Goal: Information Seeking & Learning: Learn about a topic

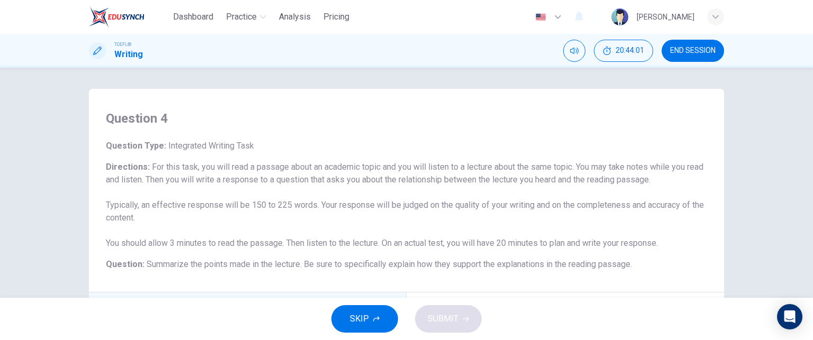
scroll to position [38, 0]
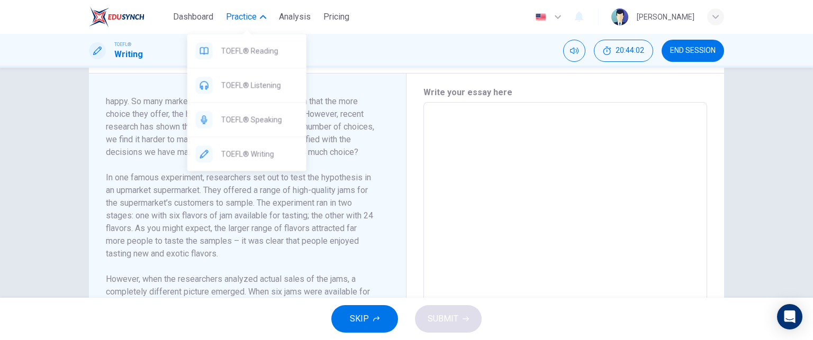
click at [241, 14] on span "Practice" at bounding box center [241, 17] width 31 height 13
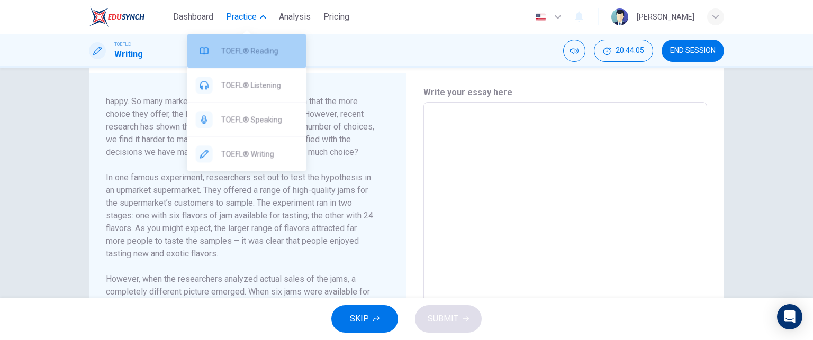
click at [253, 49] on span "TOEFL® Reading" at bounding box center [259, 50] width 77 height 13
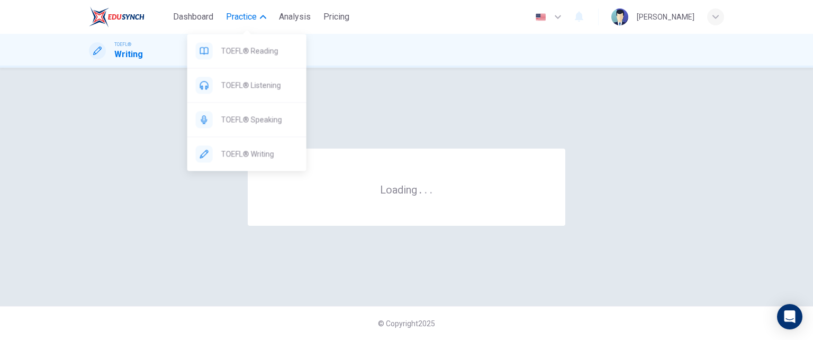
scroll to position [0, 0]
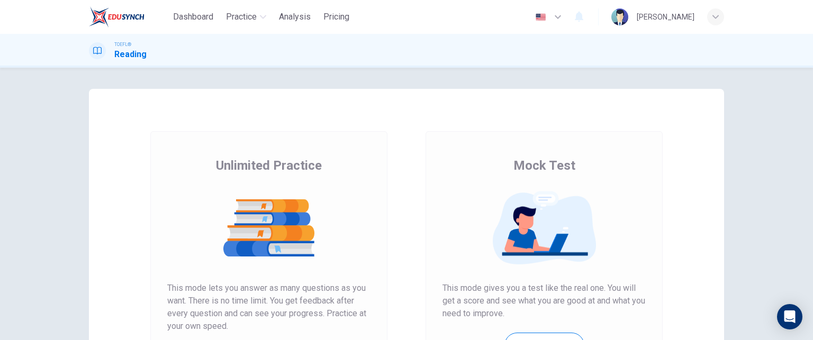
scroll to position [171, 0]
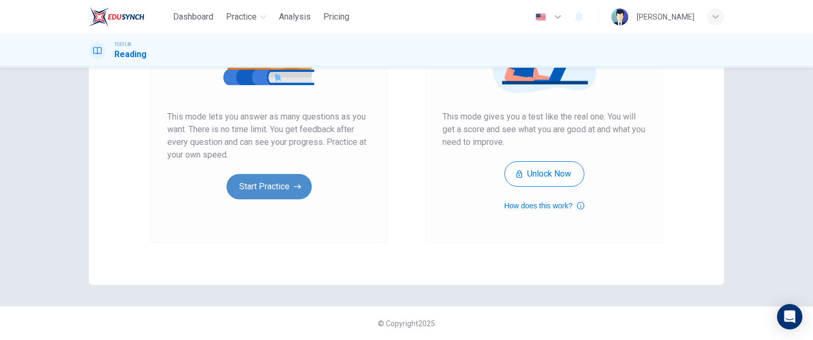
click at [260, 186] on button "Start Practice" at bounding box center [268, 186] width 85 height 25
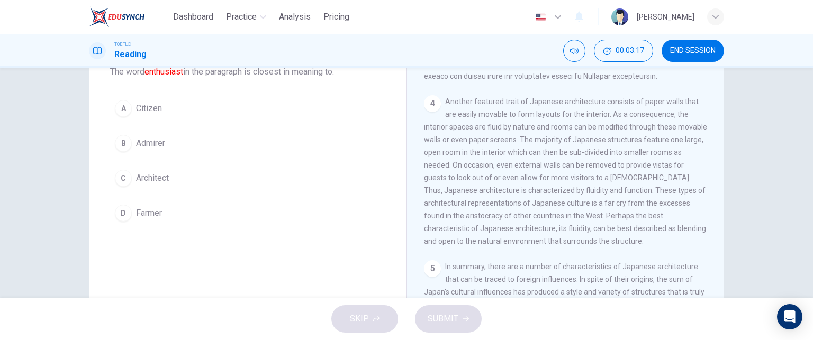
scroll to position [504, 0]
click at [552, 139] on div "4 Another featured trait of Japanese architecture consists of paper walls that …" at bounding box center [566, 171] width 284 height 152
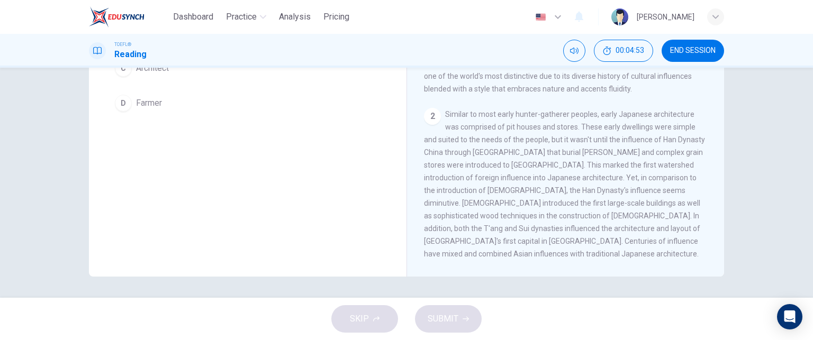
scroll to position [15, 0]
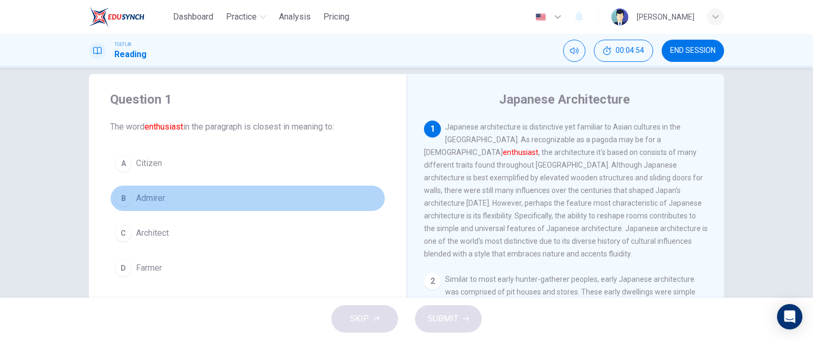
click at [136, 194] on span "Admirer" at bounding box center [150, 198] width 29 height 13
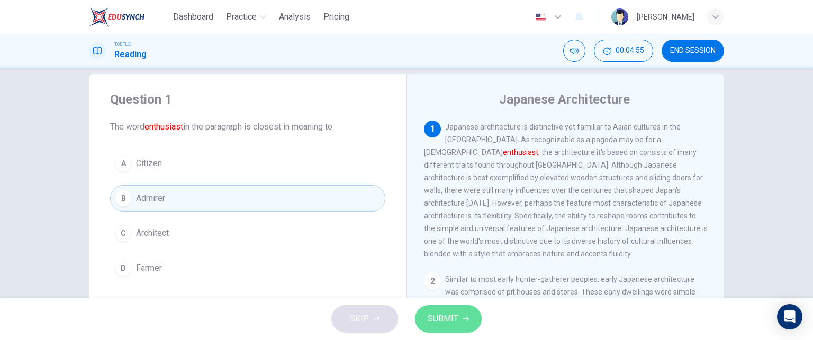
click at [452, 314] on span "SUBMIT" at bounding box center [442, 319] width 31 height 15
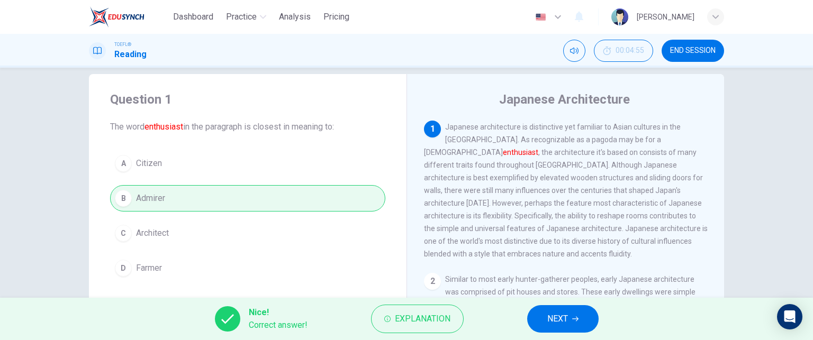
click at [552, 317] on span "NEXT" at bounding box center [557, 319] width 21 height 15
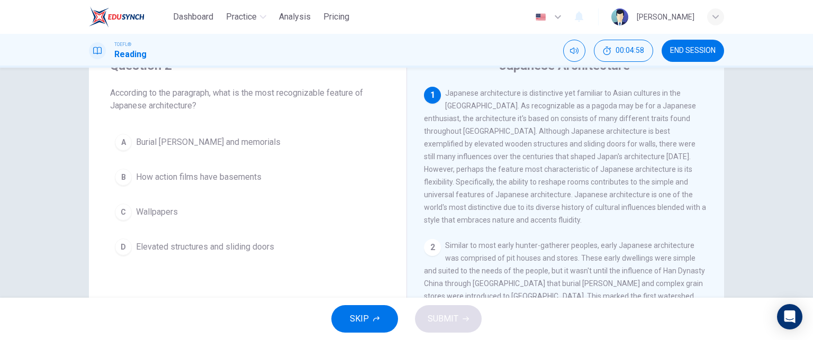
scroll to position [49, 0]
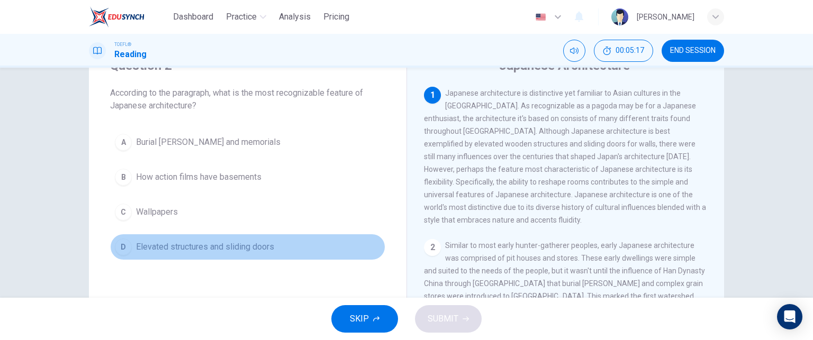
click at [228, 249] on span "Elevated structures and sliding doors" at bounding box center [205, 247] width 138 height 13
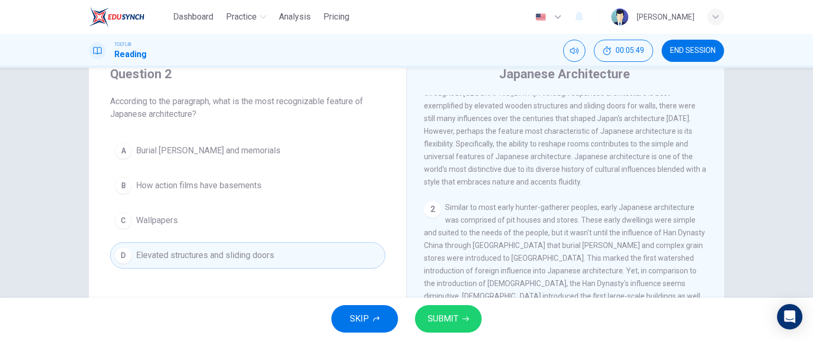
scroll to position [0, 0]
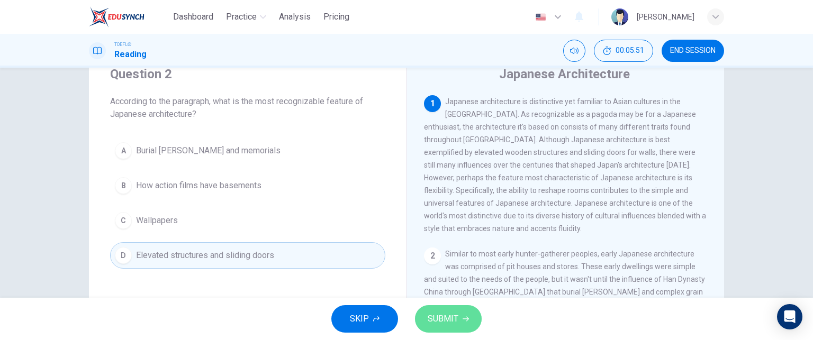
click at [448, 312] on span "SUBMIT" at bounding box center [442, 319] width 31 height 15
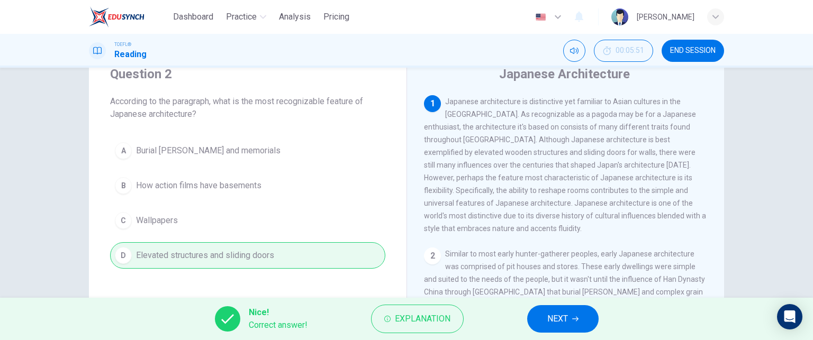
click at [568, 320] on span "NEXT" at bounding box center [557, 319] width 21 height 15
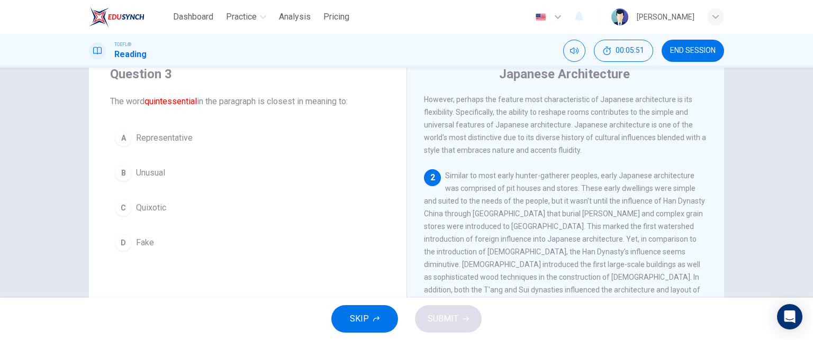
scroll to position [116, 0]
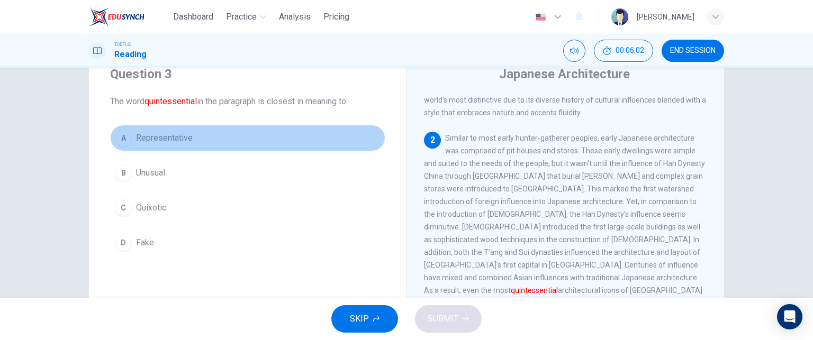
click at [152, 139] on span "Representative" at bounding box center [164, 138] width 57 height 13
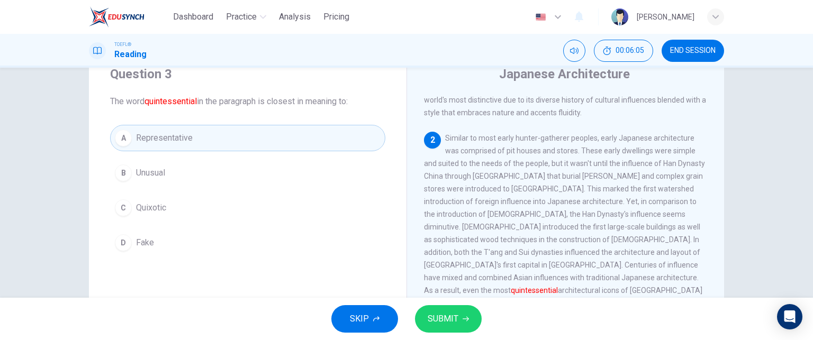
click at [457, 313] on button "SUBMIT" at bounding box center [448, 319] width 67 height 28
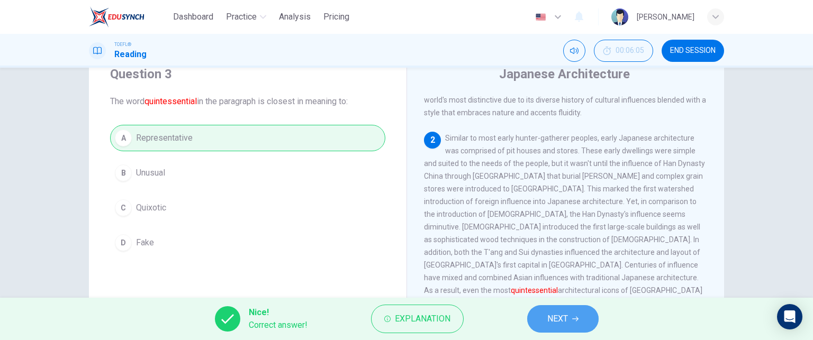
click at [560, 317] on span "NEXT" at bounding box center [557, 319] width 21 height 15
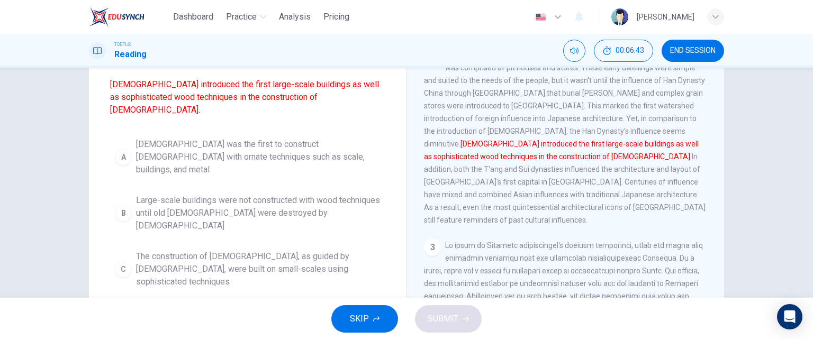
scroll to position [95, 0]
click at [195, 307] on span "Buddhist influences led to temples with ornate wood techniques being constructe…" at bounding box center [258, 326] width 244 height 38
click at [442, 314] on span "SUBMIT" at bounding box center [442, 319] width 31 height 15
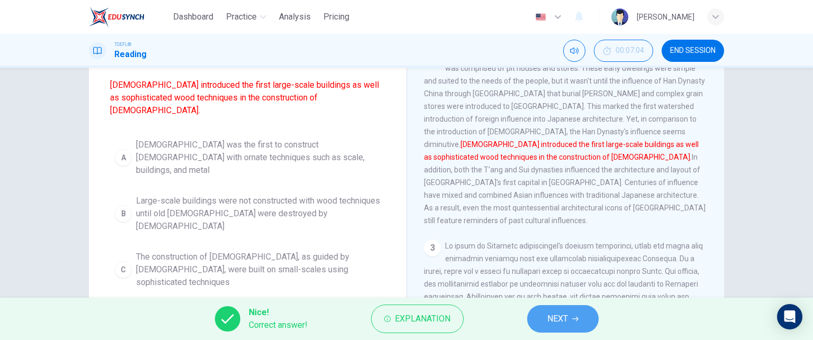
click at [562, 316] on span "NEXT" at bounding box center [557, 319] width 21 height 15
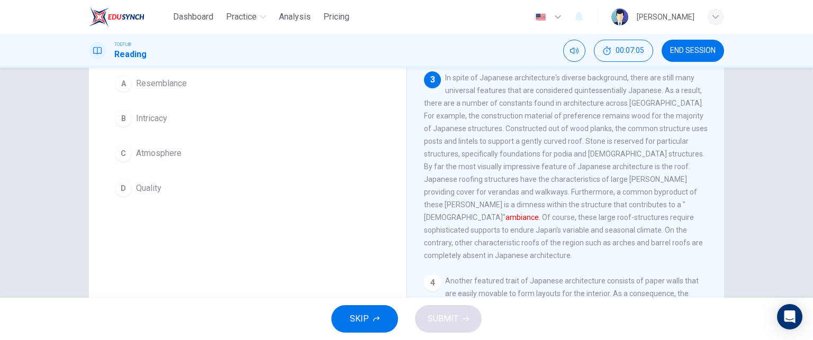
scroll to position [58, 0]
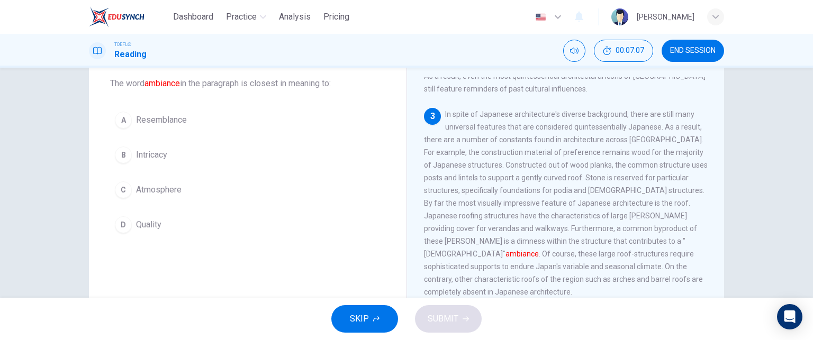
click at [169, 186] on span "Atmosphere" at bounding box center [158, 190] width 45 height 13
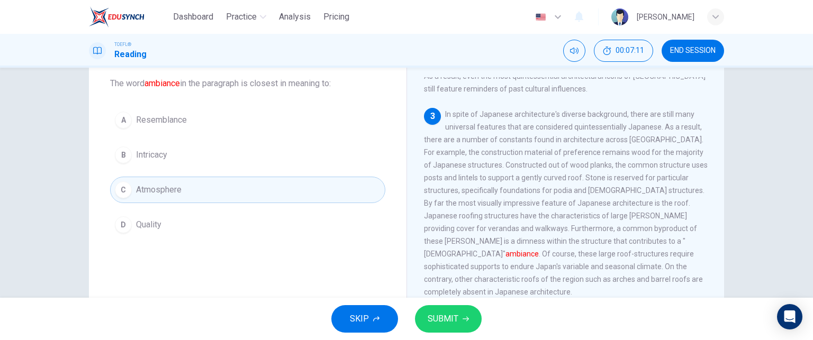
click at [451, 315] on span "SUBMIT" at bounding box center [442, 319] width 31 height 15
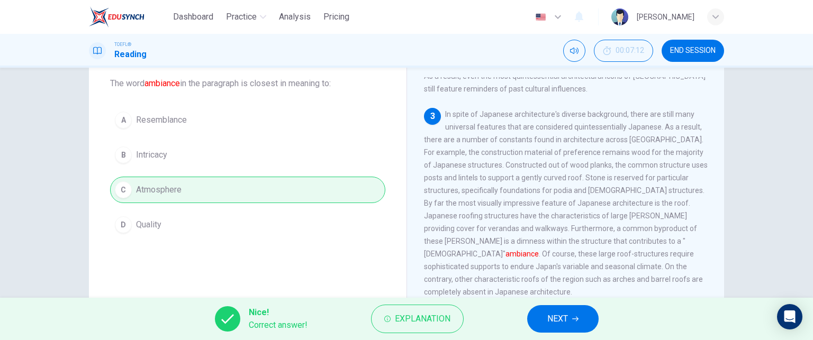
click at [562, 317] on span "NEXT" at bounding box center [557, 319] width 21 height 15
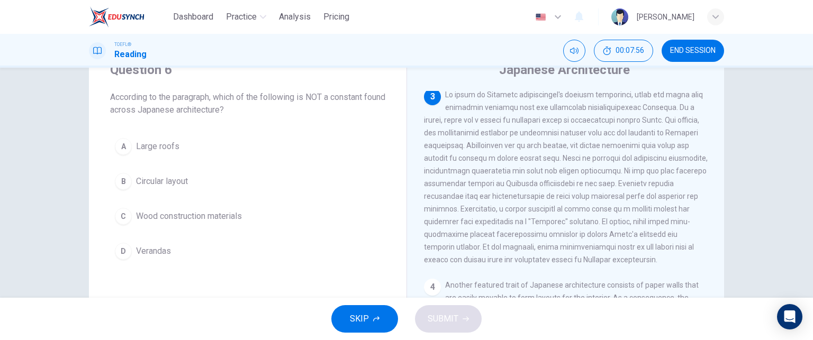
scroll to position [347, 0]
click at [116, 183] on div "B" at bounding box center [123, 181] width 17 height 17
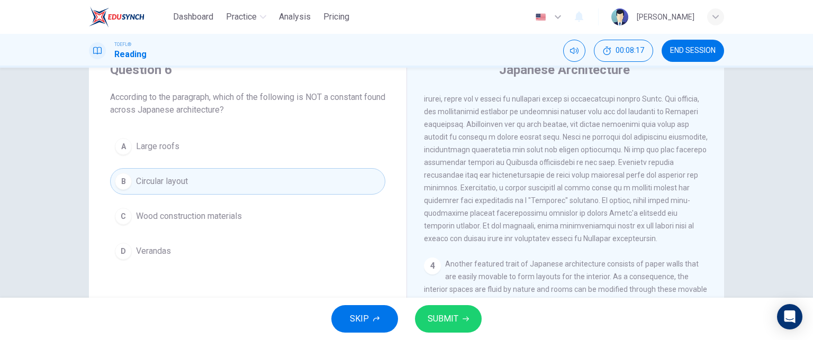
scroll to position [367, 0]
click at [445, 315] on span "SUBMIT" at bounding box center [442, 319] width 31 height 15
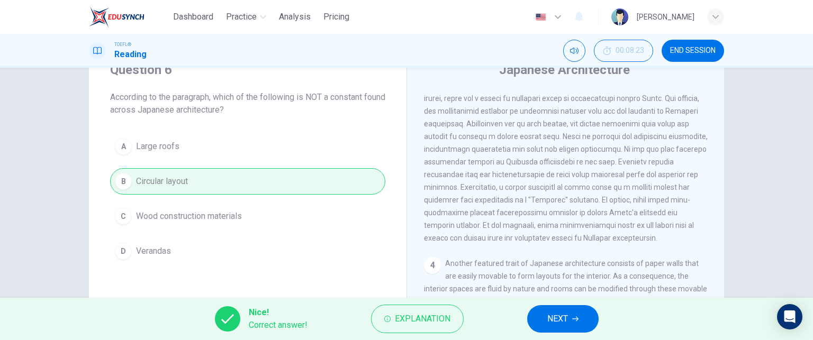
click at [561, 316] on span "NEXT" at bounding box center [557, 319] width 21 height 15
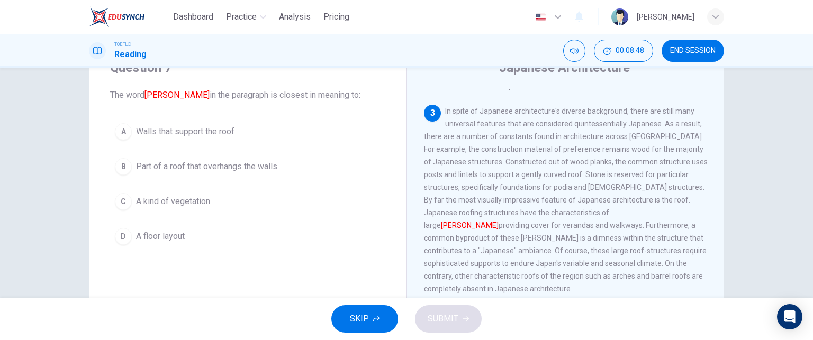
scroll to position [48, 0]
click at [129, 165] on button "B Part of a roof that overhangs the walls" at bounding box center [247, 165] width 275 height 26
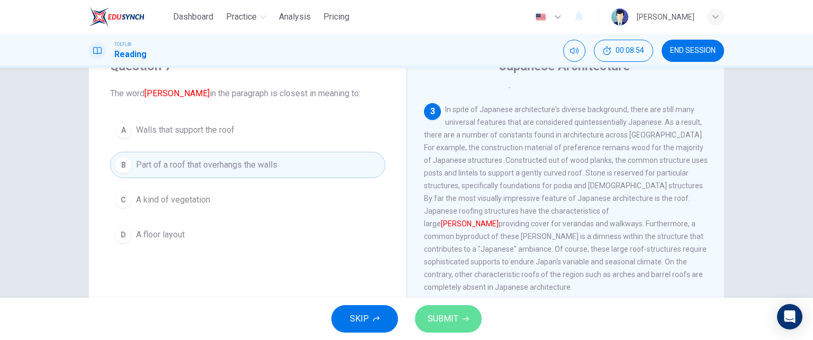
click at [444, 315] on span "SUBMIT" at bounding box center [442, 319] width 31 height 15
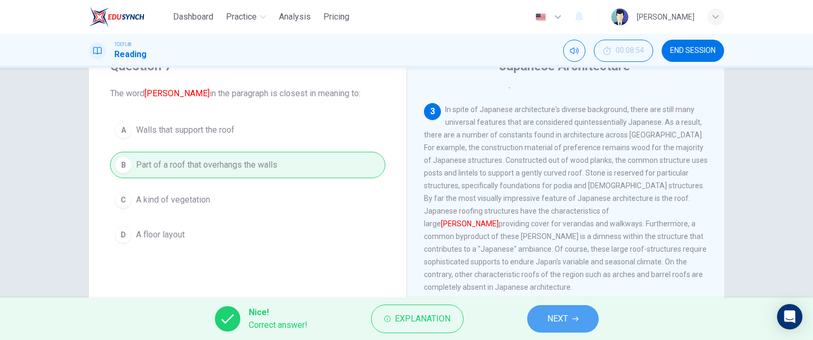
click at [557, 313] on span "NEXT" at bounding box center [557, 319] width 21 height 15
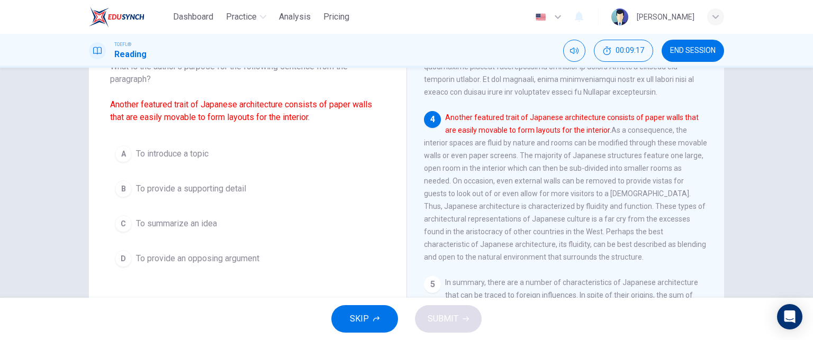
scroll to position [76, 0]
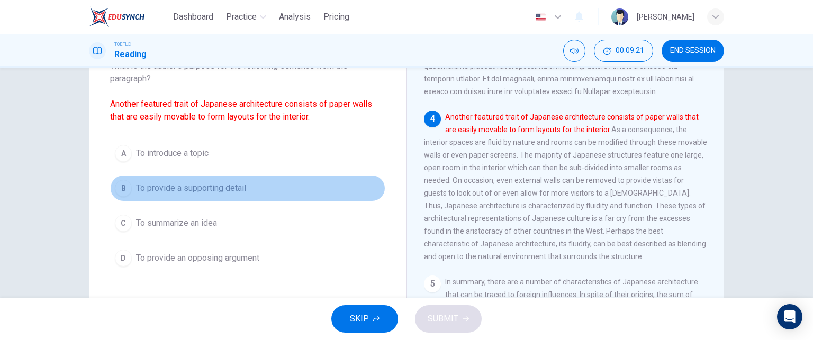
click at [218, 191] on span "To provide a supporting detail" at bounding box center [191, 188] width 110 height 13
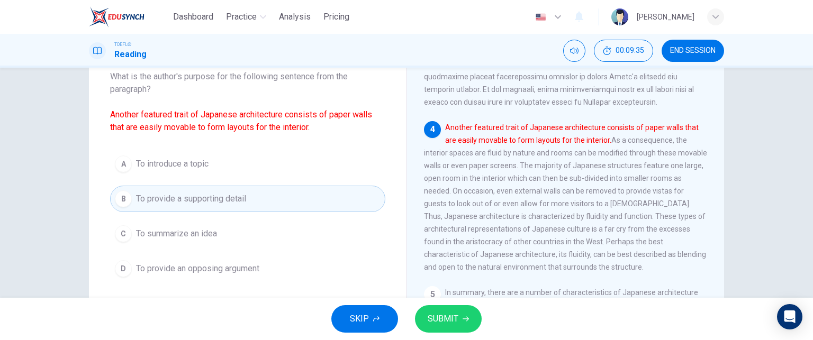
scroll to position [66, 0]
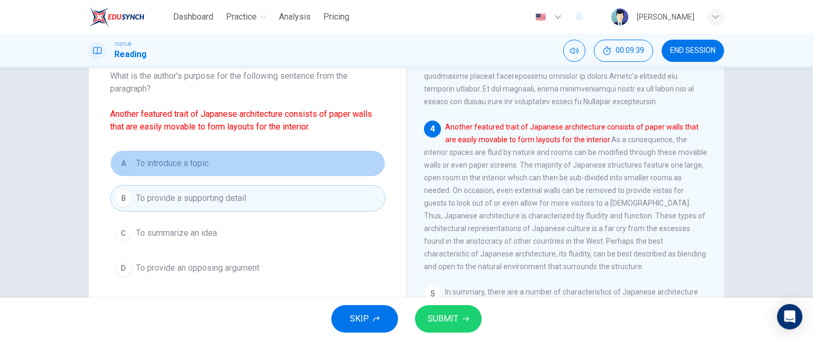
click at [216, 165] on button "A To introduce a topic" at bounding box center [247, 163] width 275 height 26
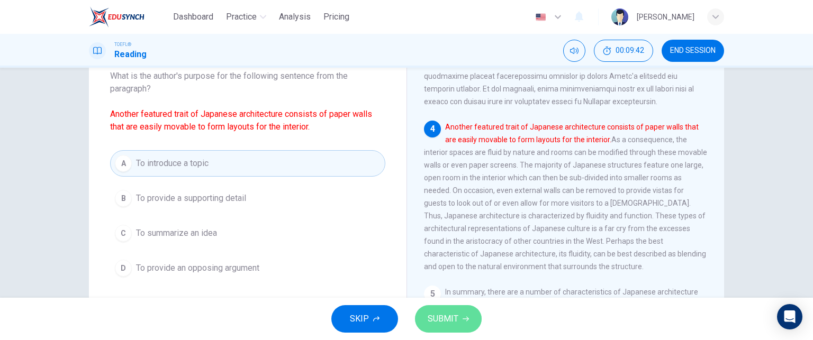
click at [443, 312] on span "SUBMIT" at bounding box center [442, 319] width 31 height 15
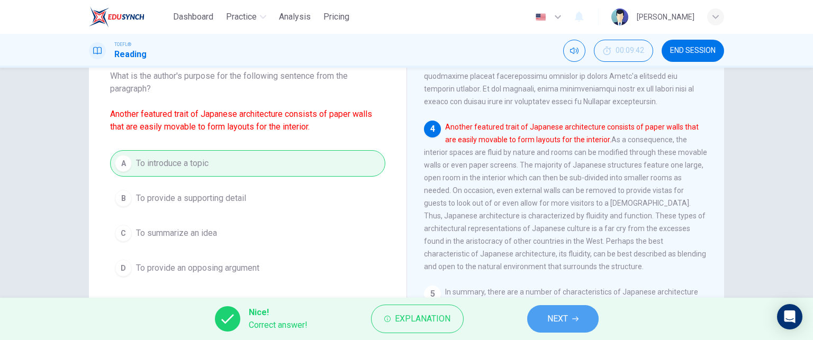
click at [562, 318] on span "NEXT" at bounding box center [557, 319] width 21 height 15
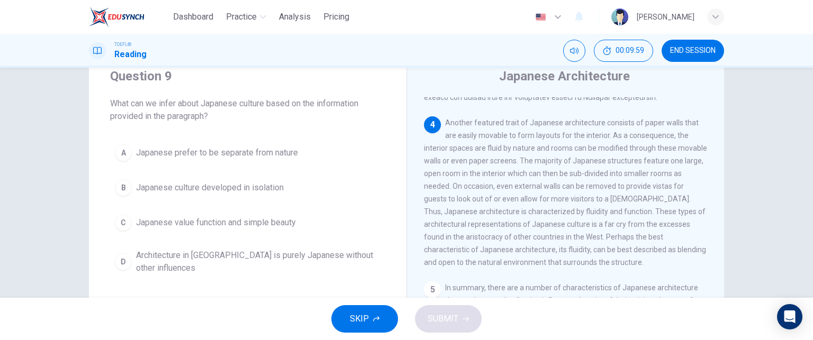
scroll to position [39, 0]
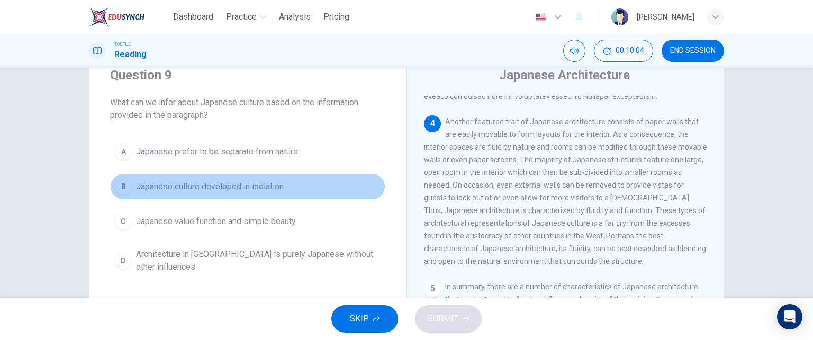
click at [341, 193] on button "B Japanese culture developed in isolation" at bounding box center [247, 187] width 275 height 26
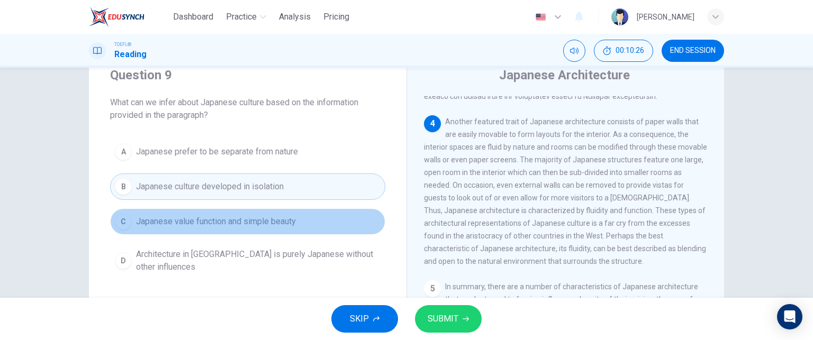
click at [331, 213] on button "C Japanese value function and simple beauty" at bounding box center [247, 221] width 275 height 26
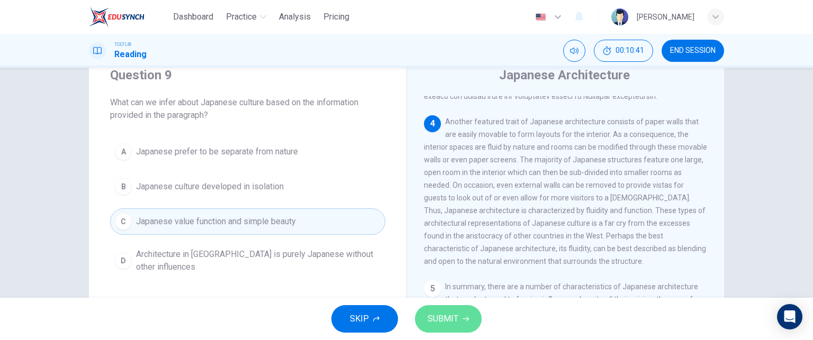
click at [444, 315] on span "SUBMIT" at bounding box center [442, 319] width 31 height 15
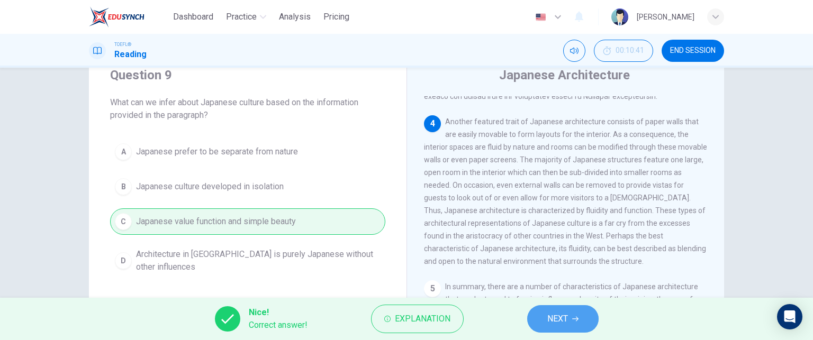
click at [566, 317] on span "NEXT" at bounding box center [557, 319] width 21 height 15
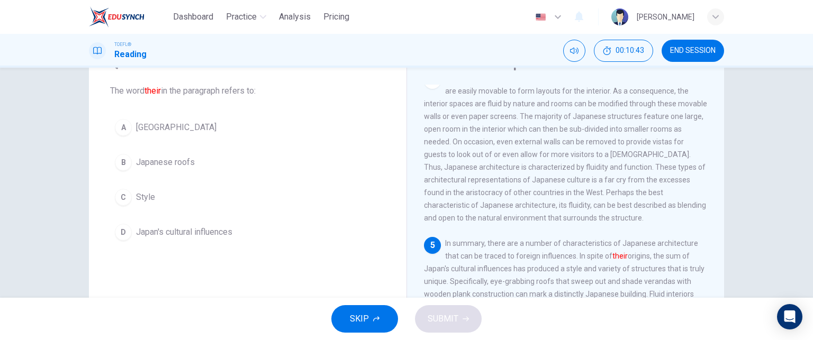
scroll to position [50, 0]
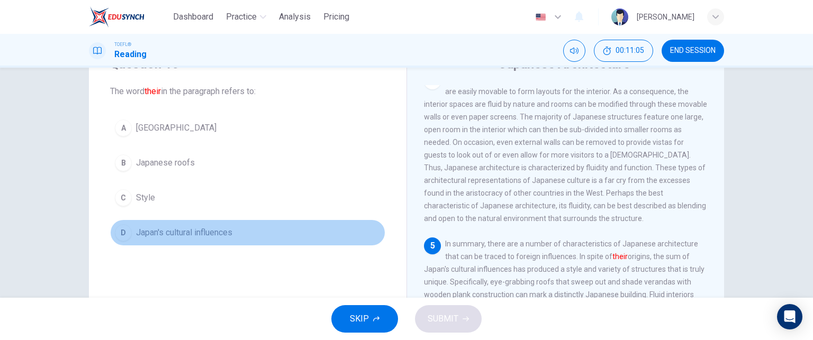
click at [199, 235] on span "Japan's cultural influences" at bounding box center [184, 232] width 96 height 13
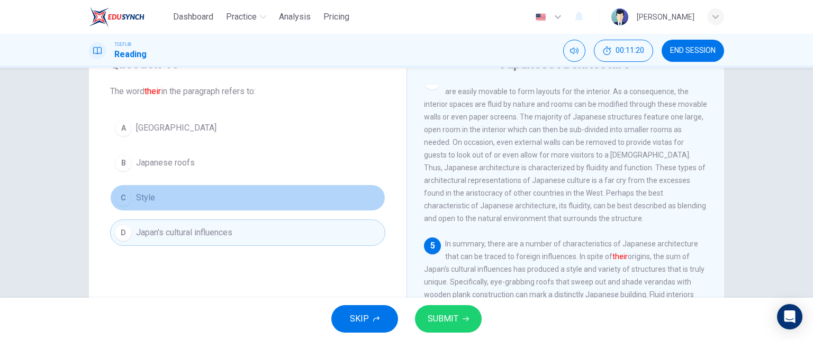
click at [197, 194] on button "C Style" at bounding box center [247, 198] width 275 height 26
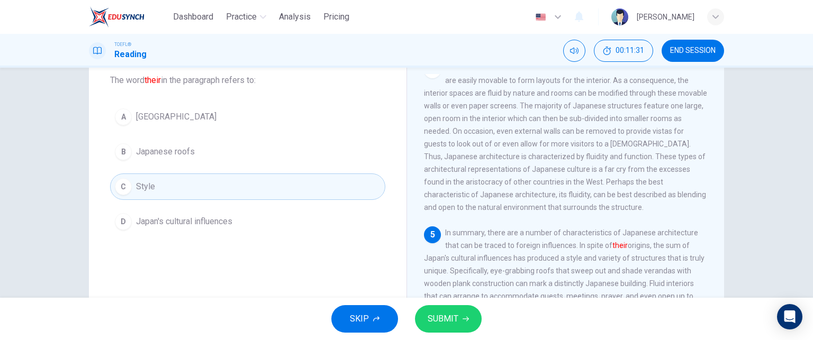
scroll to position [62, 0]
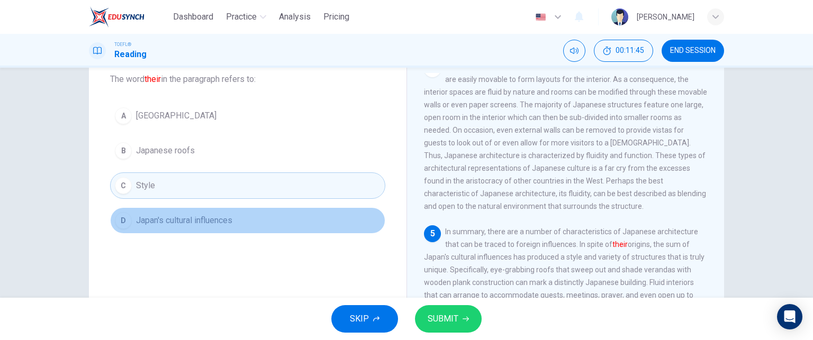
click at [186, 220] on span "Japan's cultural influences" at bounding box center [184, 220] width 96 height 13
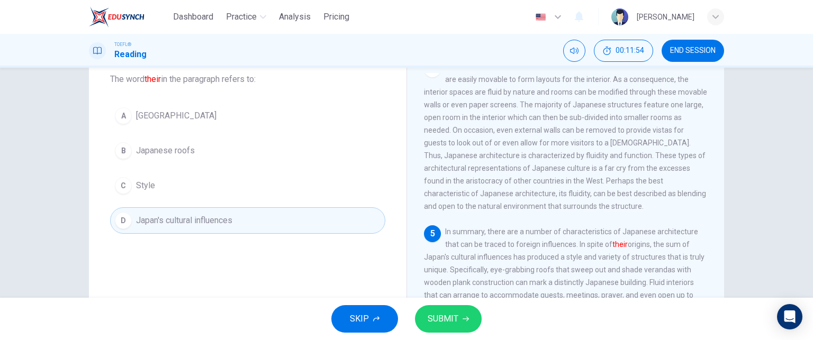
click at [230, 186] on button "C Style" at bounding box center [247, 185] width 275 height 26
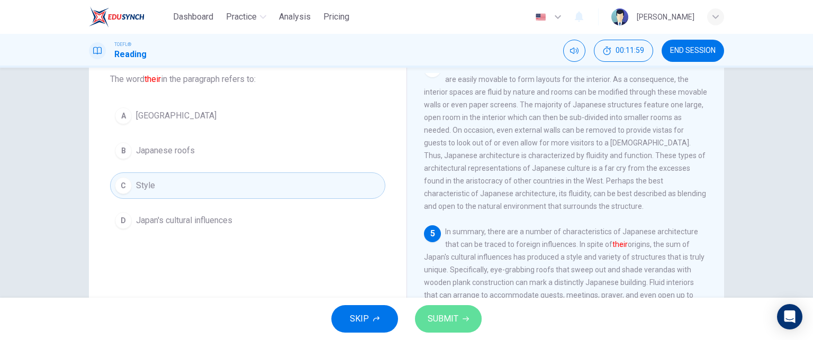
click at [445, 319] on span "SUBMIT" at bounding box center [442, 319] width 31 height 15
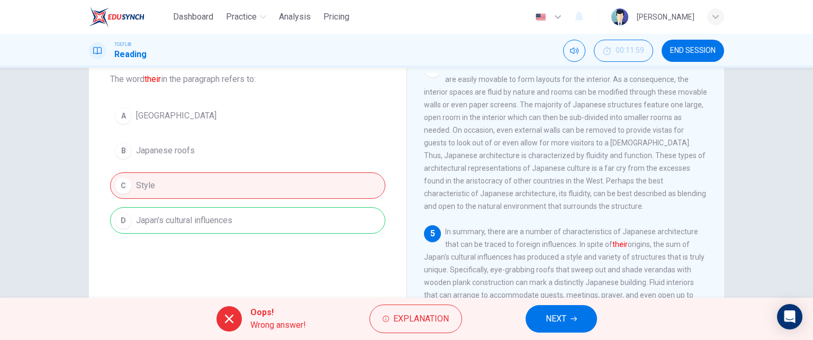
click at [563, 316] on span "NEXT" at bounding box center [555, 319] width 21 height 15
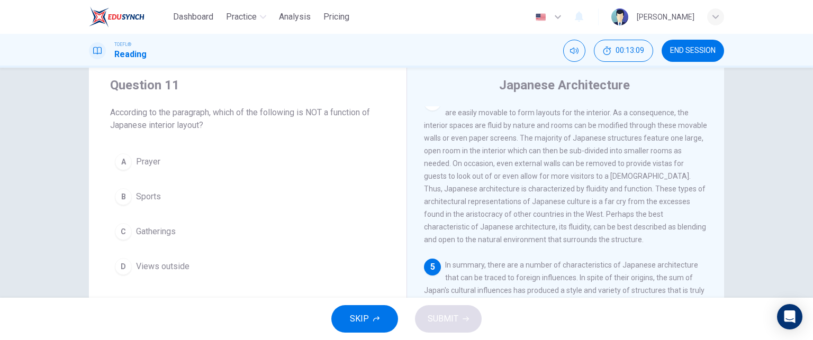
scroll to position [72, 0]
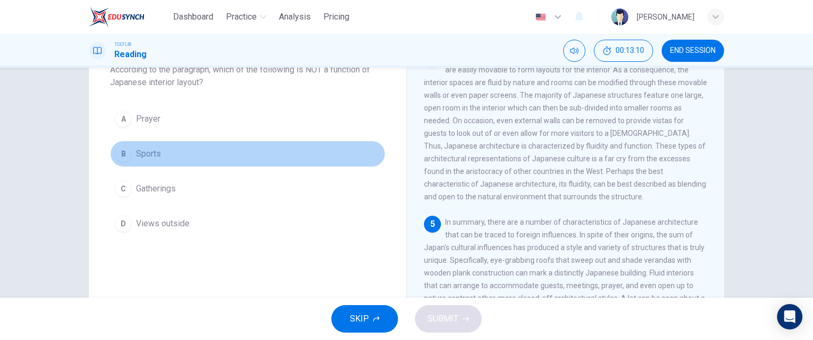
click at [142, 152] on span "Sports" at bounding box center [148, 154] width 25 height 13
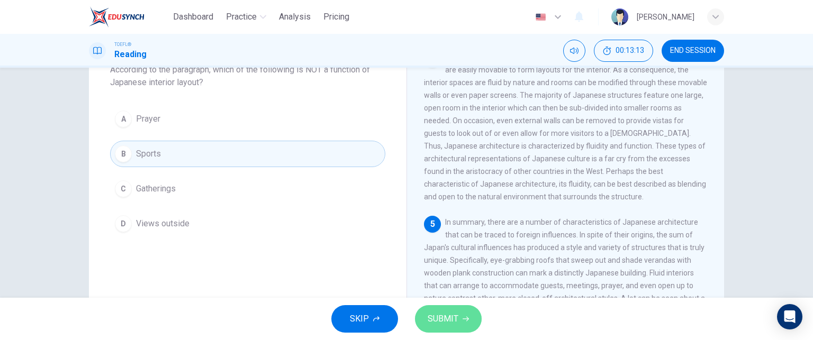
click at [444, 317] on span "SUBMIT" at bounding box center [442, 319] width 31 height 15
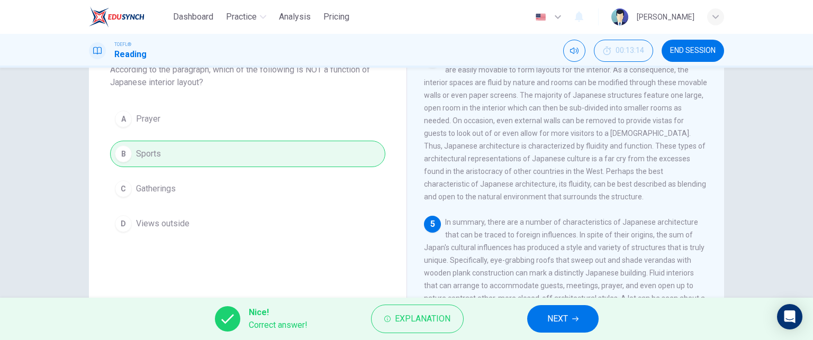
click at [565, 315] on span "NEXT" at bounding box center [557, 319] width 21 height 15
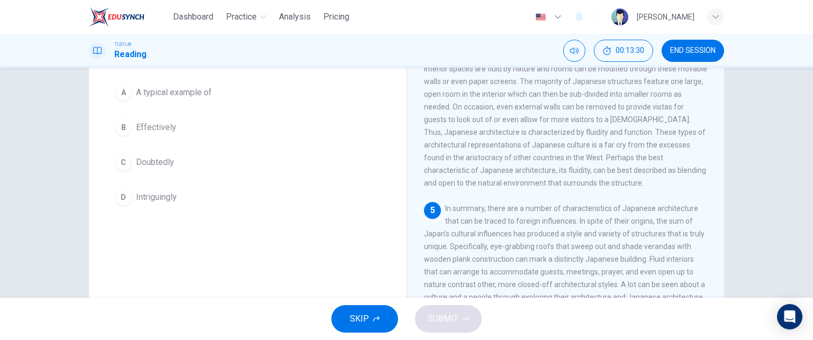
scroll to position [78, 0]
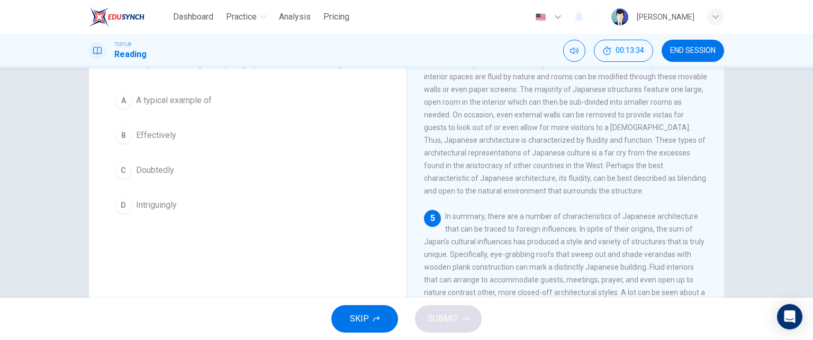
click at [181, 106] on span "A typical example of" at bounding box center [174, 100] width 76 height 13
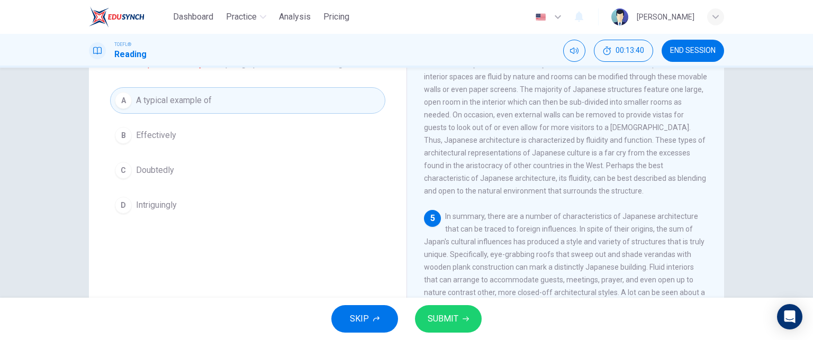
scroll to position [78, 0]
click at [209, 135] on button "B Effectively" at bounding box center [247, 135] width 275 height 26
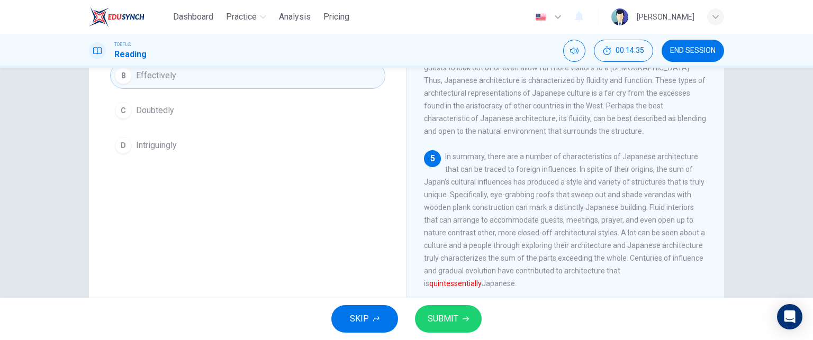
scroll to position [138, 0]
click at [448, 308] on button "SUBMIT" at bounding box center [448, 319] width 67 height 28
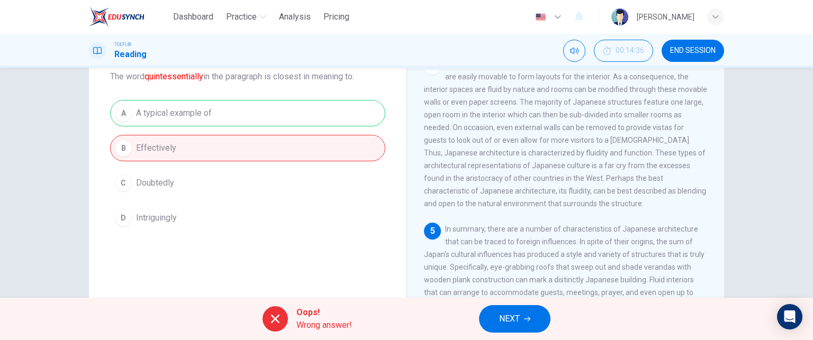
scroll to position [180, 0]
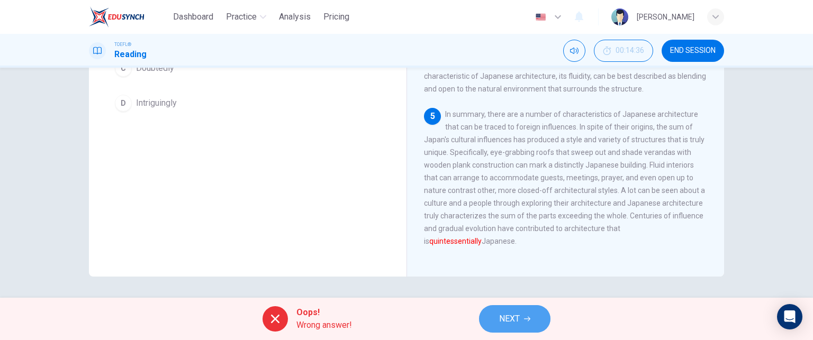
click at [508, 319] on span "NEXT" at bounding box center [509, 319] width 21 height 15
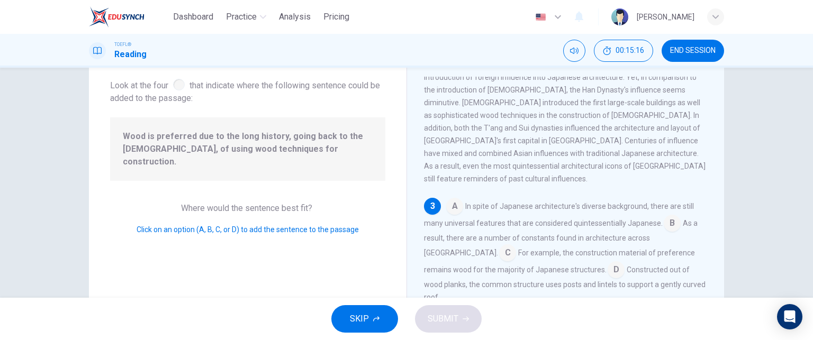
scroll to position [59, 0]
click at [607, 262] on input at bounding box center [615, 270] width 17 height 17
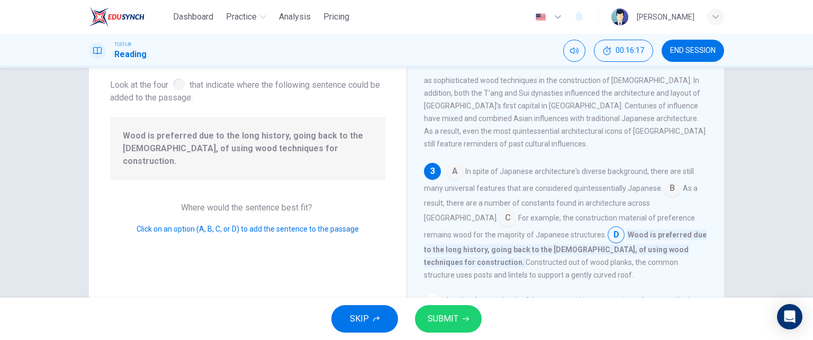
scroll to position [254, 0]
click at [449, 324] on span "SUBMIT" at bounding box center [442, 319] width 31 height 15
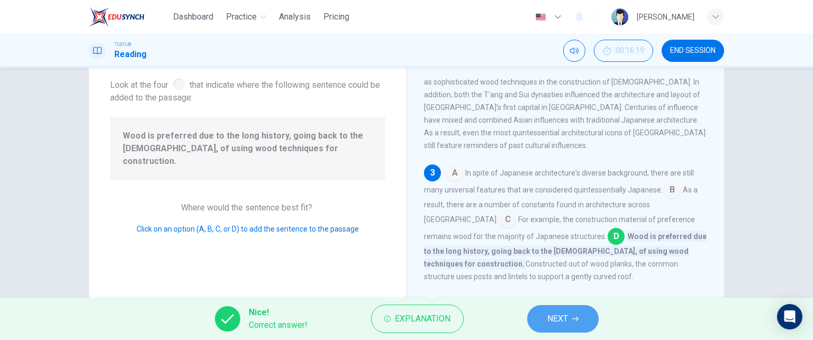
click at [560, 313] on span "NEXT" at bounding box center [557, 319] width 21 height 15
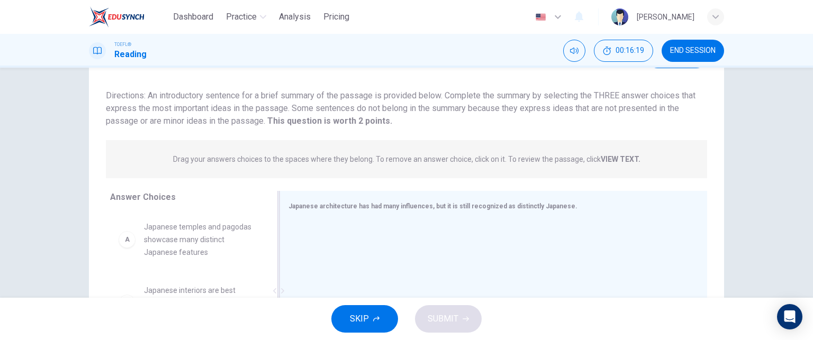
click at [387, 193] on div "Japanese architecture has had many influences, but it is still recognized as di…" at bounding box center [492, 291] width 427 height 200
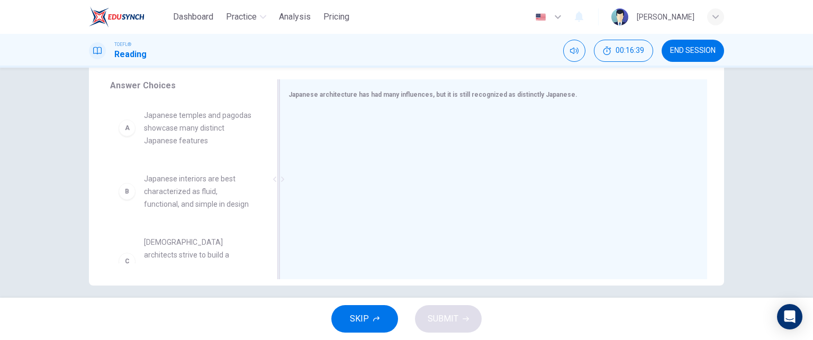
scroll to position [158, 0]
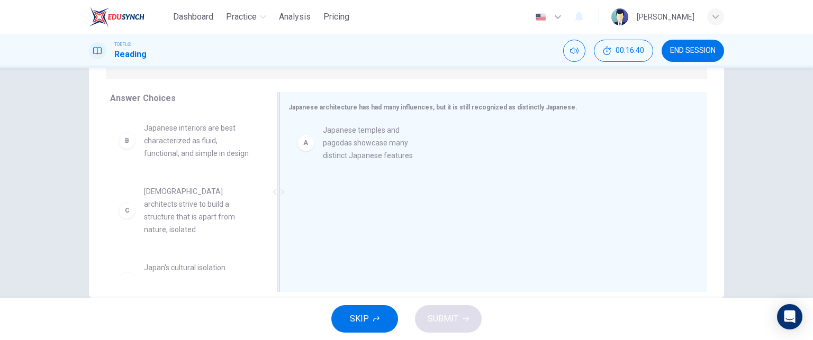
drag, startPoint x: 180, startPoint y: 143, endPoint x: 389, endPoint y: 145, distance: 209.5
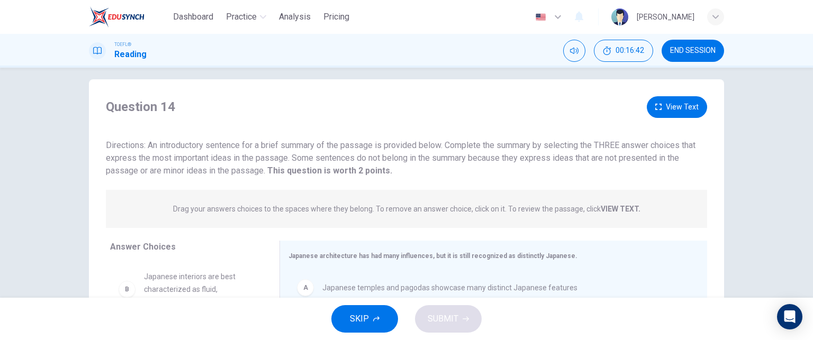
scroll to position [10, 0]
click at [667, 103] on button "View Text" at bounding box center [676, 107] width 60 height 22
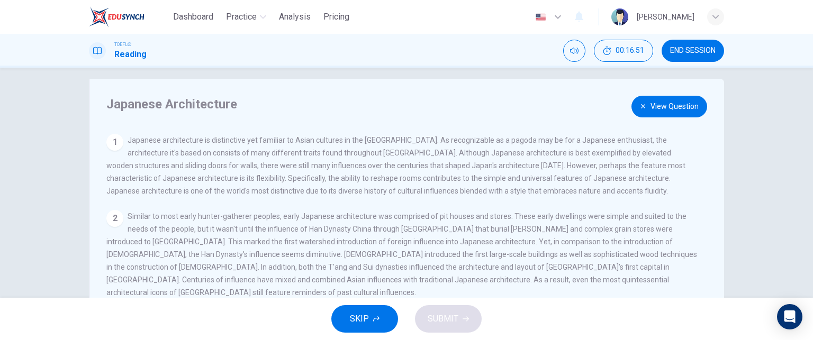
click at [662, 112] on button "View Question" at bounding box center [669, 107] width 76 height 22
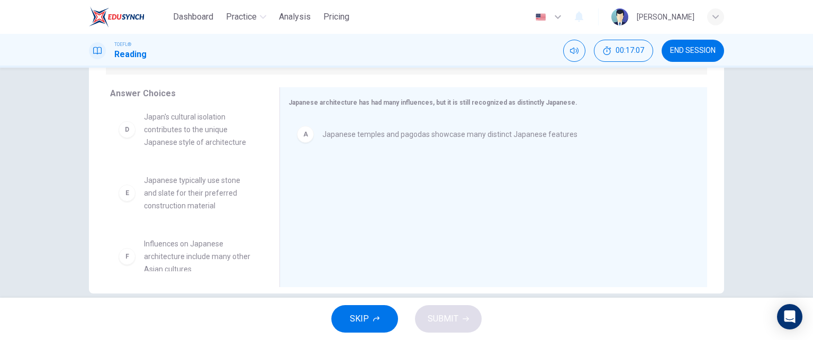
scroll to position [180, 0]
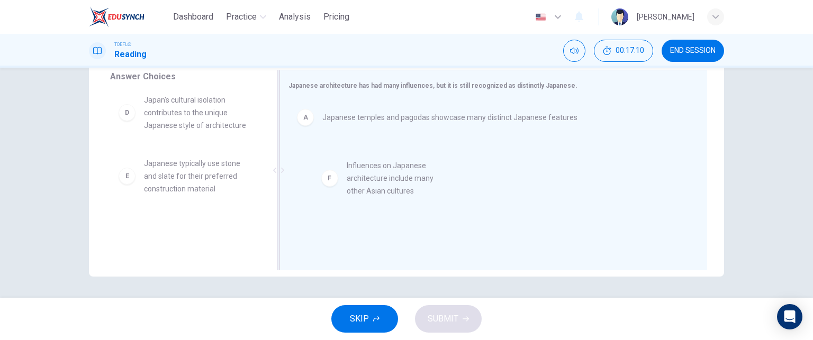
drag, startPoint x: 165, startPoint y: 230, endPoint x: 388, endPoint y: 178, distance: 228.7
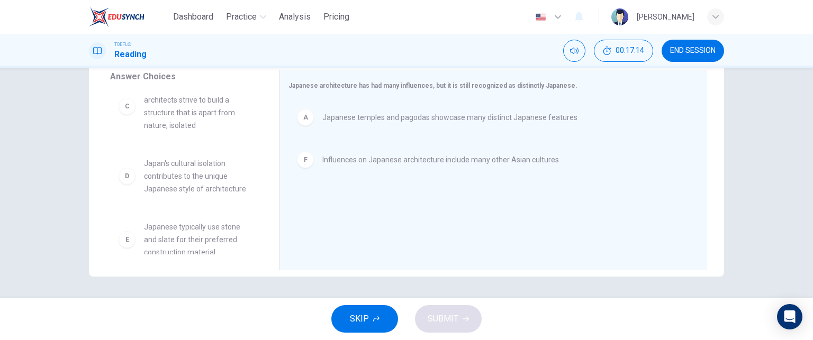
scroll to position [0, 0]
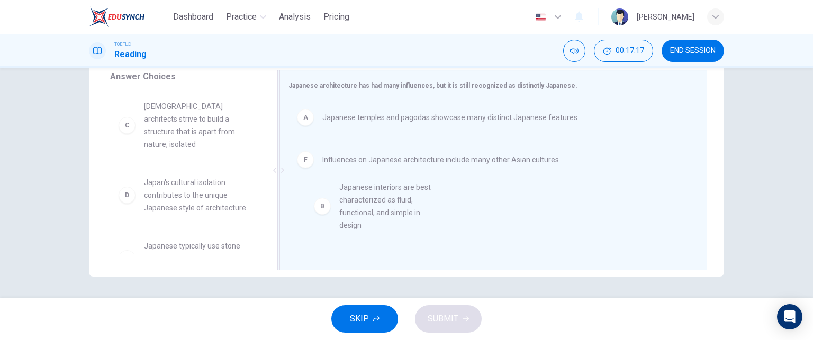
drag, startPoint x: 176, startPoint y: 123, endPoint x: 383, endPoint y: 209, distance: 223.9
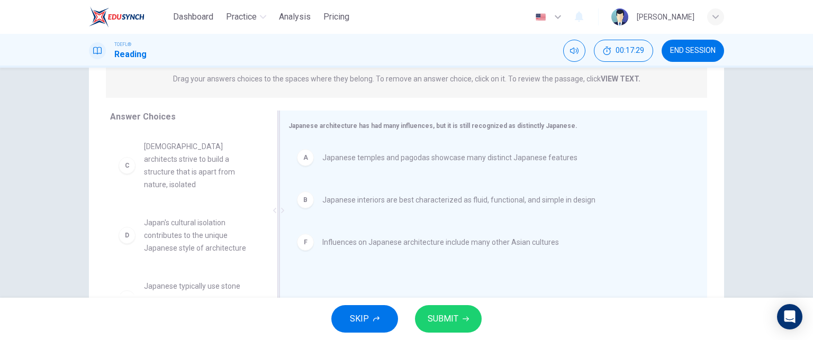
scroll to position [112, 0]
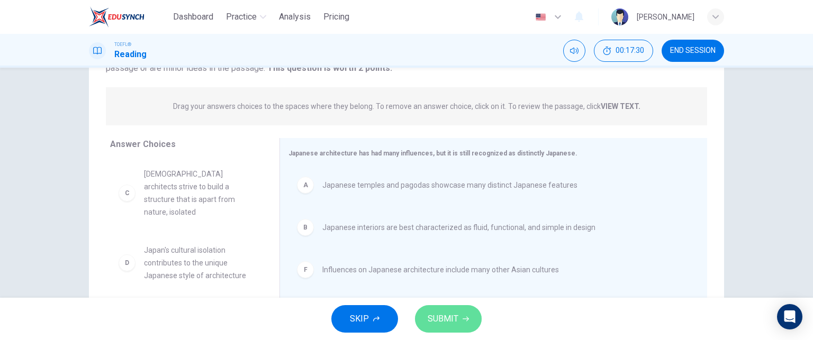
click at [442, 315] on span "SUBMIT" at bounding box center [442, 319] width 31 height 15
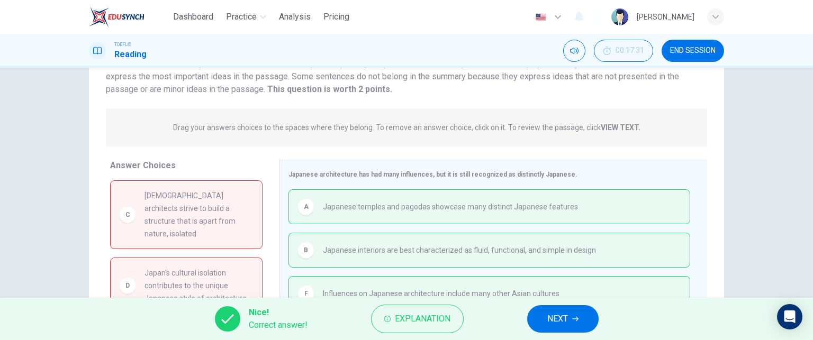
scroll to position [180, 0]
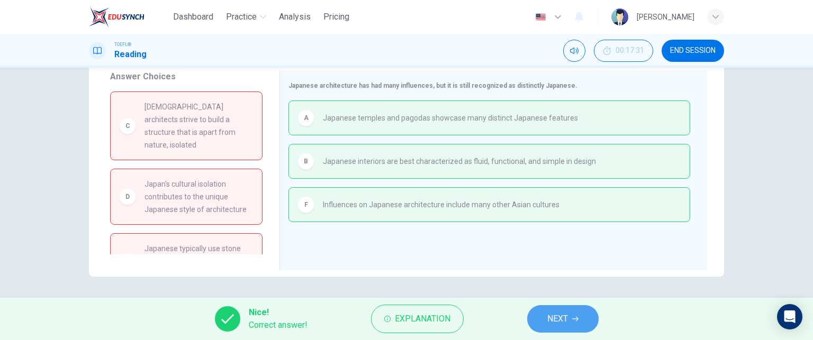
click at [569, 314] on button "NEXT" at bounding box center [562, 319] width 71 height 28
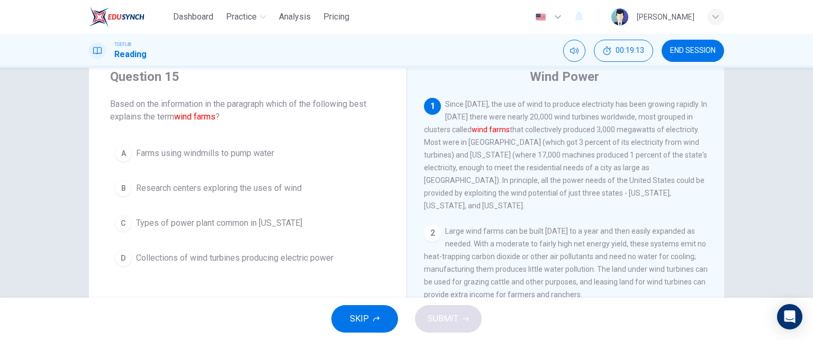
scroll to position [2, 0]
drag, startPoint x: 508, startPoint y: 152, endPoint x: 527, endPoint y: 174, distance: 28.9
click at [527, 174] on div "1 Since 1980, the use of wind to produce electricity has been growing rapidly. …" at bounding box center [566, 153] width 284 height 114
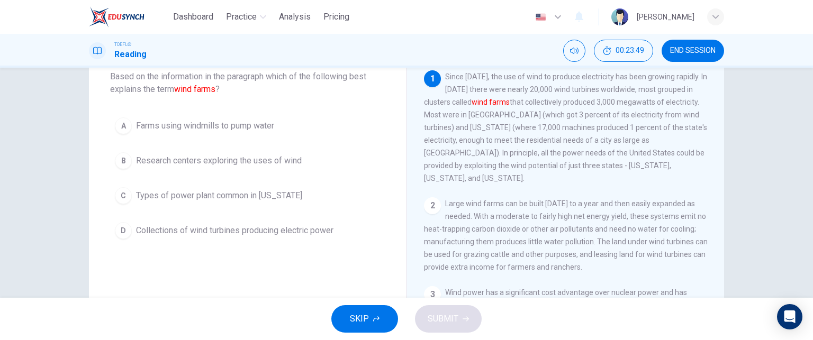
scroll to position [66, 0]
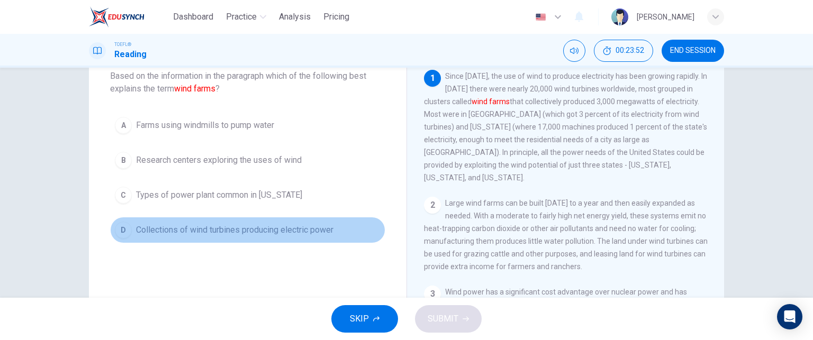
click at [241, 233] on span "Collections of wind turbines producing electric power" at bounding box center [234, 230] width 197 height 13
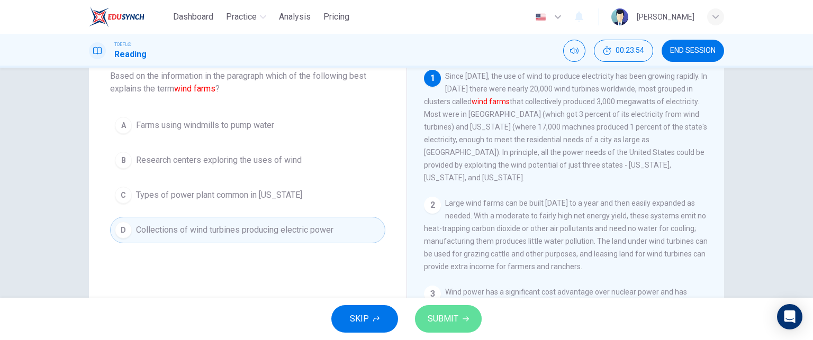
click at [459, 314] on button "SUBMIT" at bounding box center [448, 319] width 67 height 28
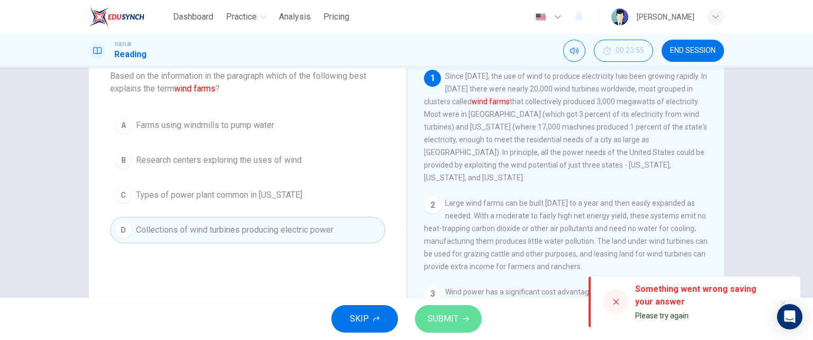
click at [447, 319] on span "SUBMIT" at bounding box center [442, 319] width 31 height 15
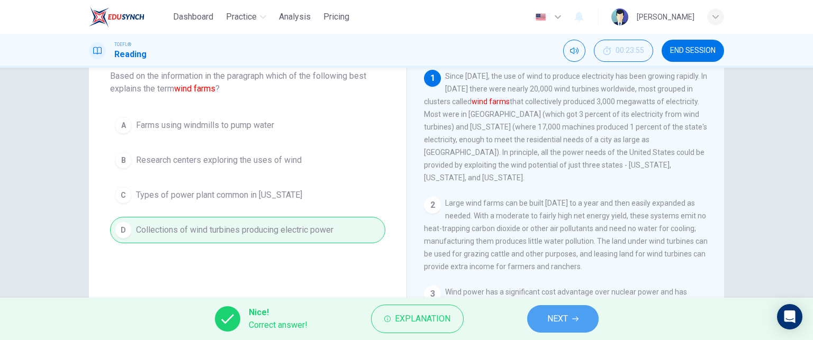
click at [559, 326] on span "NEXT" at bounding box center [557, 319] width 21 height 15
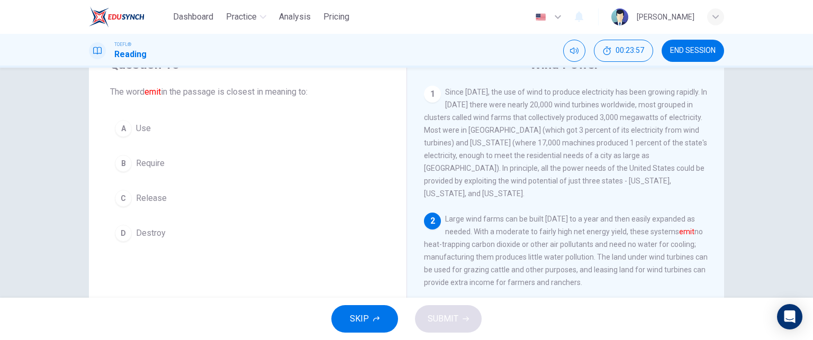
scroll to position [50, 0]
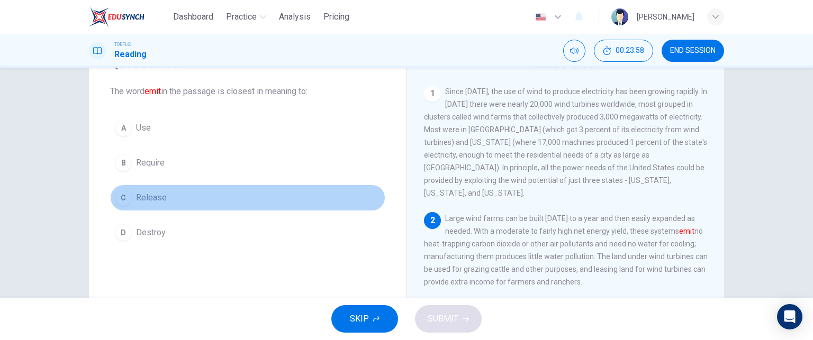
click at [158, 192] on span "Release" at bounding box center [151, 198] width 31 height 13
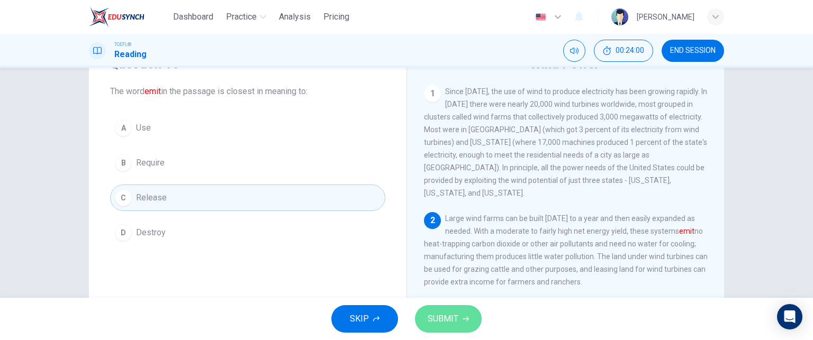
click at [453, 314] on span "SUBMIT" at bounding box center [442, 319] width 31 height 15
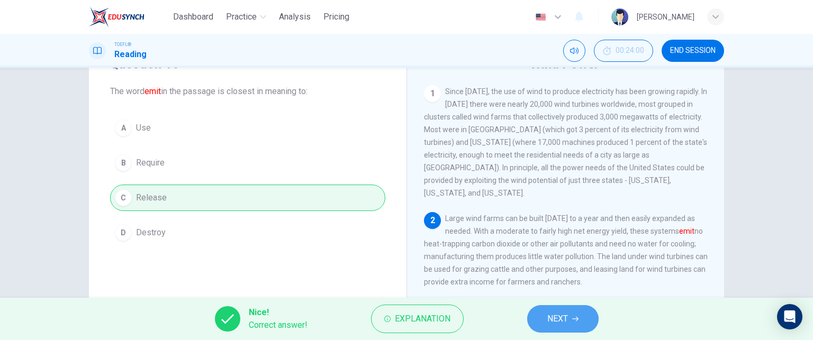
click at [569, 317] on button "NEXT" at bounding box center [562, 319] width 71 height 28
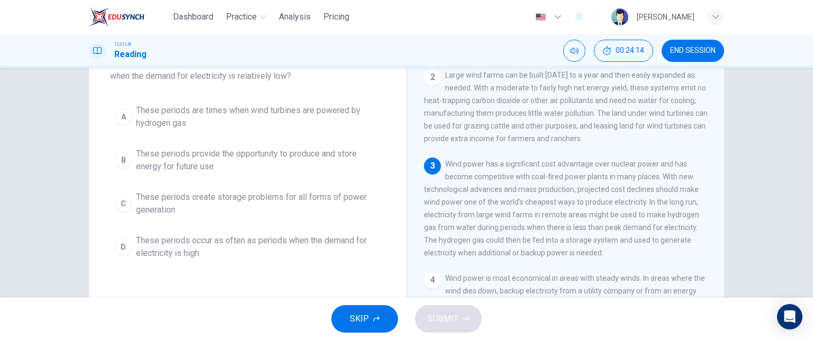
scroll to position [78, 0]
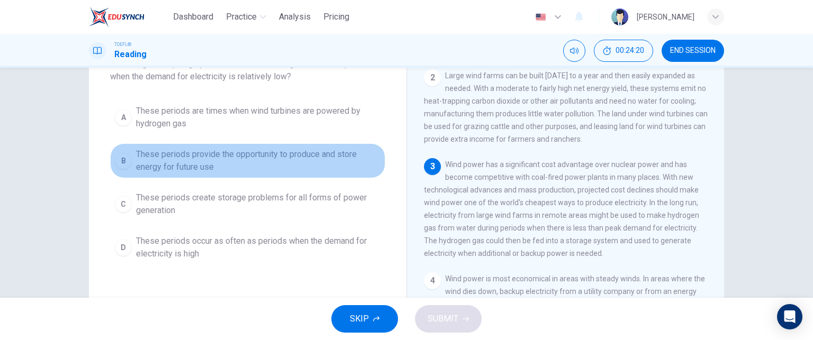
click at [255, 149] on span "These periods provide the opportunity to produce and store energy for future use" at bounding box center [258, 160] width 244 height 25
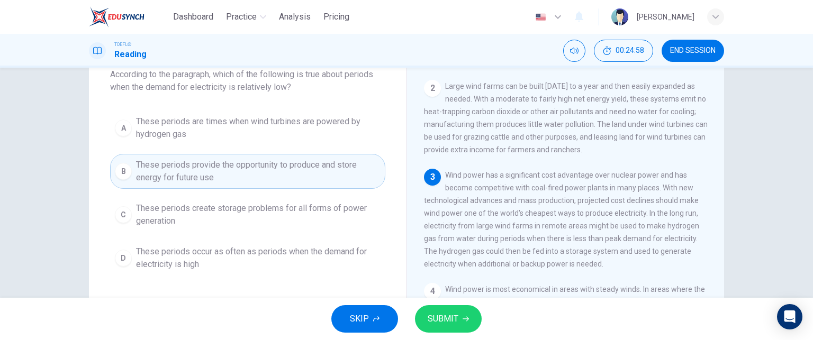
scroll to position [82, 0]
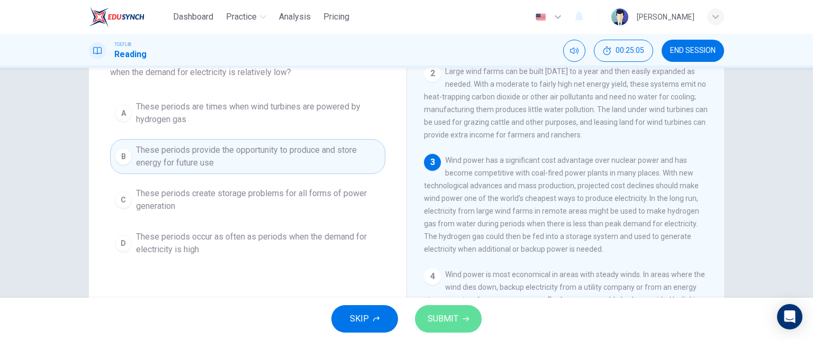
click at [452, 310] on button "SUBMIT" at bounding box center [448, 319] width 67 height 28
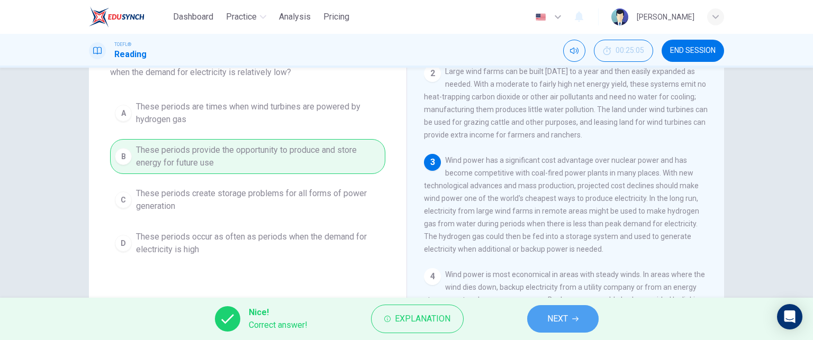
click at [550, 318] on span "NEXT" at bounding box center [557, 319] width 21 height 15
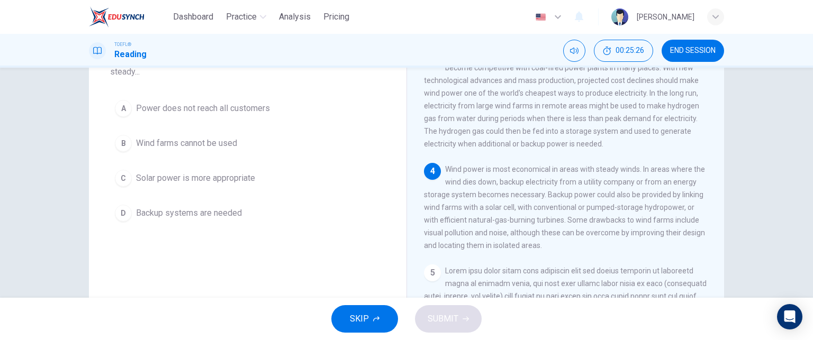
scroll to position [84, 0]
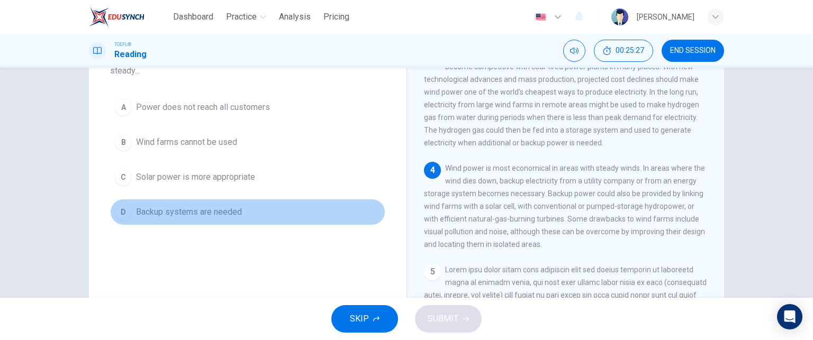
click at [189, 217] on span "Backup systems are needed" at bounding box center [189, 212] width 106 height 13
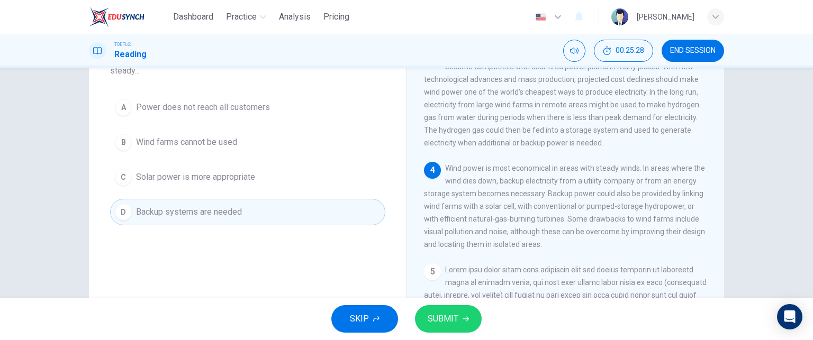
click at [463, 317] on icon "button" at bounding box center [465, 319] width 6 height 6
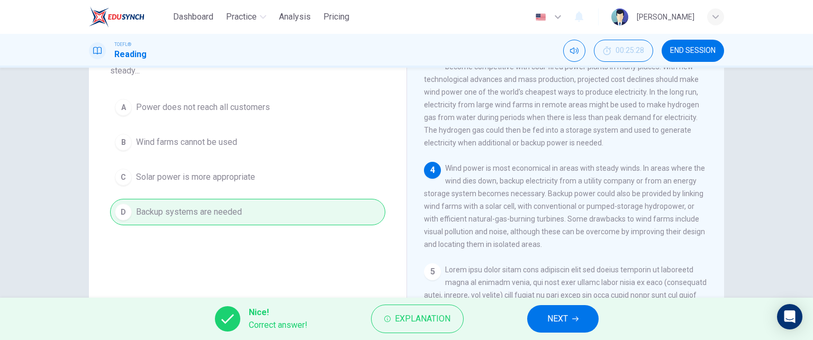
click at [559, 315] on span "NEXT" at bounding box center [557, 319] width 21 height 15
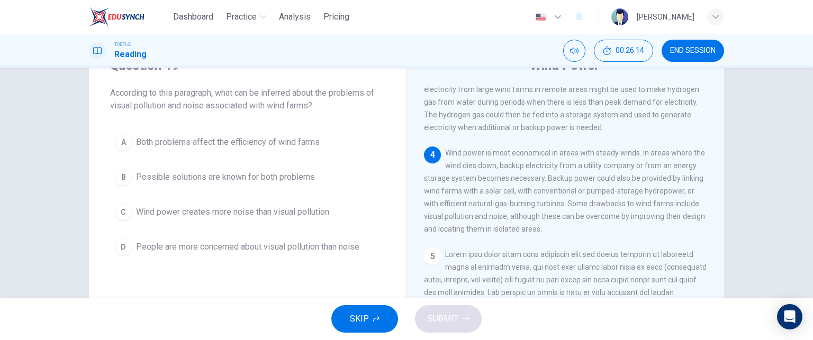
scroll to position [50, 0]
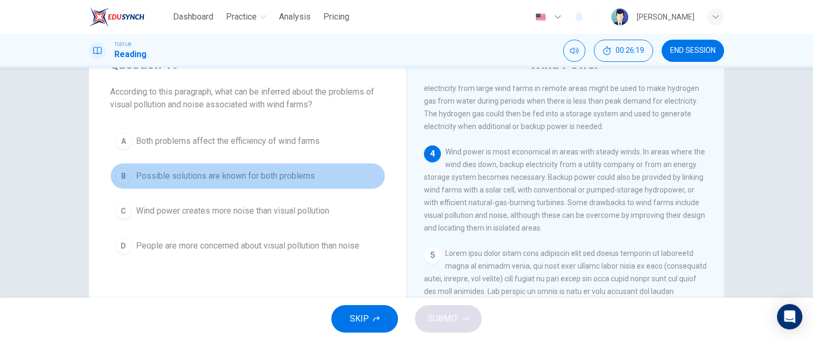
click at [207, 174] on span "Possible solutions are known for both problems" at bounding box center [225, 176] width 179 height 13
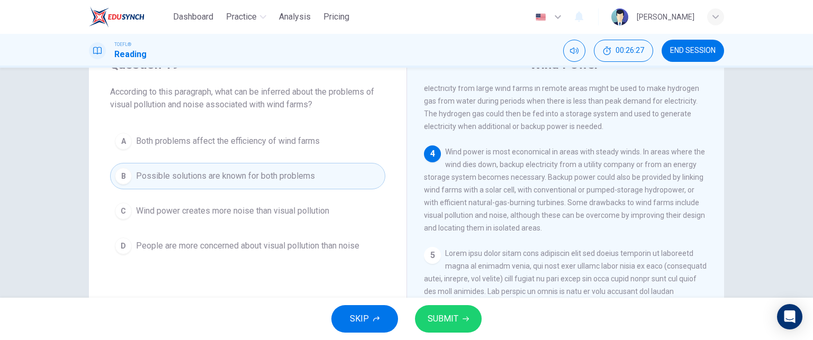
click at [450, 315] on span "SUBMIT" at bounding box center [442, 319] width 31 height 15
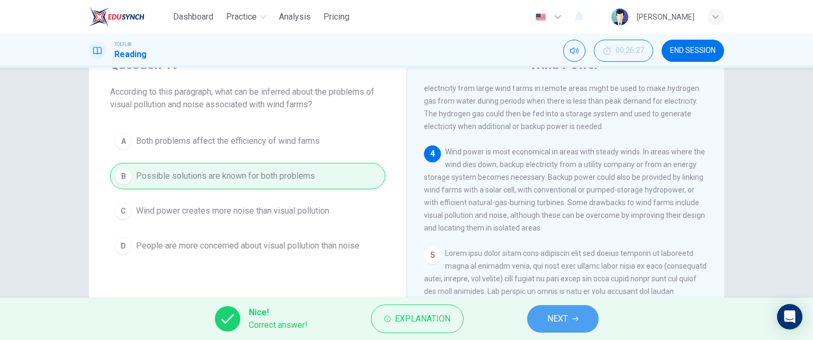
click at [580, 317] on button "NEXT" at bounding box center [562, 319] width 71 height 28
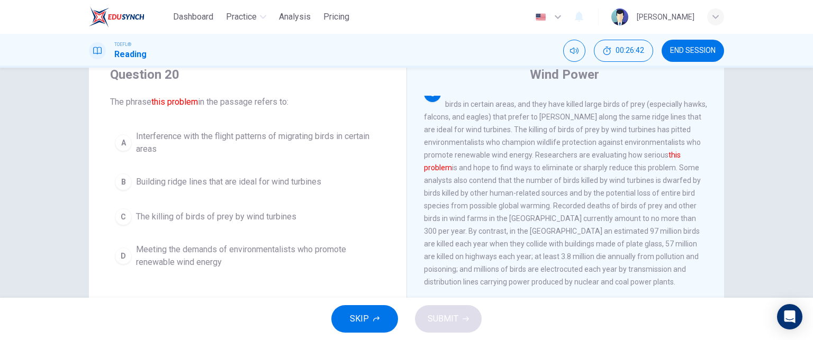
scroll to position [53, 0]
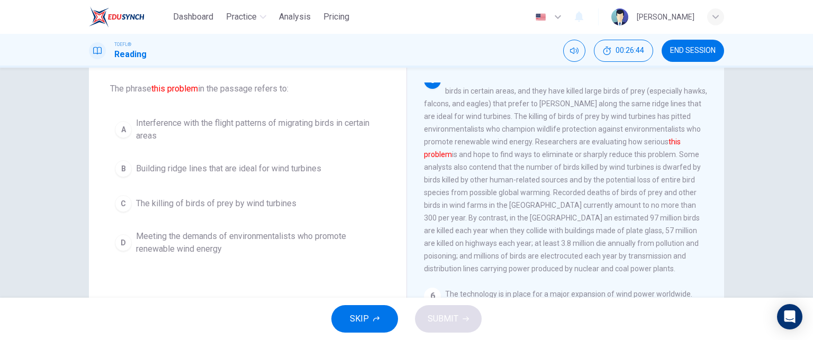
click at [263, 202] on span "The killing of birds of prey by wind turbines" at bounding box center [216, 203] width 160 height 13
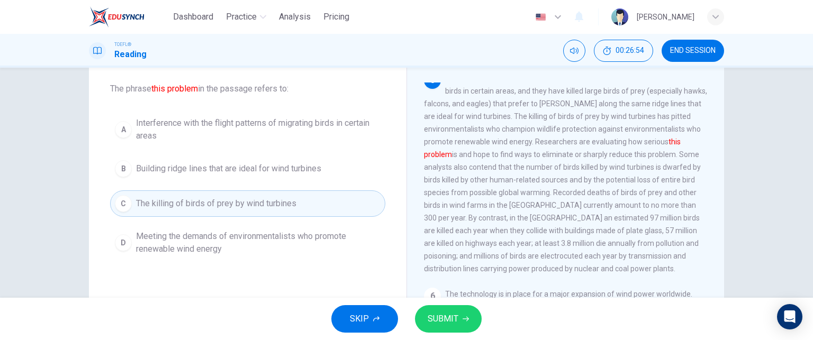
click at [451, 315] on span "SUBMIT" at bounding box center [442, 319] width 31 height 15
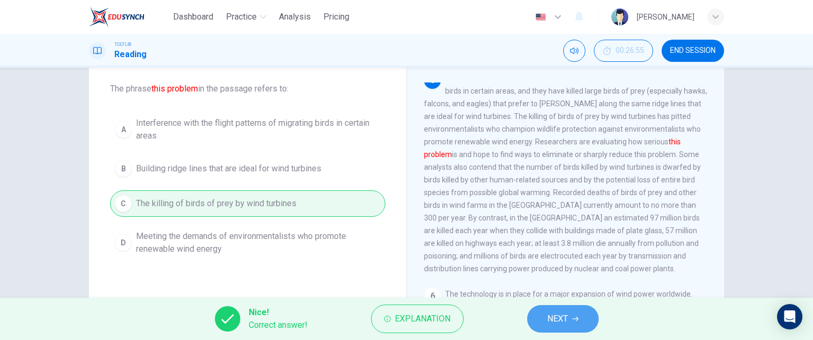
click at [561, 321] on span "NEXT" at bounding box center [557, 319] width 21 height 15
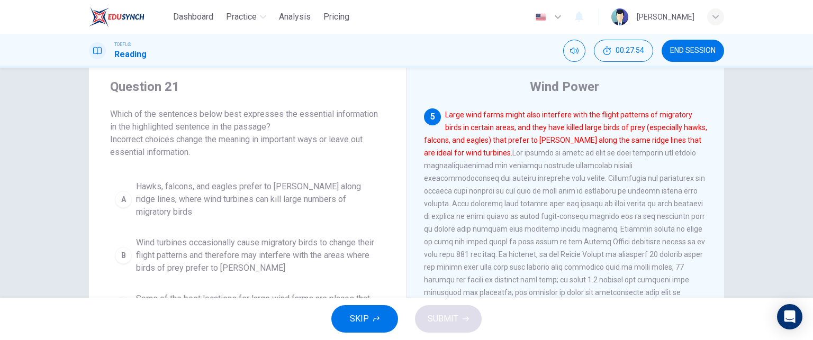
scroll to position [28, 0]
click at [241, 190] on span "Hawks, falcons, and eagles prefer to hunt along ridge lines, where wind turbine…" at bounding box center [258, 199] width 244 height 38
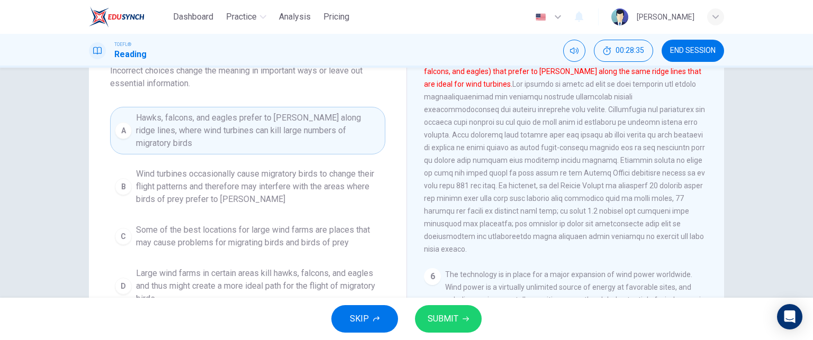
scroll to position [97, 0]
click at [226, 223] on span "Some of the best locations for large wind farms are places that may cause probl…" at bounding box center [258, 235] width 244 height 25
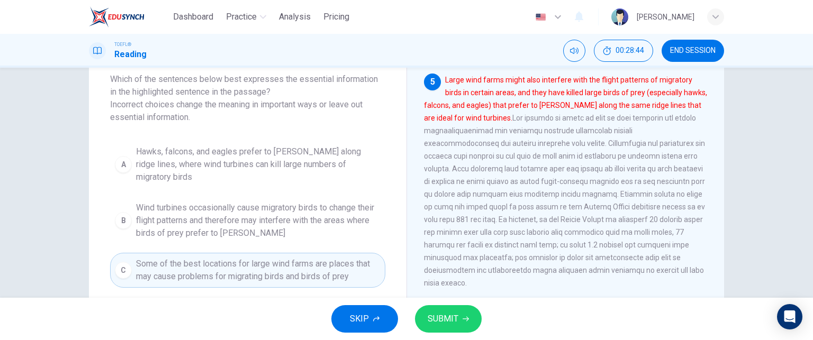
scroll to position [49, 0]
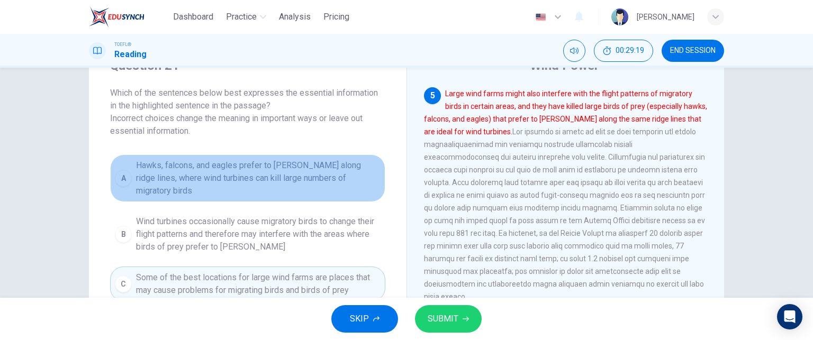
click at [224, 167] on span "Hawks, falcons, and eagles prefer to hunt along ridge lines, where wind turbine…" at bounding box center [258, 178] width 244 height 38
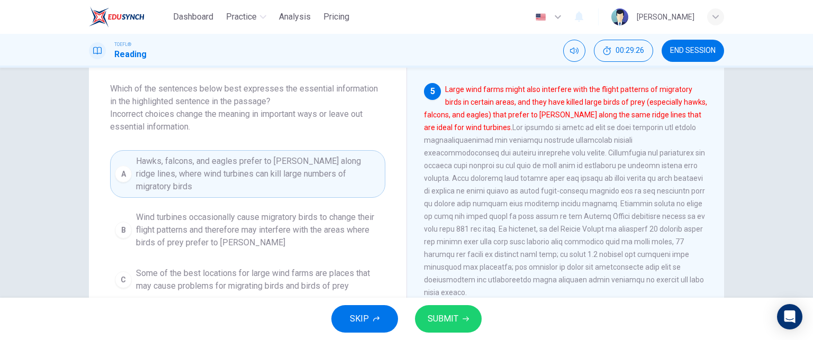
scroll to position [54, 0]
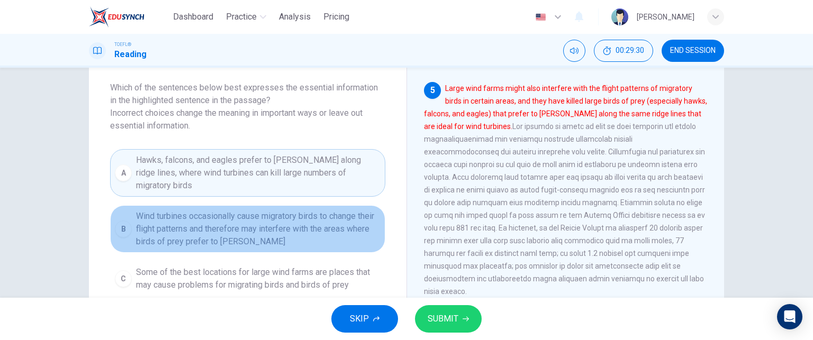
click at [193, 214] on span "Wind turbines occasionally cause migratory birds to change their flight pattern…" at bounding box center [258, 229] width 244 height 38
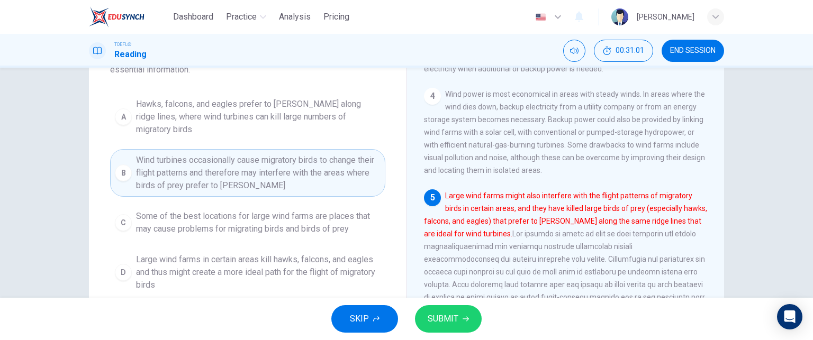
scroll to position [111, 0]
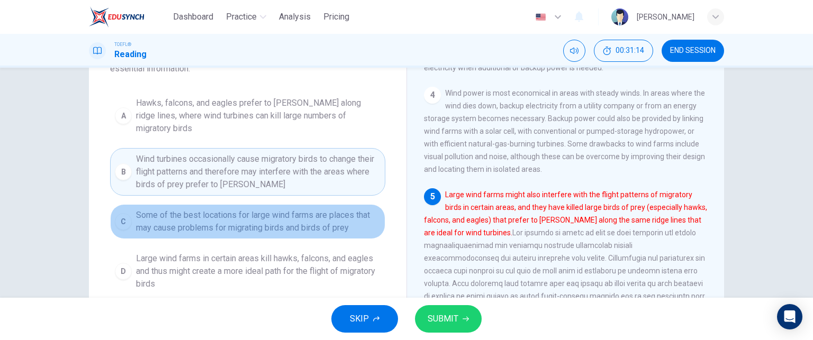
click at [258, 209] on span "Some of the best locations for large wind farms are places that may cause probl…" at bounding box center [258, 221] width 244 height 25
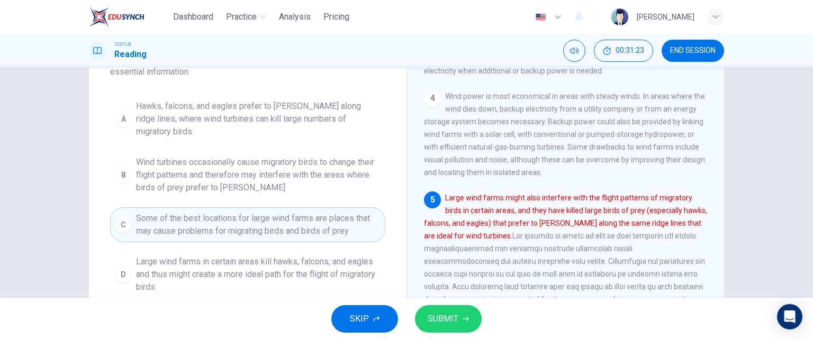
scroll to position [132, 0]
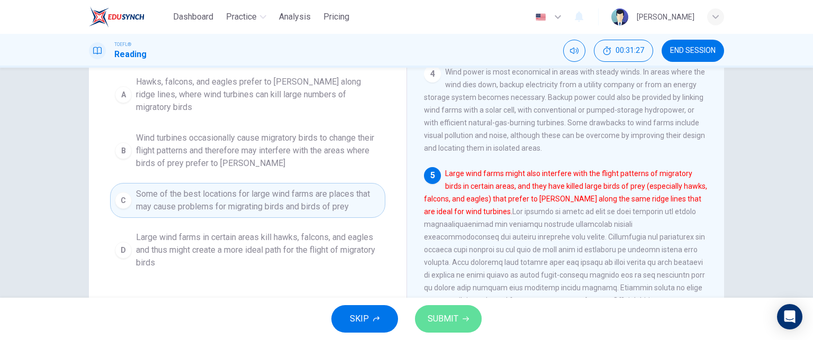
click at [448, 318] on span "SUBMIT" at bounding box center [442, 319] width 31 height 15
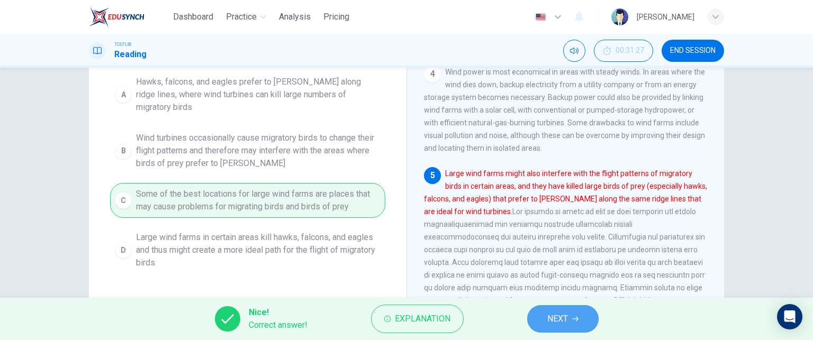
click at [559, 315] on span "NEXT" at bounding box center [557, 319] width 21 height 15
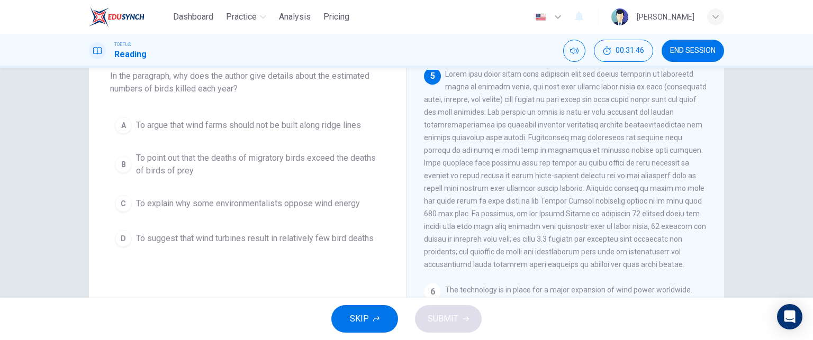
scroll to position [82, 0]
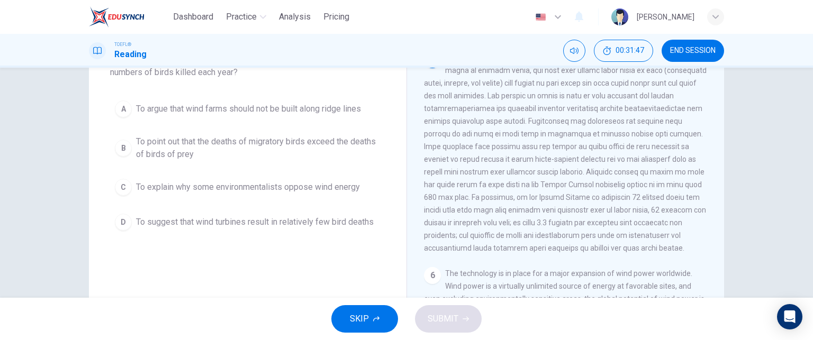
click at [226, 220] on span "To suggest that wind turbines result in relatively few bird deaths" at bounding box center [255, 222] width 238 height 13
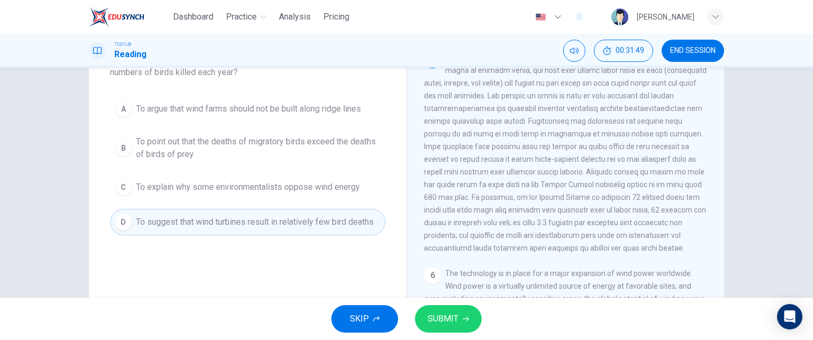
scroll to position [59, 0]
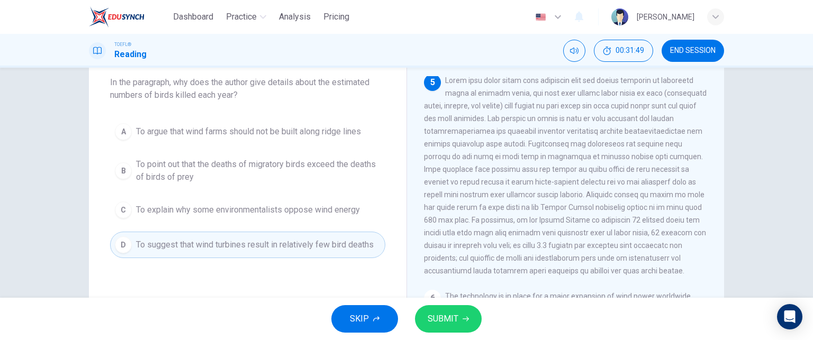
click at [446, 313] on span "SUBMIT" at bounding box center [442, 319] width 31 height 15
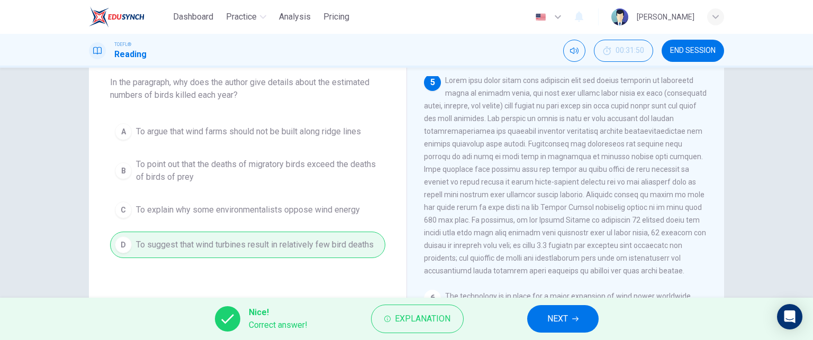
click at [550, 317] on span "NEXT" at bounding box center [557, 319] width 21 height 15
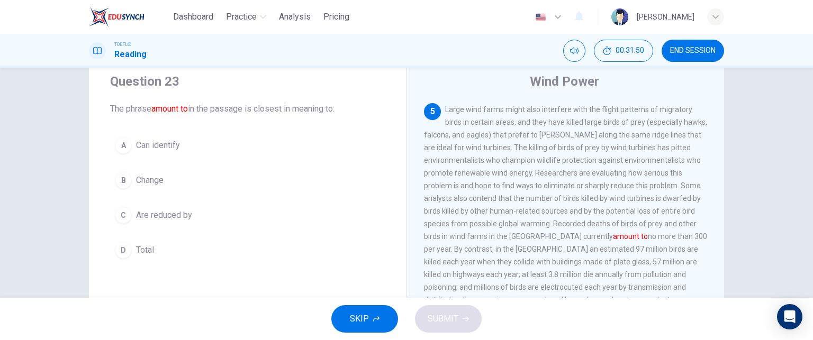
scroll to position [32, 0]
click at [138, 247] on span "Total" at bounding box center [145, 251] width 18 height 13
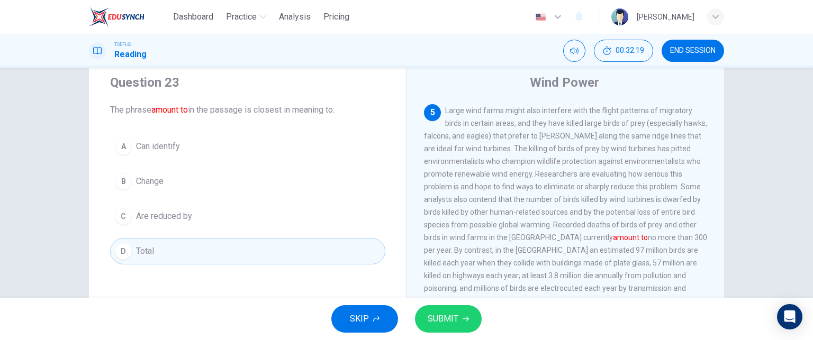
click at [450, 316] on span "SUBMIT" at bounding box center [442, 319] width 31 height 15
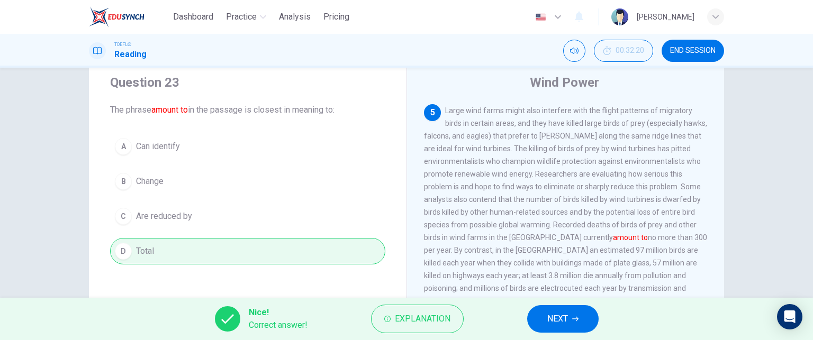
click at [563, 315] on span "NEXT" at bounding box center [557, 319] width 21 height 15
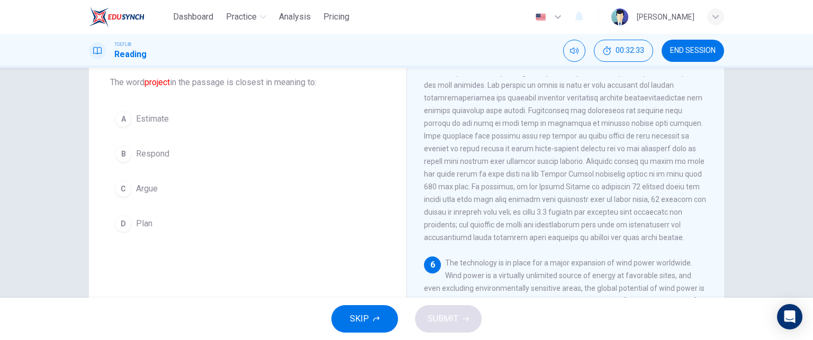
scroll to position [44, 0]
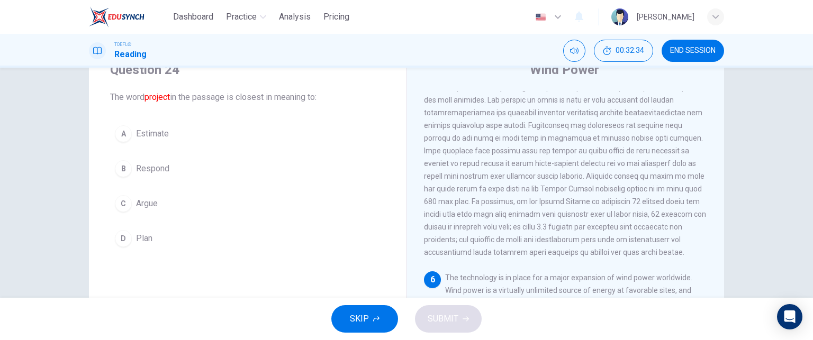
click at [163, 131] on span "Estimate" at bounding box center [152, 133] width 33 height 13
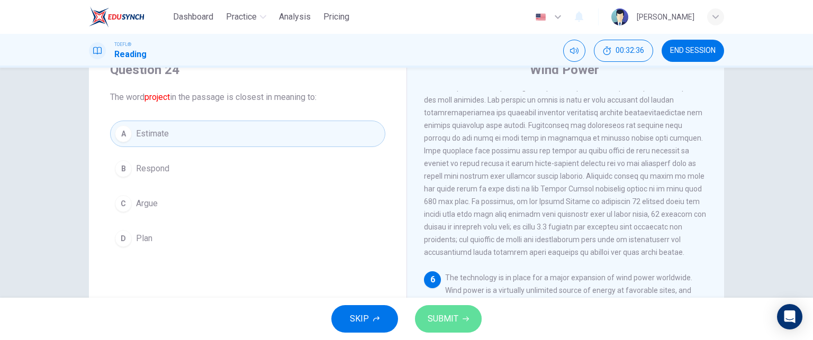
click at [444, 315] on span "SUBMIT" at bounding box center [442, 319] width 31 height 15
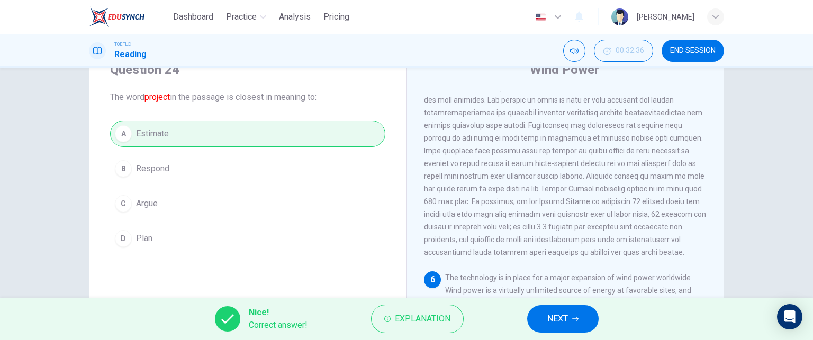
click at [564, 315] on span "NEXT" at bounding box center [557, 319] width 21 height 15
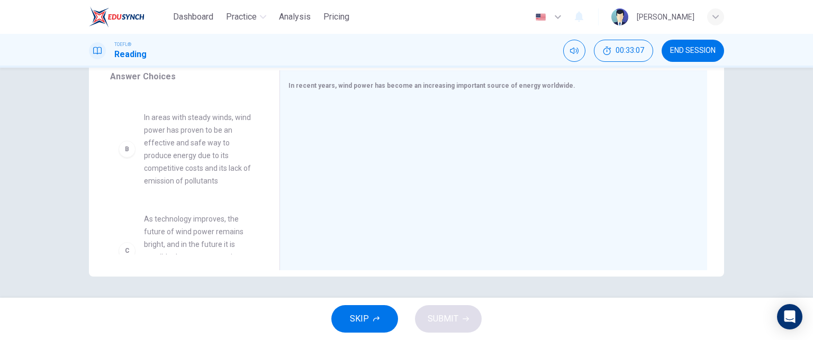
scroll to position [69, 0]
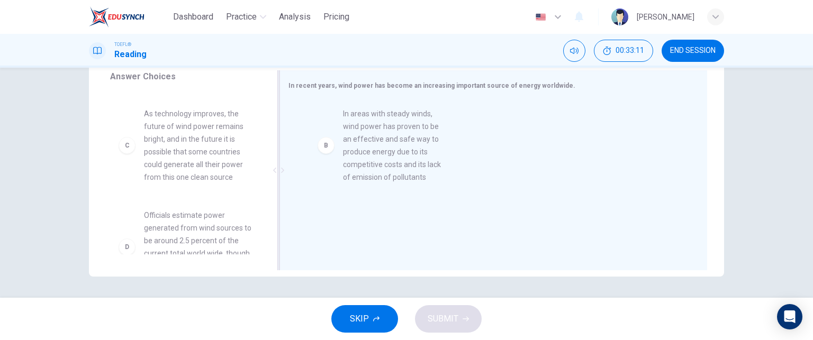
drag, startPoint x: 186, startPoint y: 141, endPoint x: 398, endPoint y: 143, distance: 212.1
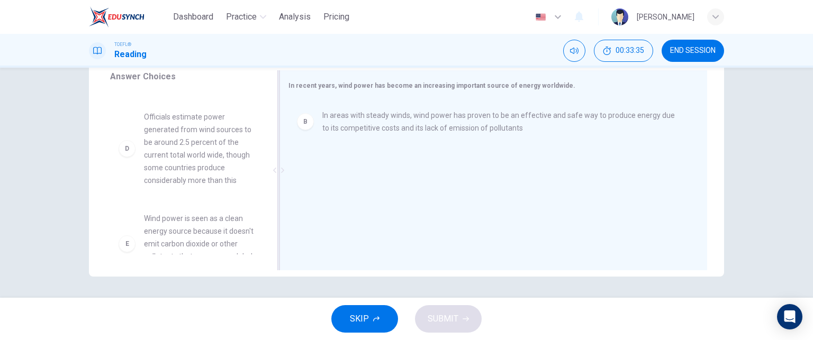
scroll to position [0, 0]
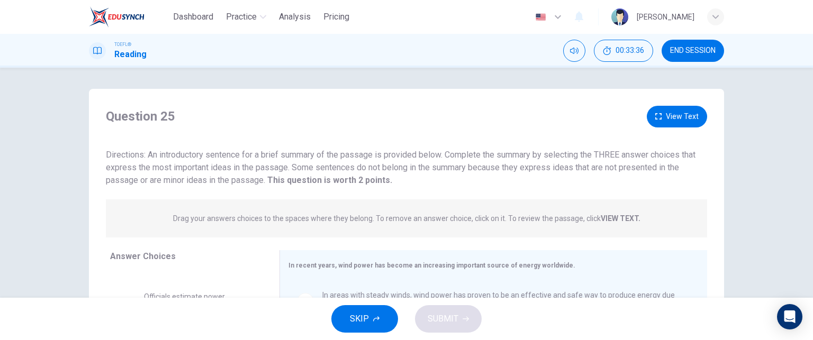
click at [679, 127] on div "Question 25 View Text Directions: An introductory sentence for a brief summary …" at bounding box center [406, 146] width 635 height 81
click at [670, 115] on button "View Text" at bounding box center [676, 117] width 60 height 22
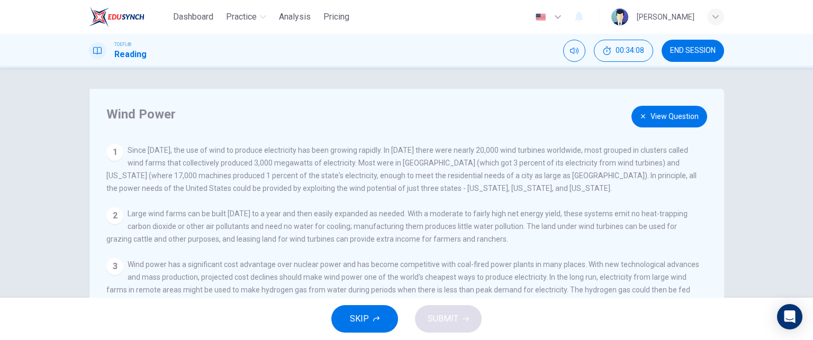
click at [649, 114] on button "View Question" at bounding box center [669, 117] width 76 height 22
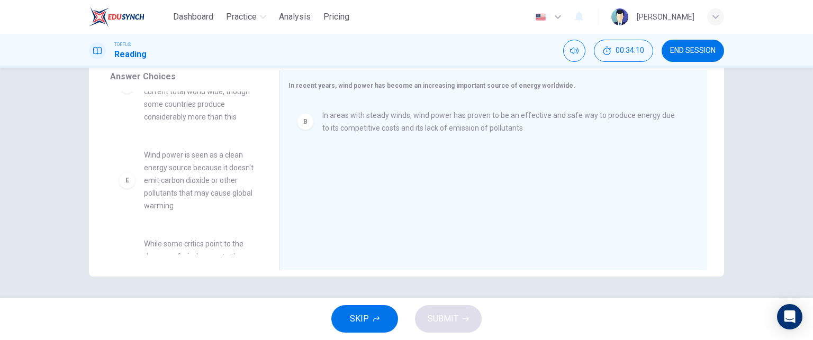
scroll to position [231, 0]
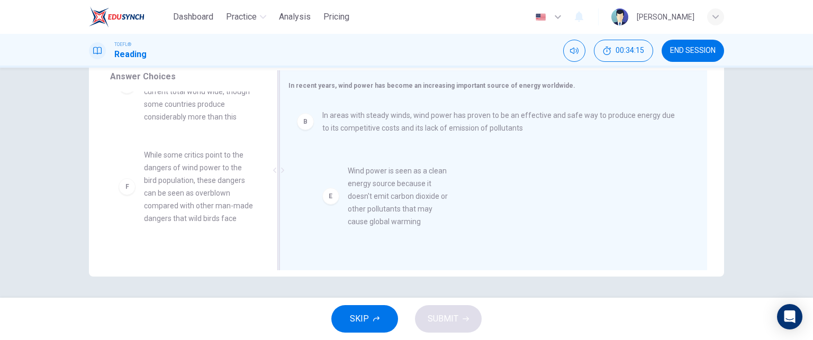
drag, startPoint x: 167, startPoint y: 187, endPoint x: 393, endPoint y: 205, distance: 226.1
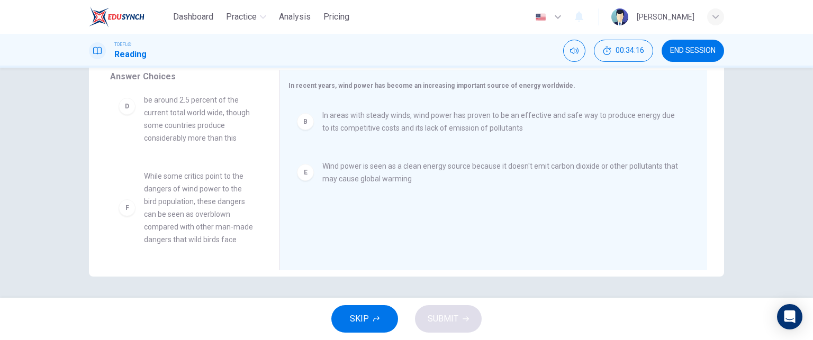
scroll to position [222, 0]
drag, startPoint x: 181, startPoint y: 188, endPoint x: 190, endPoint y: 194, distance: 10.7
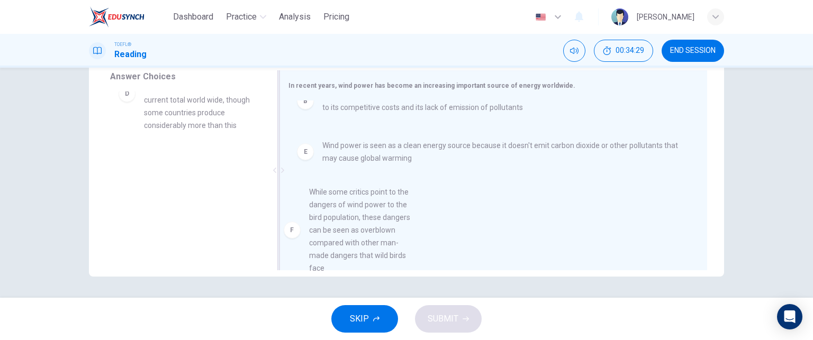
scroll to position [51, 0]
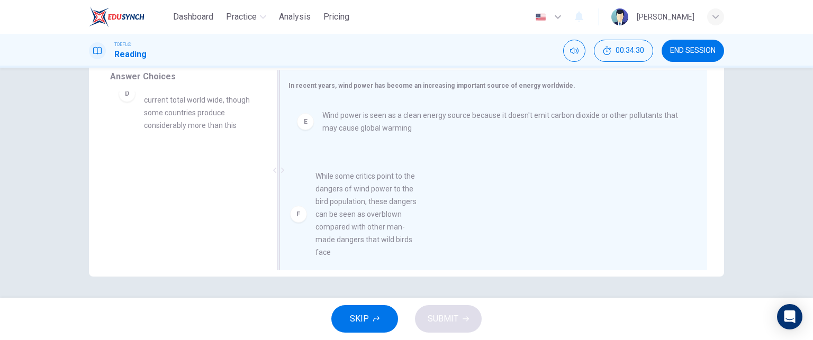
drag, startPoint x: 190, startPoint y: 194, endPoint x: 369, endPoint y: 205, distance: 179.7
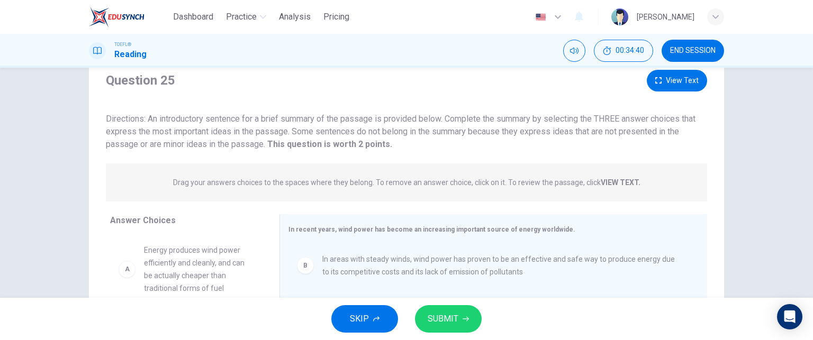
scroll to position [0, 0]
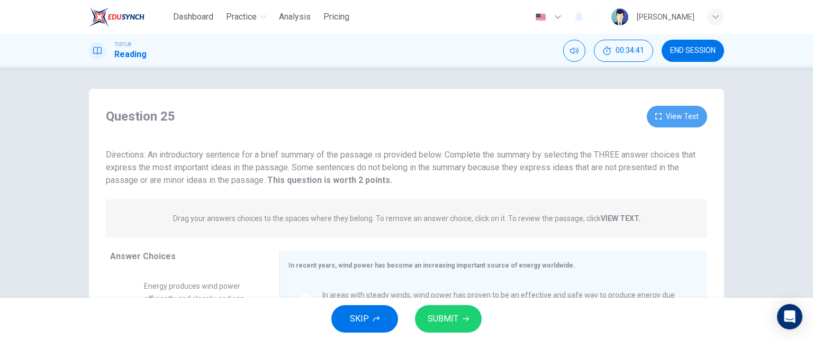
click at [683, 118] on button "View Text" at bounding box center [676, 117] width 60 height 22
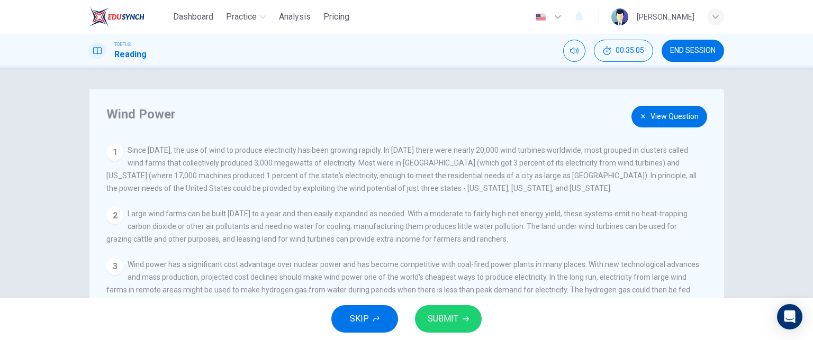
click at [646, 109] on button "View Question" at bounding box center [669, 117] width 76 height 22
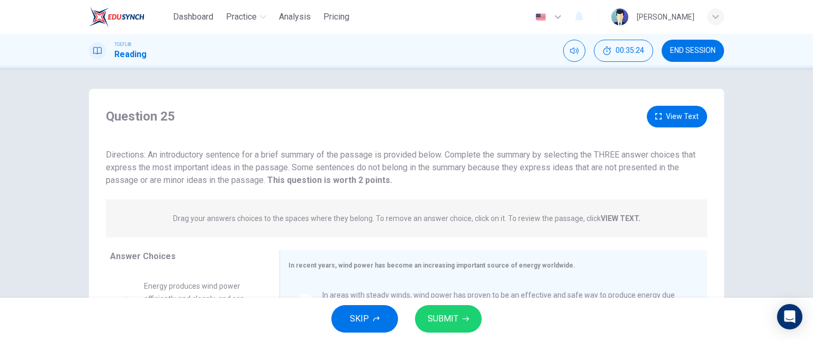
click at [660, 118] on button "View Text" at bounding box center [676, 117] width 60 height 22
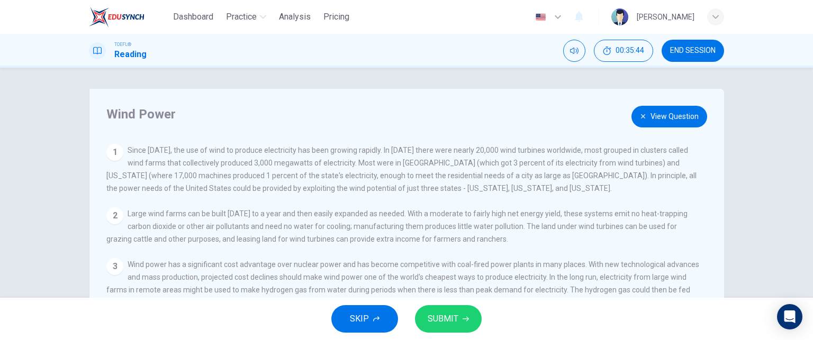
click at [679, 115] on button "View Question" at bounding box center [669, 117] width 76 height 22
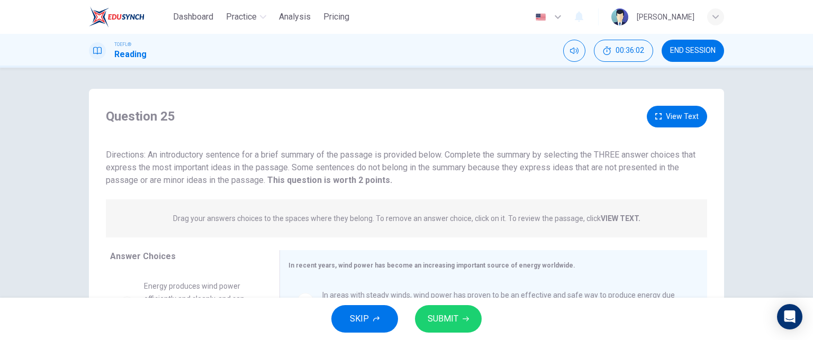
click at [679, 119] on button "View Text" at bounding box center [676, 117] width 60 height 22
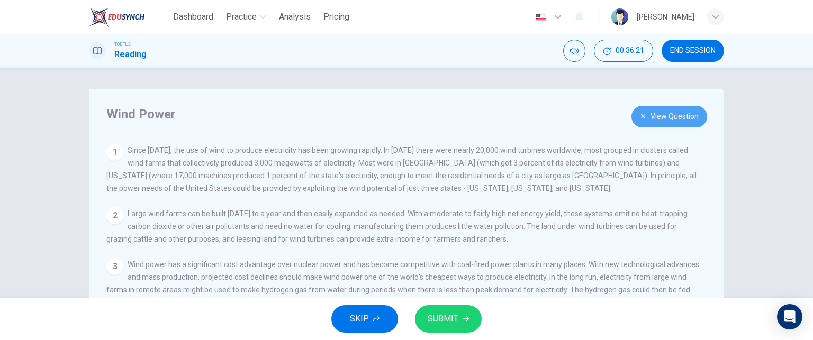
click at [694, 113] on button "View Question" at bounding box center [669, 117] width 76 height 22
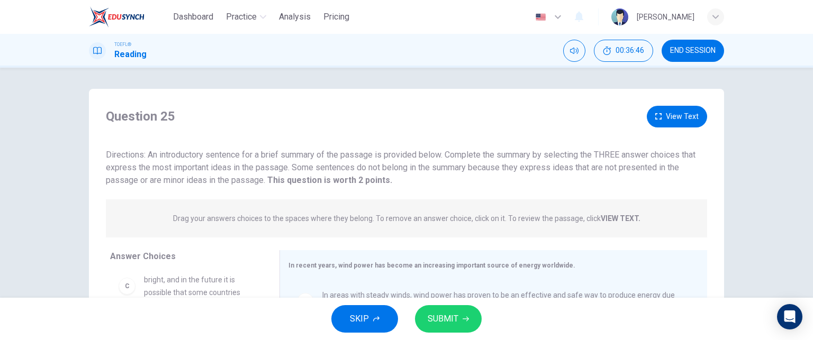
click at [662, 120] on button "View Text" at bounding box center [676, 117] width 60 height 22
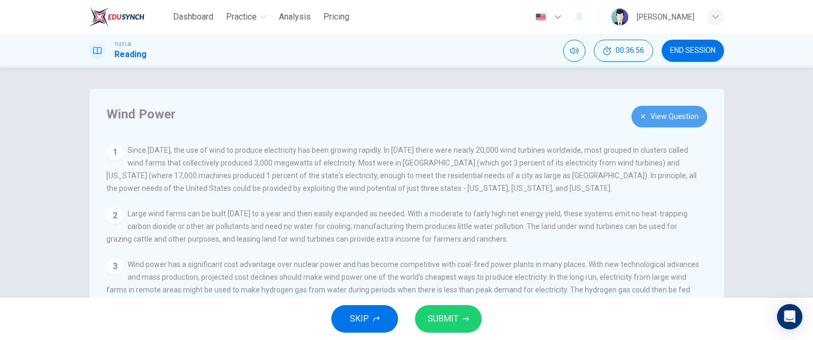
click at [663, 114] on button "View Question" at bounding box center [669, 117] width 76 height 22
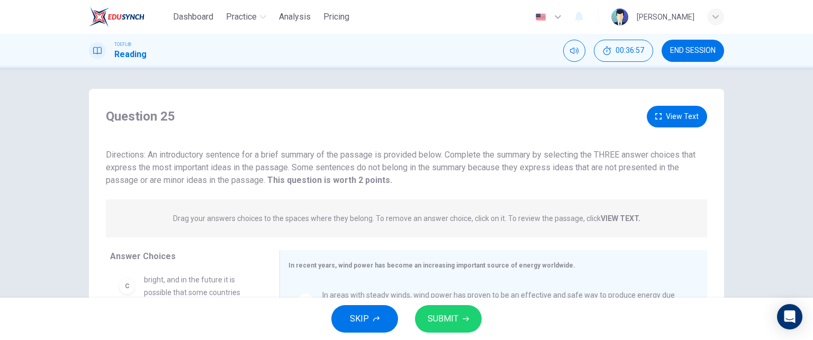
scroll to position [180, 0]
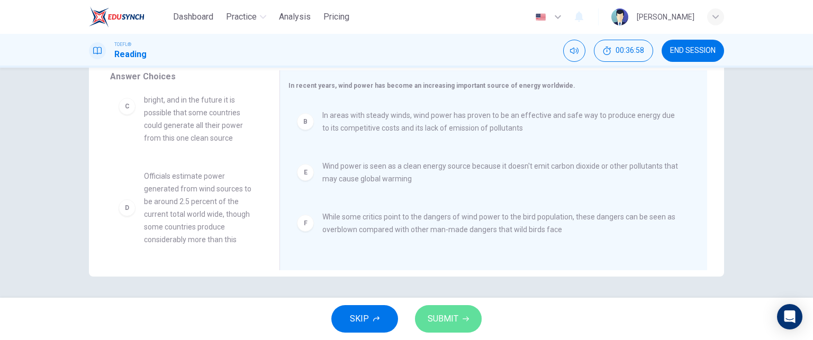
click at [439, 320] on span "SUBMIT" at bounding box center [442, 319] width 31 height 15
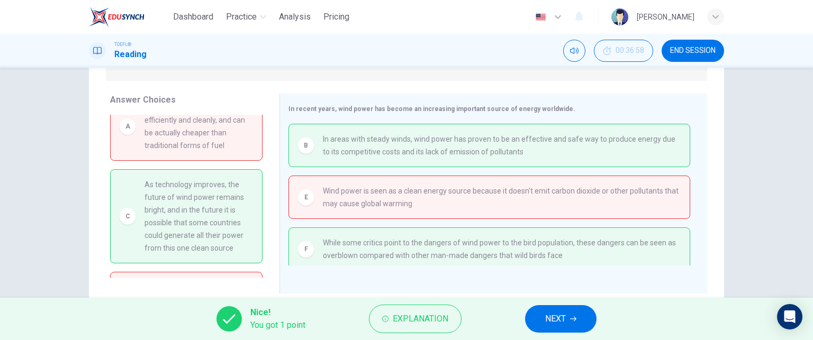
scroll to position [163, 0]
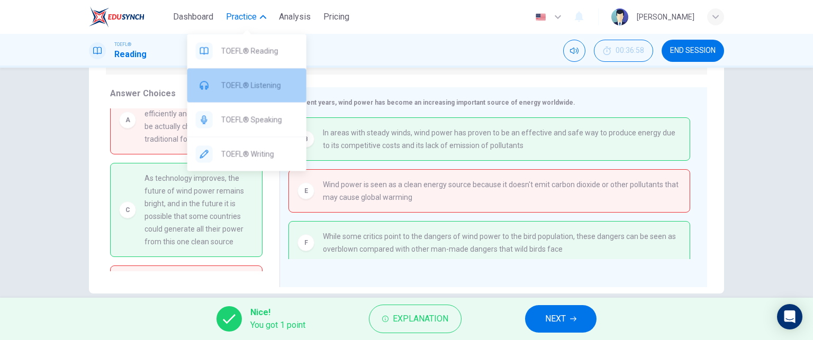
click at [248, 84] on span "TOEFL® Listening" at bounding box center [259, 85] width 77 height 13
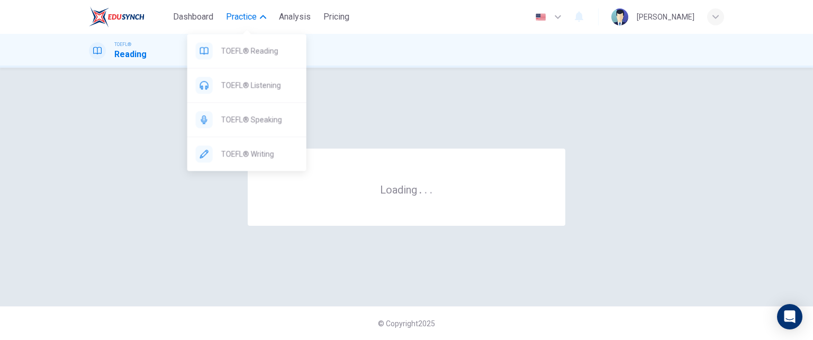
scroll to position [0, 0]
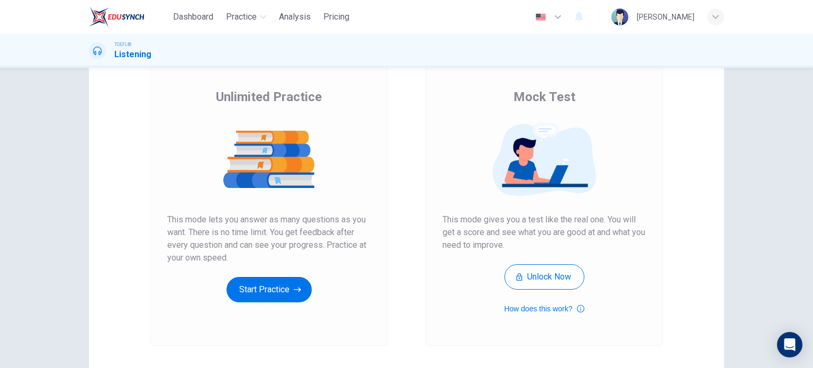
scroll to position [69, 0]
click at [251, 291] on button "Start Practice" at bounding box center [268, 288] width 85 height 25
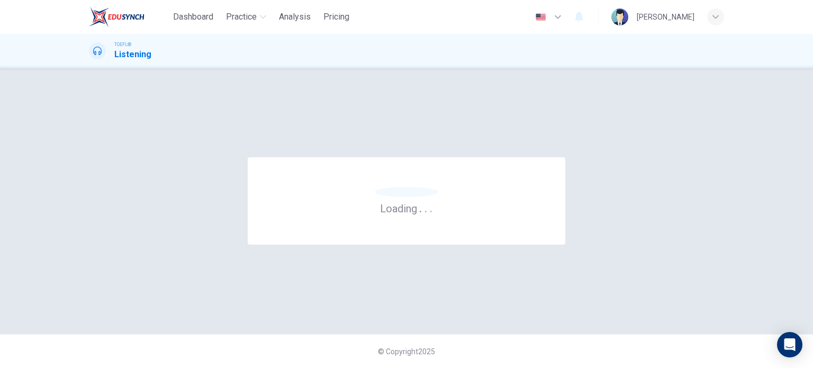
scroll to position [0, 0]
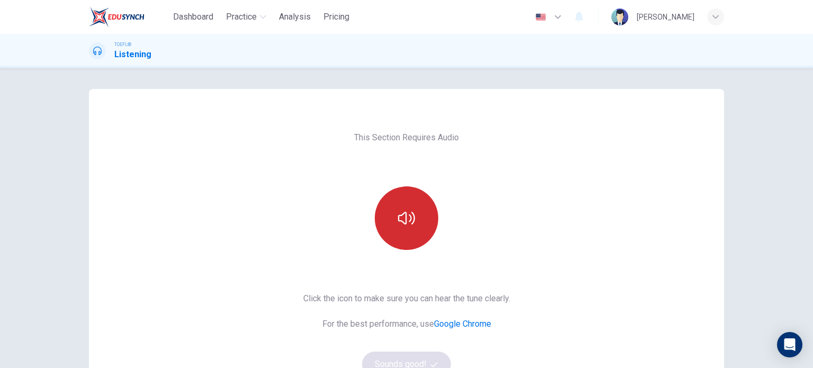
click at [400, 215] on icon "button" at bounding box center [406, 217] width 17 height 17
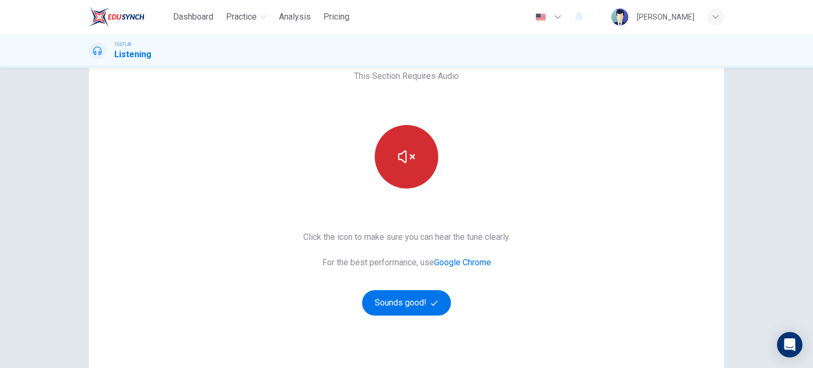
scroll to position [71, 0]
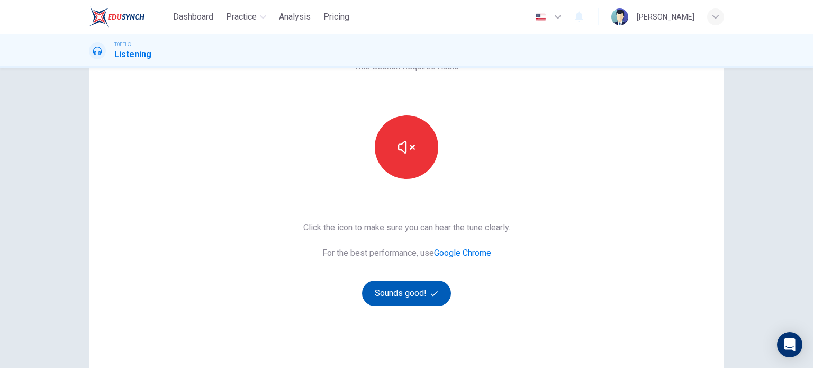
click at [400, 287] on button "Sounds good!" at bounding box center [406, 292] width 89 height 25
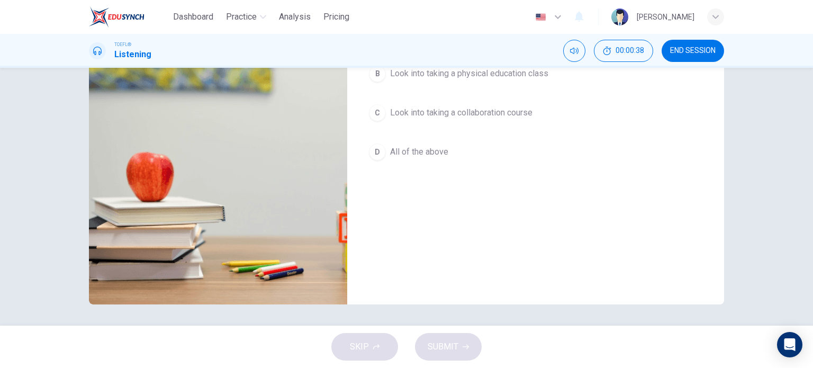
scroll to position [0, 0]
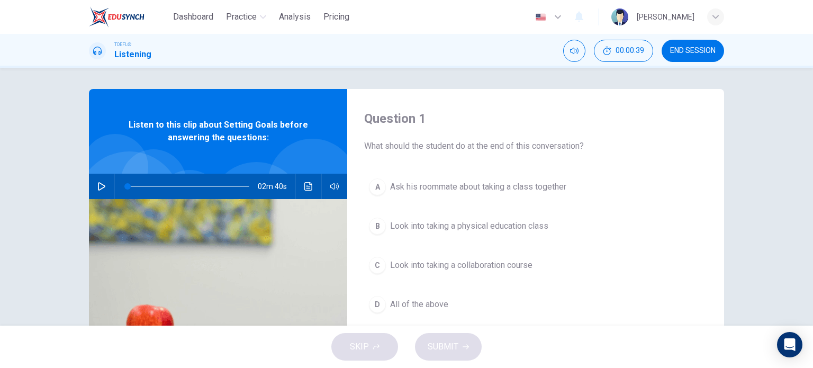
click at [396, 155] on div "Question 1 What should the student do at the end of this conversation? A Ask hi…" at bounding box center [535, 273] width 377 height 368
click at [100, 184] on icon "button" at bounding box center [101, 186] width 8 height 8
type input "0"
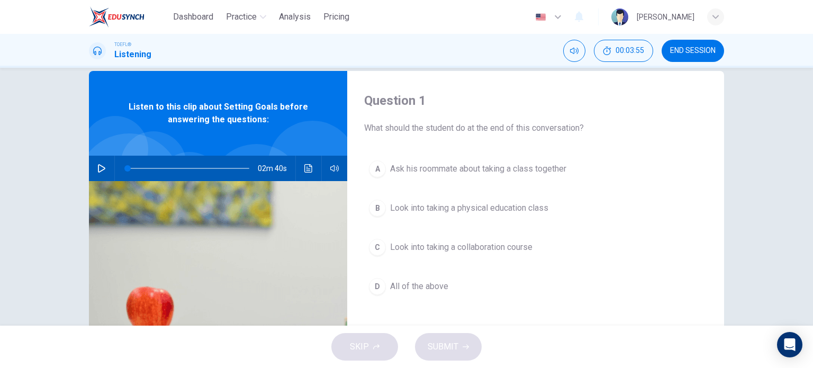
scroll to position [19, 0]
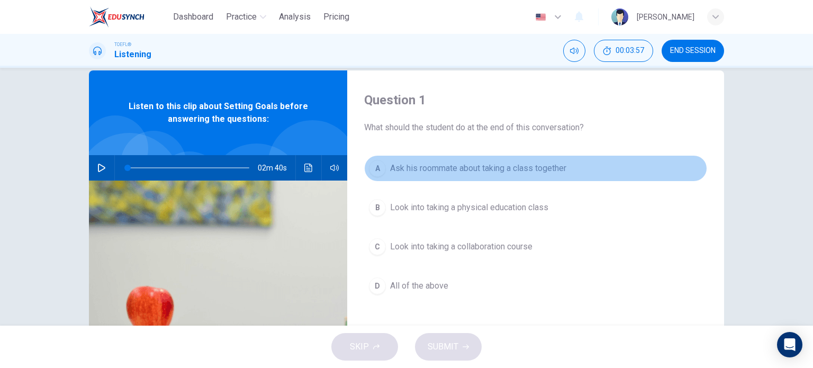
click at [482, 166] on span "Ask his roommate about taking a class together" at bounding box center [478, 168] width 176 height 13
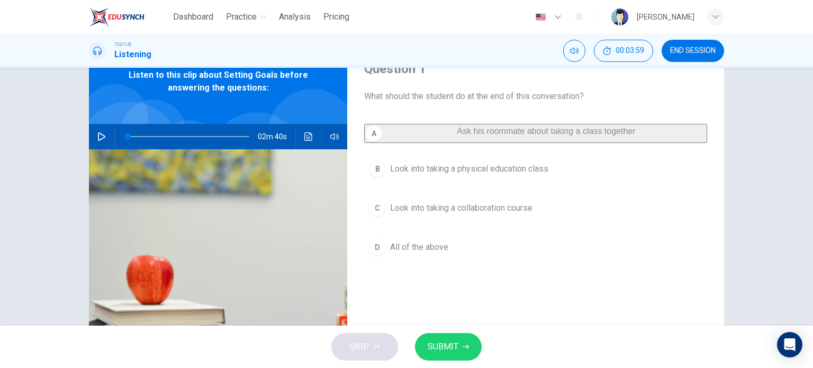
scroll to position [50, 0]
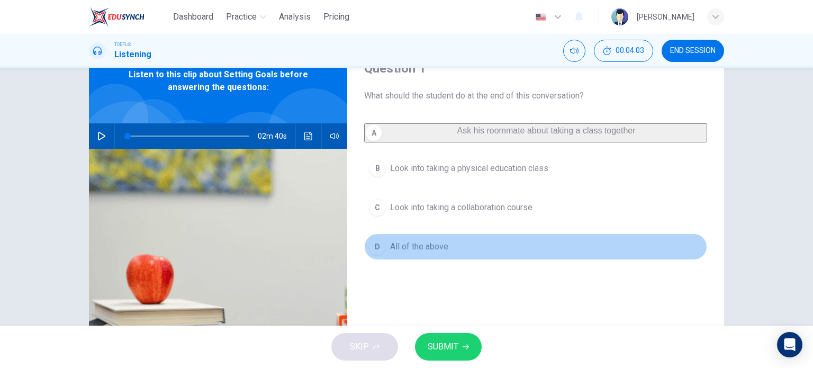
click at [405, 260] on button "D All of the above" at bounding box center [535, 246] width 343 height 26
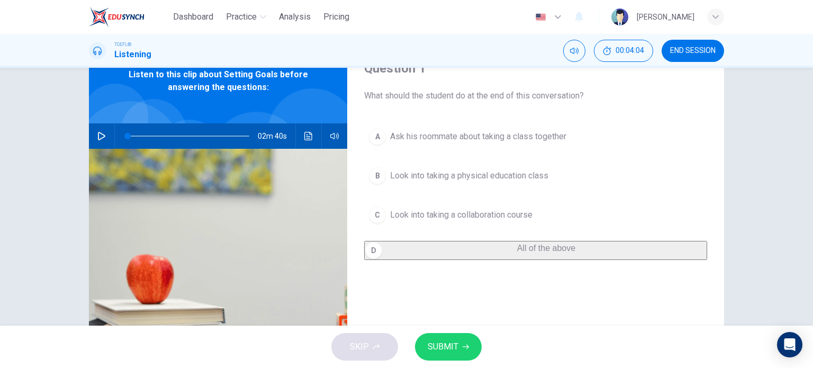
click at [451, 344] on span "SUBMIT" at bounding box center [442, 346] width 31 height 15
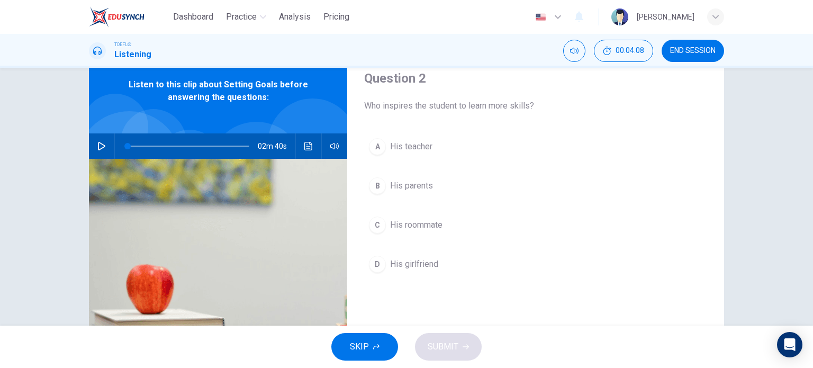
scroll to position [43, 0]
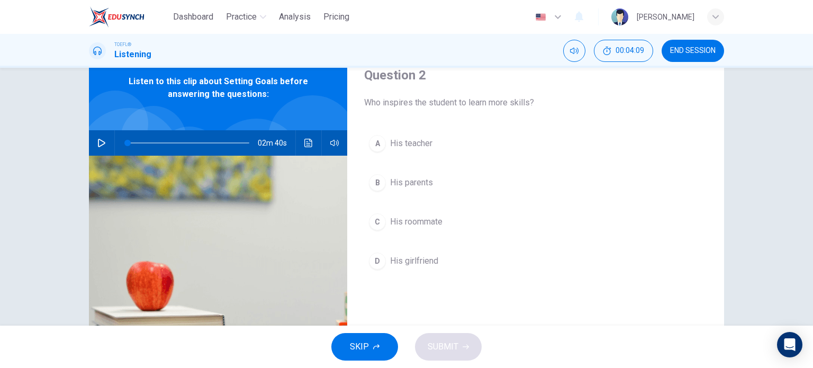
click at [398, 217] on span "His roommate" at bounding box center [416, 221] width 52 height 13
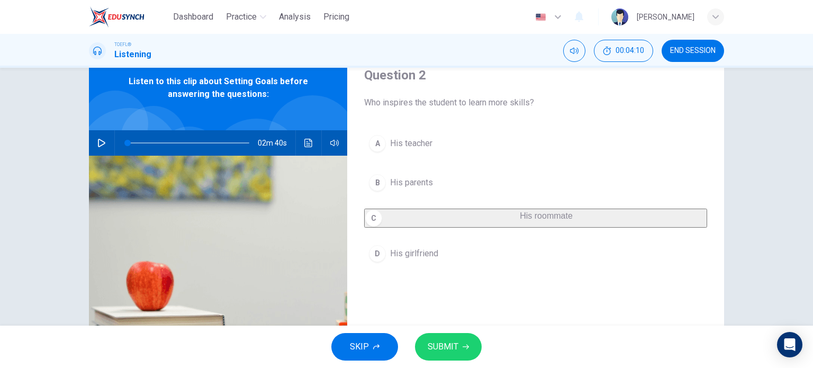
click at [436, 343] on span "SUBMIT" at bounding box center [442, 346] width 31 height 15
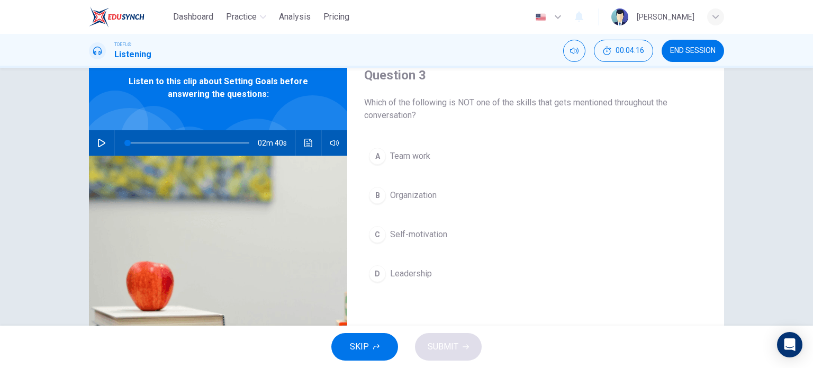
click at [405, 192] on span "Organization" at bounding box center [413, 195] width 47 height 13
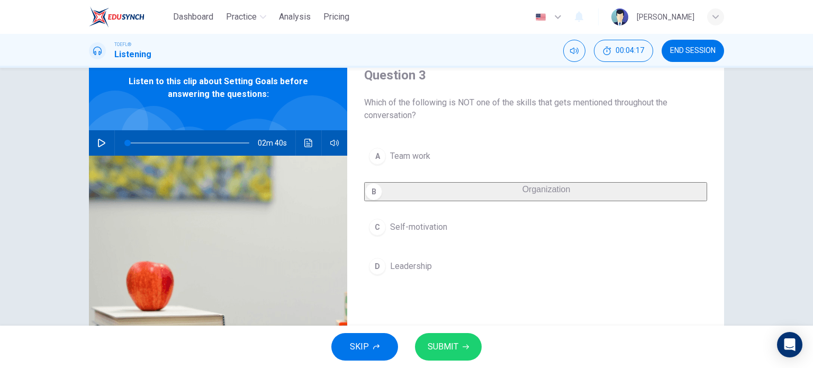
click at [445, 347] on span "SUBMIT" at bounding box center [442, 346] width 31 height 15
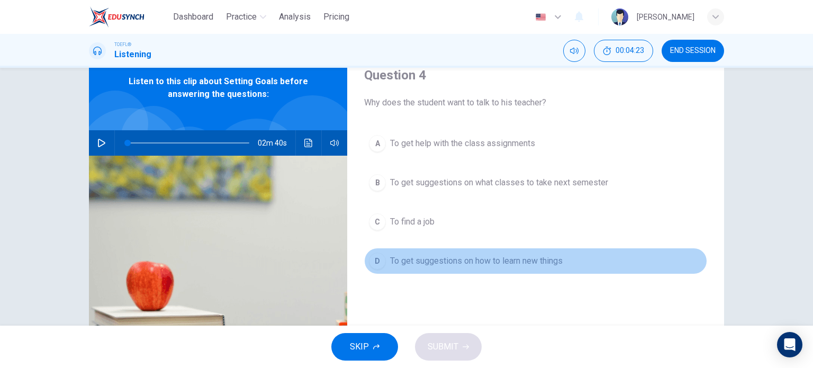
click at [473, 258] on span "To get suggestions on how to learn new things" at bounding box center [476, 260] width 172 height 13
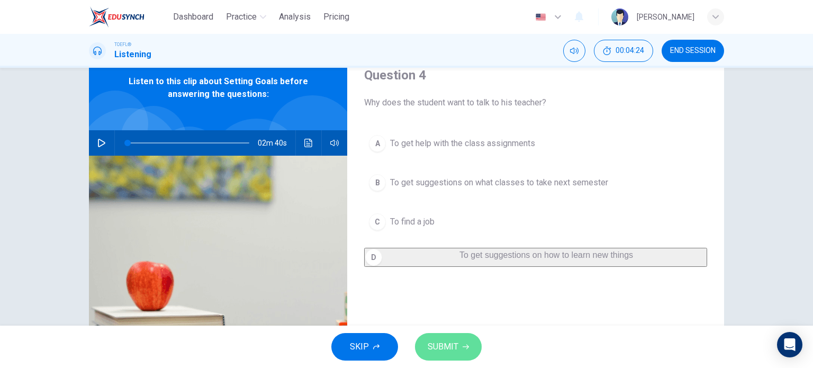
click at [441, 351] on span "SUBMIT" at bounding box center [442, 346] width 31 height 15
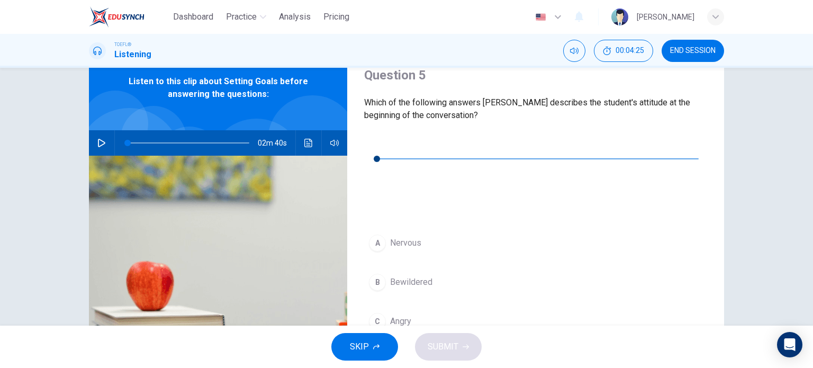
click at [373, 138] on button "button" at bounding box center [372, 142] width 17 height 17
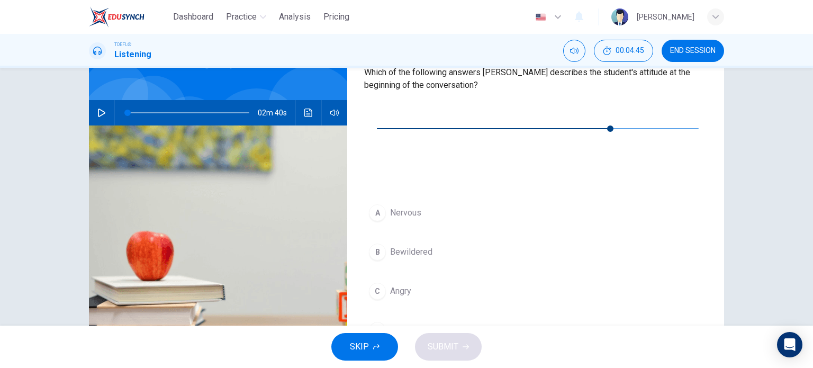
scroll to position [74, 0]
type input "0"
click at [405, 245] on span "Bewildered" at bounding box center [411, 251] width 42 height 13
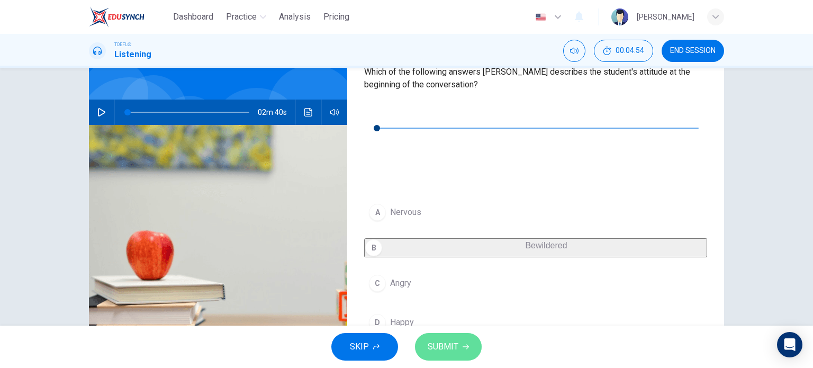
click at [454, 343] on span "SUBMIT" at bounding box center [442, 346] width 31 height 15
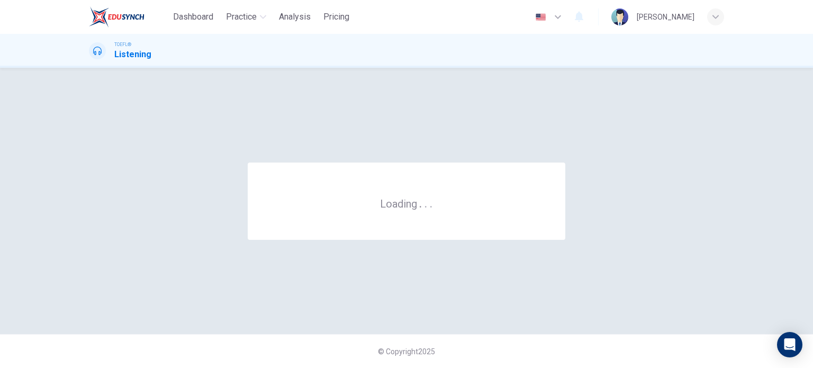
scroll to position [0, 0]
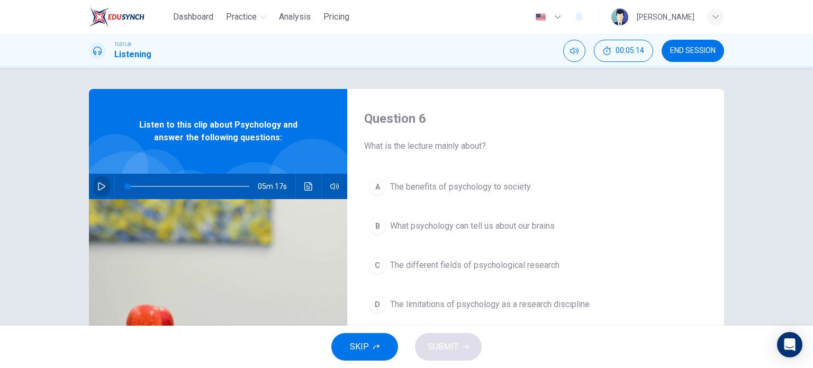
click at [99, 189] on icon "button" at bounding box center [101, 186] width 8 height 8
type input "0"
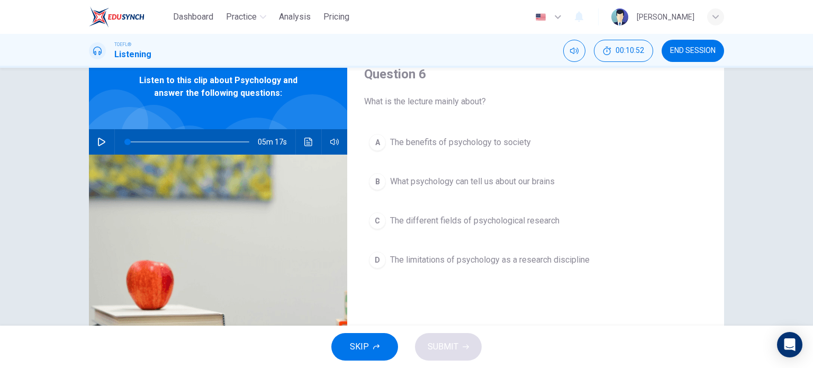
scroll to position [45, 0]
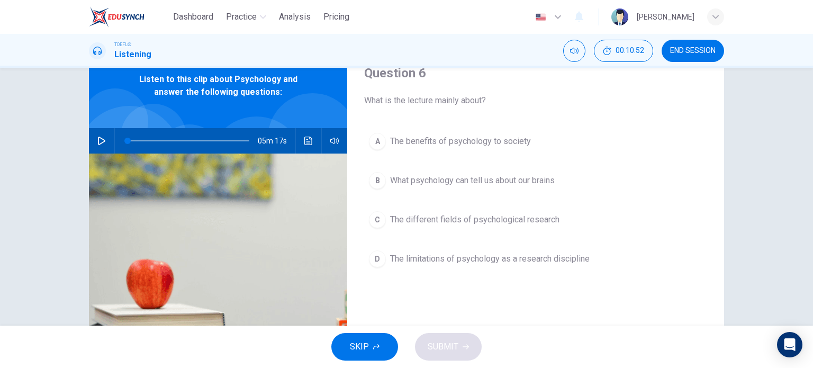
click at [469, 219] on span "The different fields of psychological research" at bounding box center [474, 219] width 169 height 13
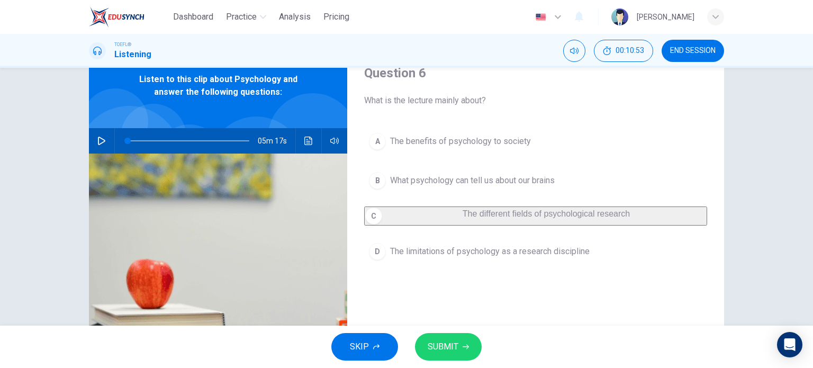
click at [449, 336] on button "SUBMIT" at bounding box center [448, 347] width 67 height 28
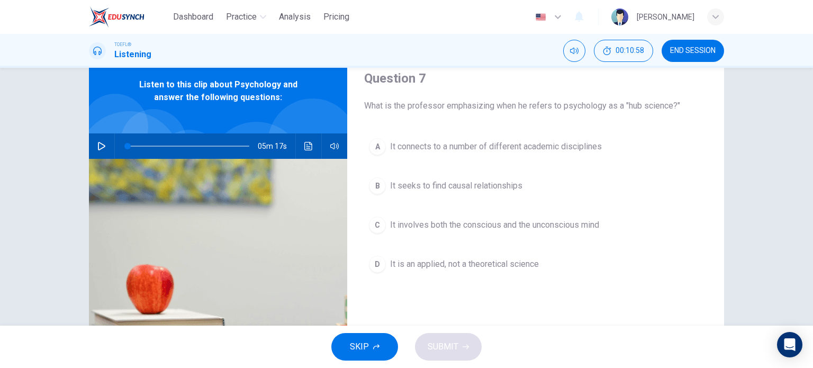
scroll to position [41, 0]
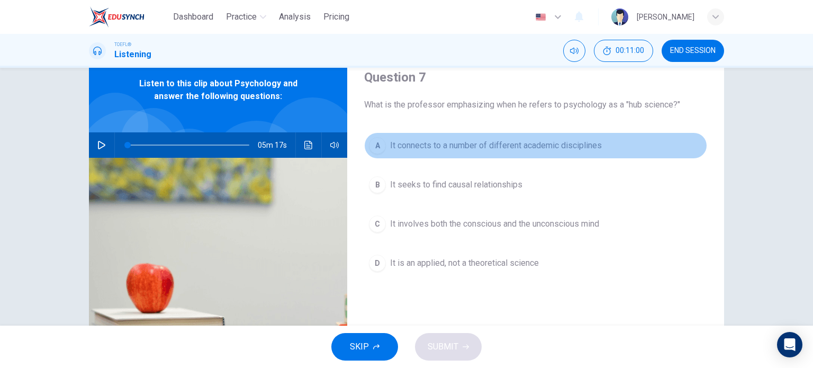
click at [530, 143] on span "It connects to a number of different academic disciplines" at bounding box center [496, 145] width 212 height 13
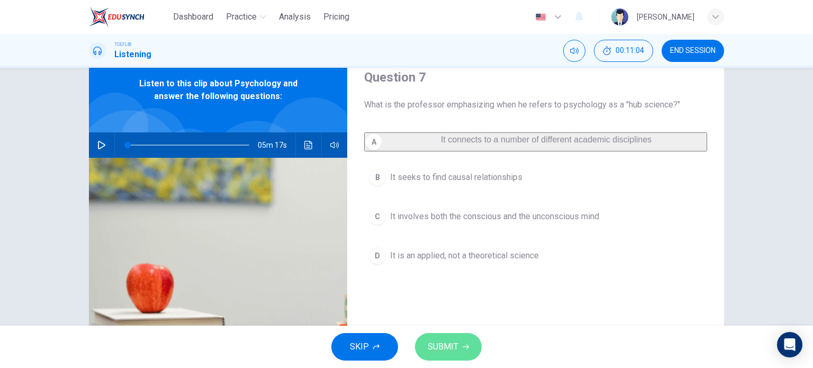
click at [451, 342] on span "SUBMIT" at bounding box center [442, 346] width 31 height 15
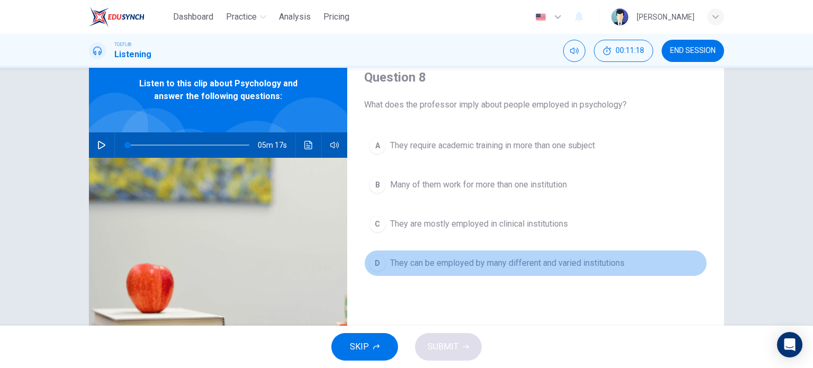
click at [468, 273] on button "D They can be employed by many different and varied institutions" at bounding box center [535, 263] width 343 height 26
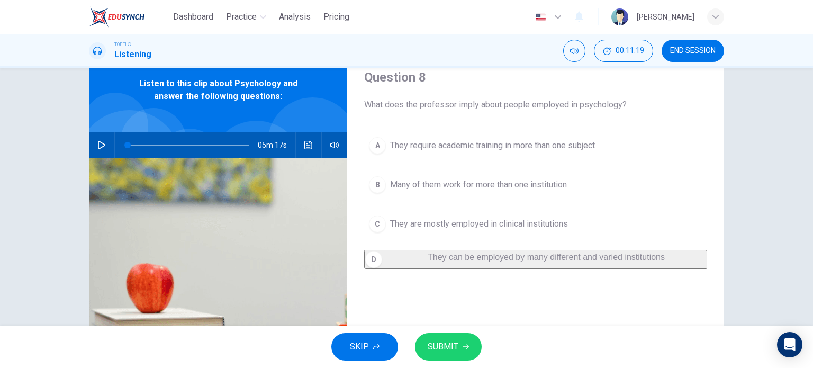
click at [445, 343] on span "SUBMIT" at bounding box center [442, 346] width 31 height 15
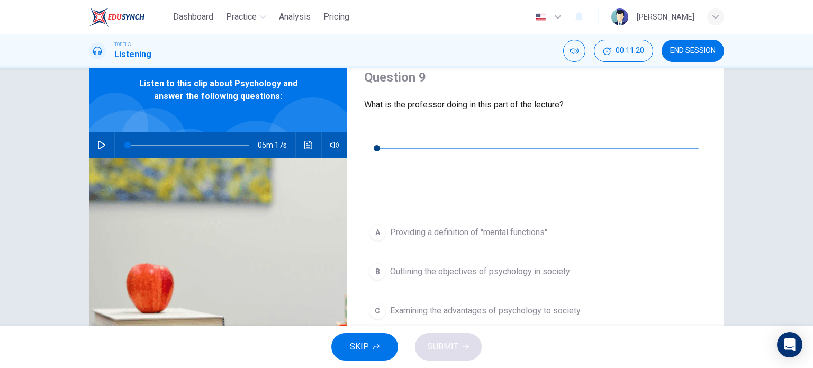
click at [376, 133] on icon "button" at bounding box center [372, 132] width 7 height 8
type input "0"
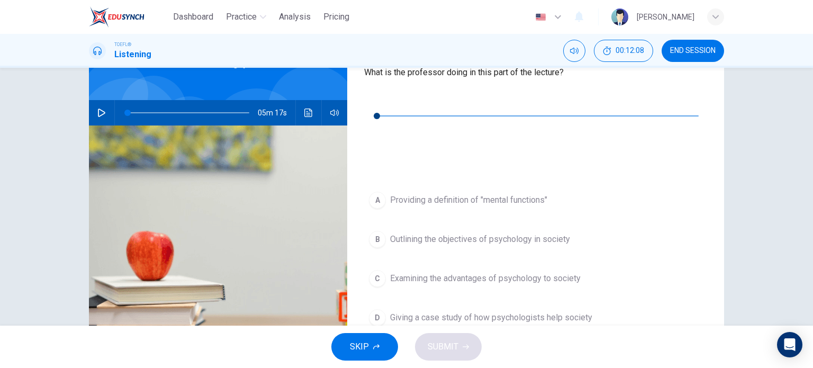
click at [439, 233] on span "Outlining the objectives of psychology in society" at bounding box center [480, 239] width 180 height 13
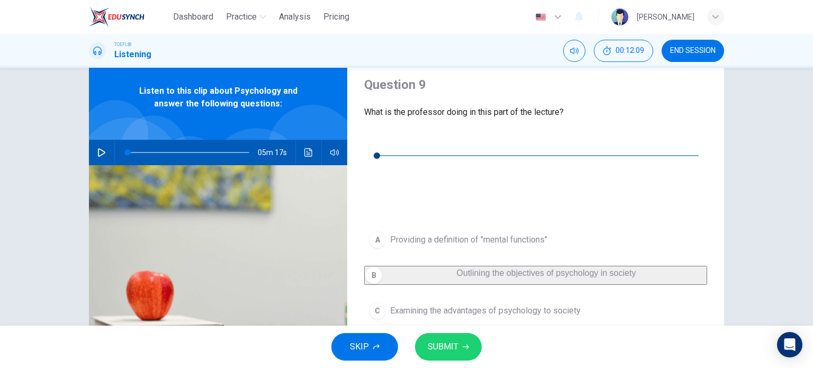
scroll to position [33, 0]
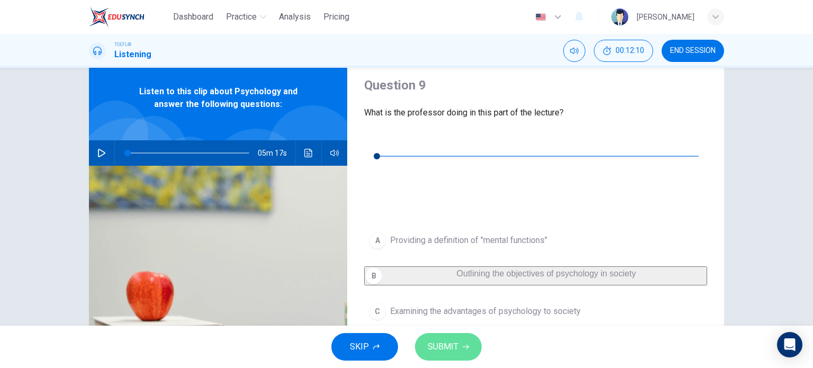
click at [447, 342] on span "SUBMIT" at bounding box center [442, 346] width 31 height 15
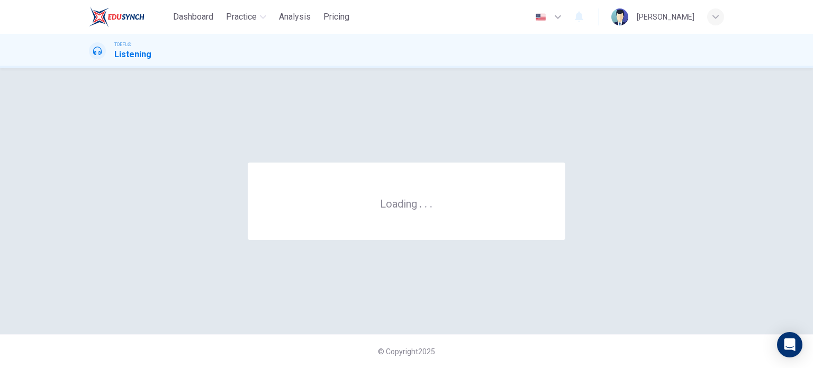
scroll to position [0, 0]
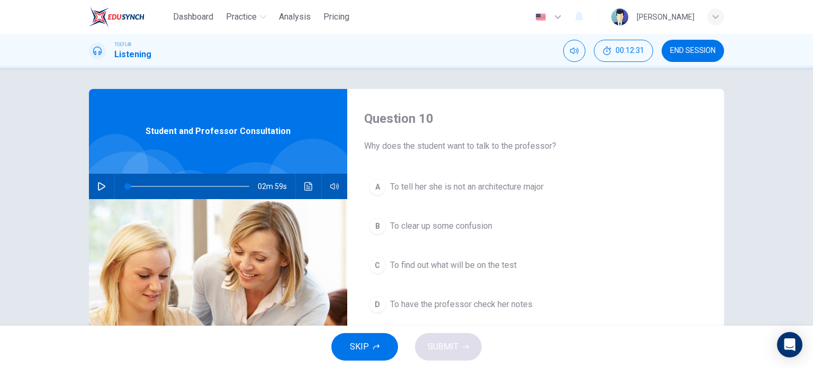
click at [93, 185] on button "button" at bounding box center [101, 186] width 17 height 25
type input "0"
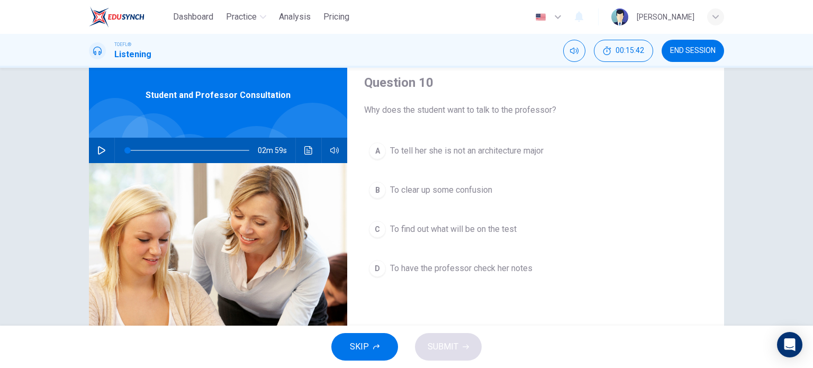
scroll to position [35, 0]
click at [438, 262] on span "To have the professor check her notes" at bounding box center [461, 268] width 142 height 13
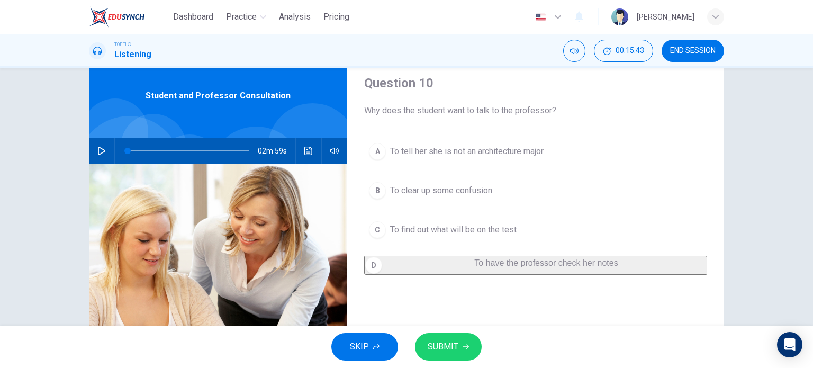
click at [449, 344] on span "SUBMIT" at bounding box center [442, 346] width 31 height 15
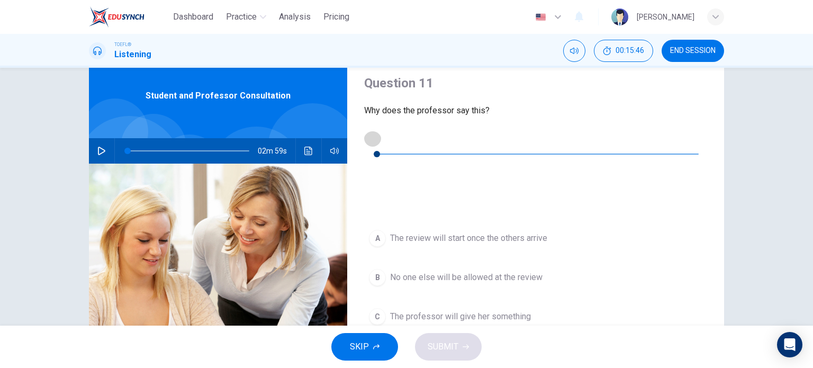
click at [372, 137] on icon "button" at bounding box center [372, 138] width 7 height 8
type input "0"
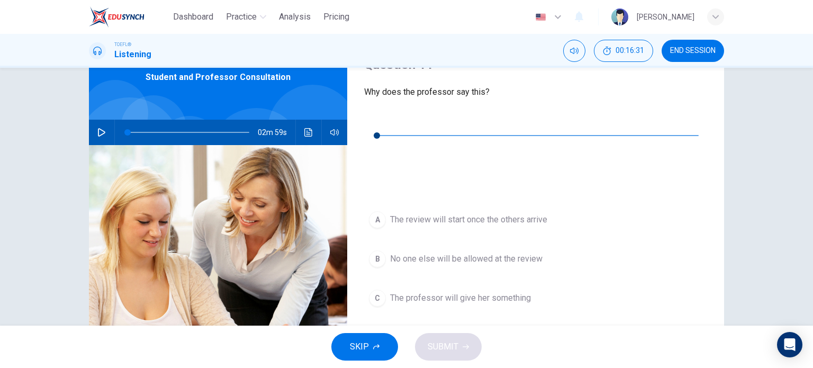
scroll to position [54, 0]
click at [449, 330] on span "The student will have a private session" at bounding box center [462, 336] width 144 height 13
click at [448, 342] on span "SUBMIT" at bounding box center [442, 346] width 31 height 15
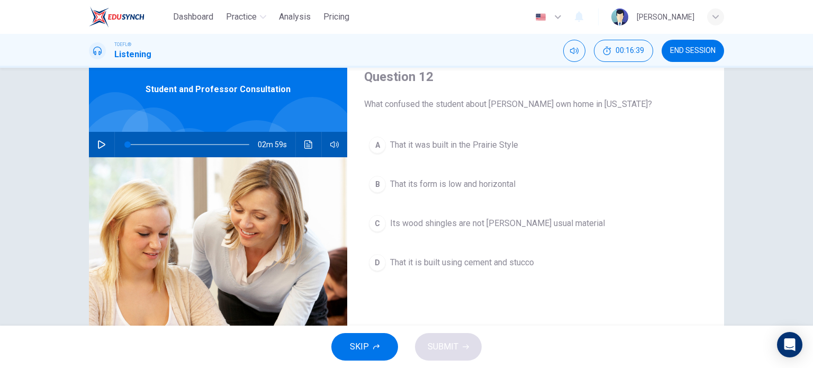
scroll to position [42, 0]
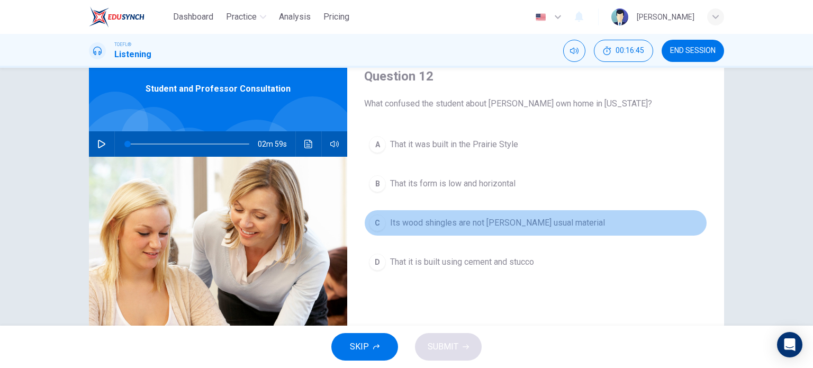
click at [452, 218] on span "Its wood shingles are not Wright's usual material" at bounding box center [497, 222] width 215 height 13
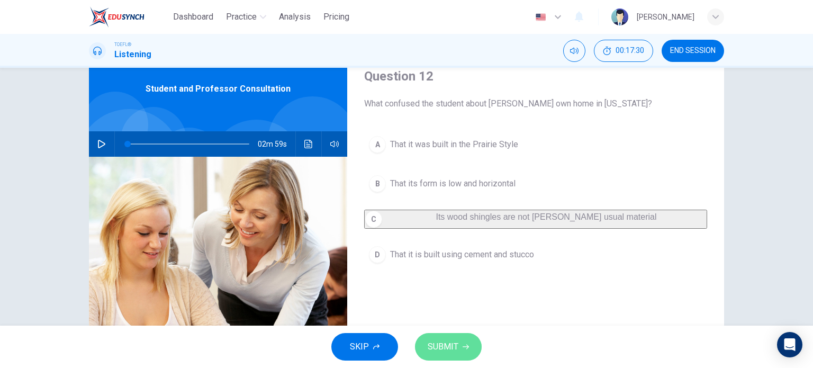
click at [440, 339] on span "SUBMIT" at bounding box center [442, 346] width 31 height 15
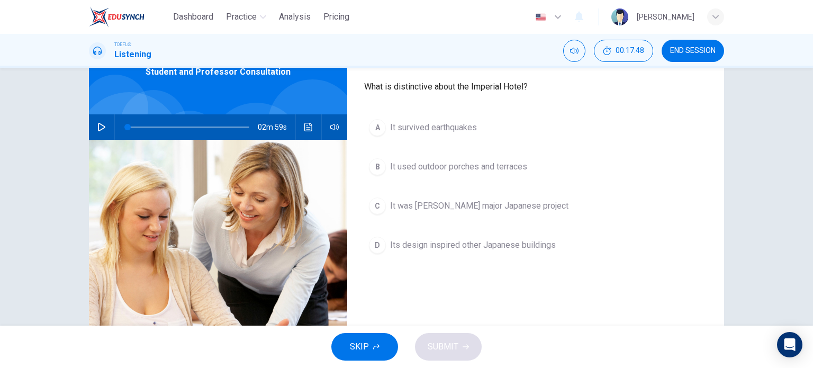
scroll to position [54, 0]
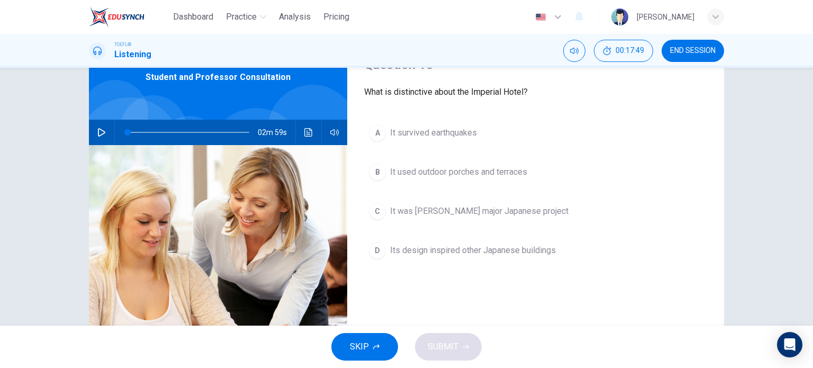
click at [416, 133] on span "It survived earthquakes" at bounding box center [433, 132] width 87 height 13
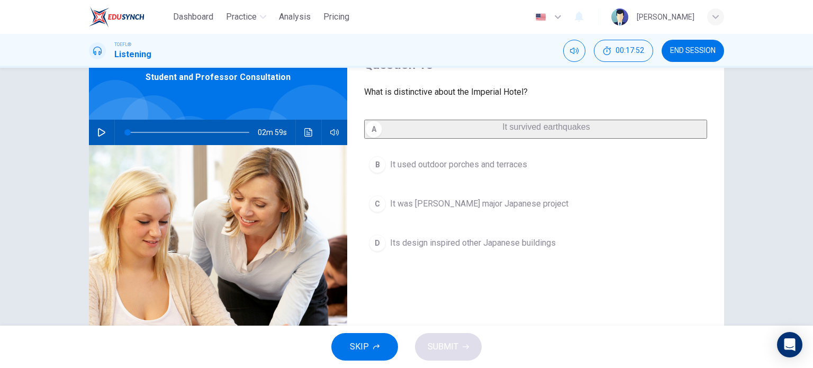
click at [440, 162] on button "B It used outdoor porches and terraces" at bounding box center [535, 164] width 343 height 26
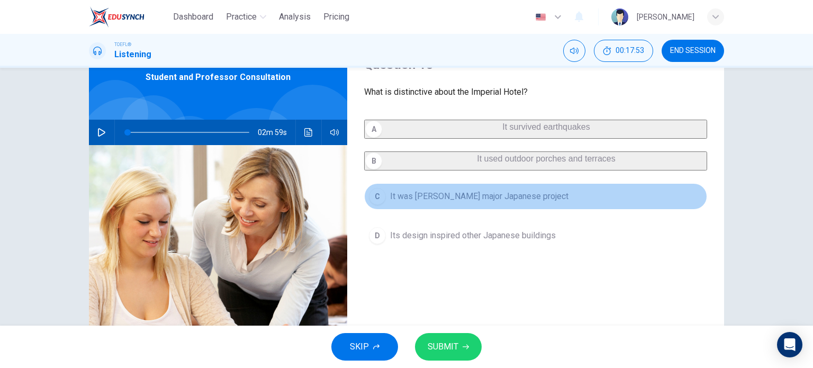
click at [432, 203] on span "It was Wright's major Japanese project" at bounding box center [479, 196] width 178 height 13
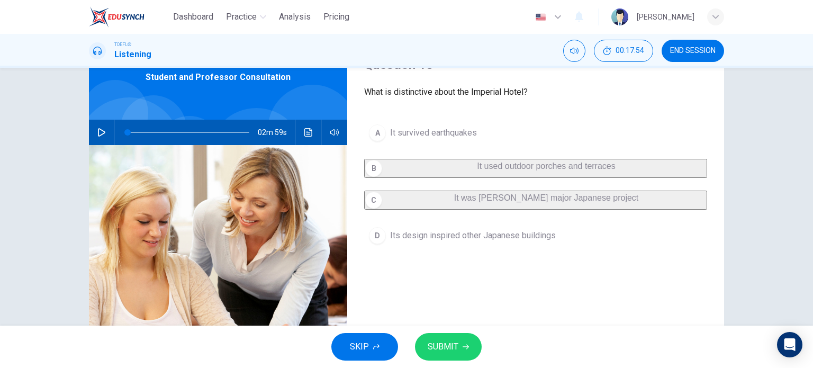
click at [459, 129] on span "It survived earthquakes" at bounding box center [433, 132] width 87 height 13
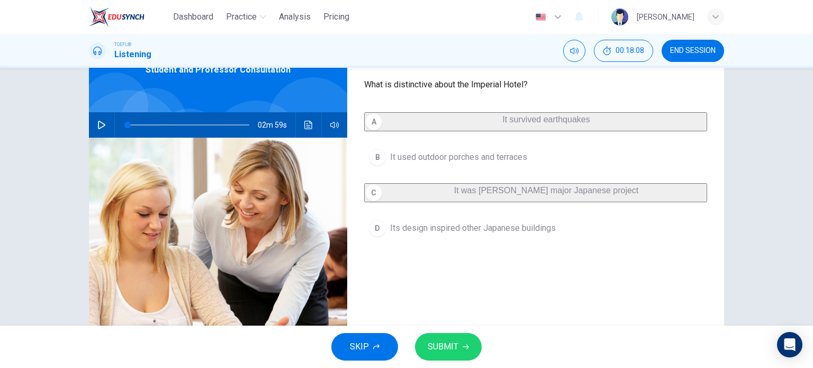
scroll to position [61, 0]
click at [451, 349] on span "SUBMIT" at bounding box center [442, 346] width 31 height 15
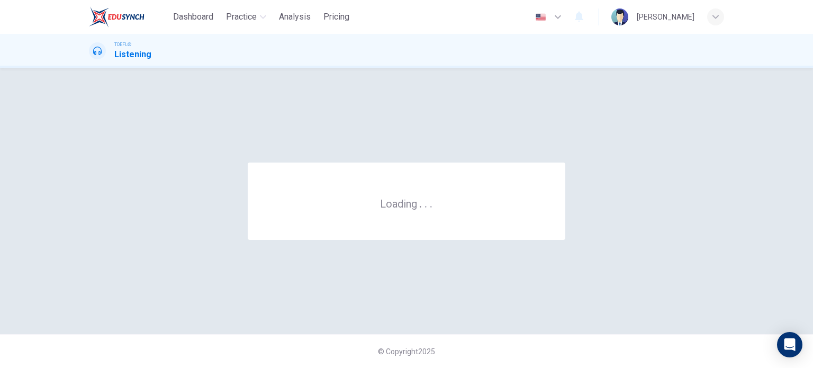
scroll to position [0, 0]
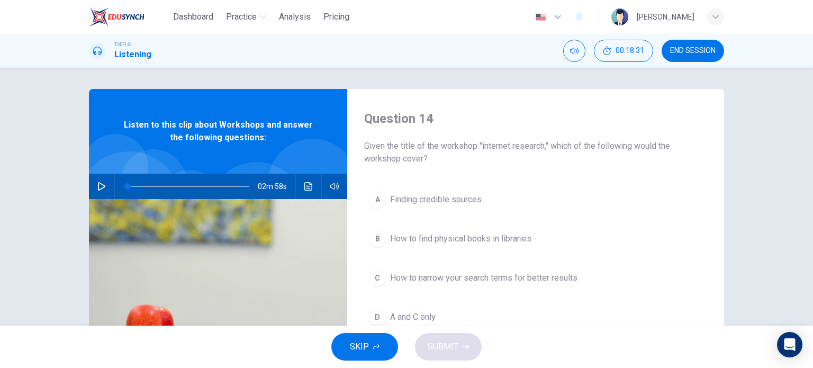
click at [103, 183] on button "button" at bounding box center [101, 186] width 17 height 25
type input "0"
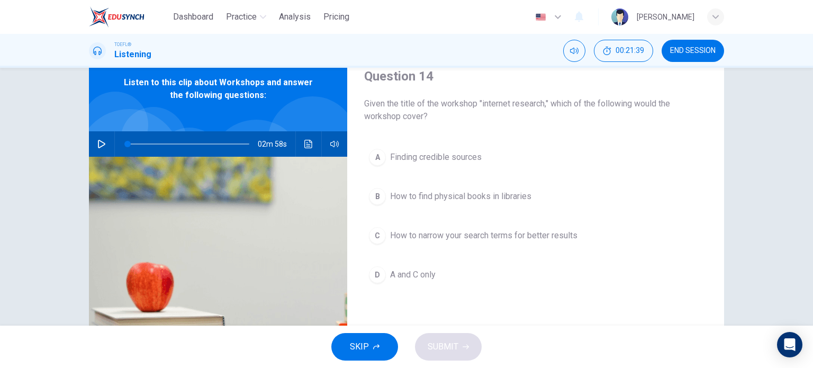
scroll to position [40, 0]
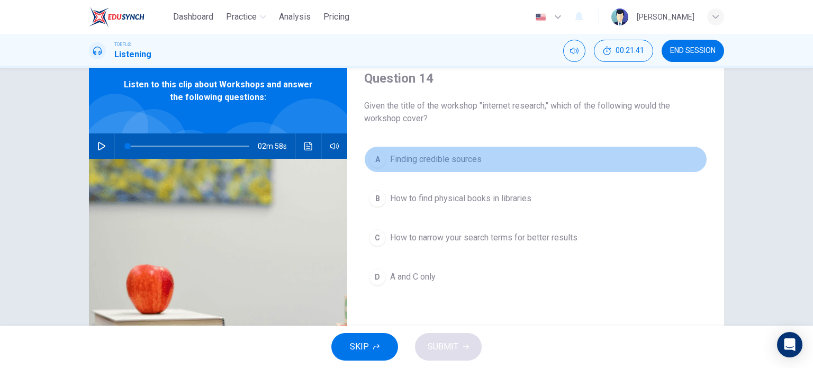
click at [455, 158] on span "Finding credible sources" at bounding box center [436, 159] width 92 height 13
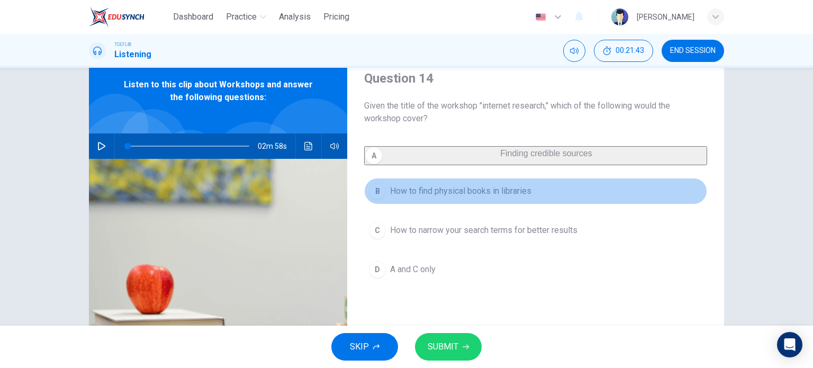
click at [445, 197] on span "How to find physical books in libraries" at bounding box center [460, 191] width 141 height 13
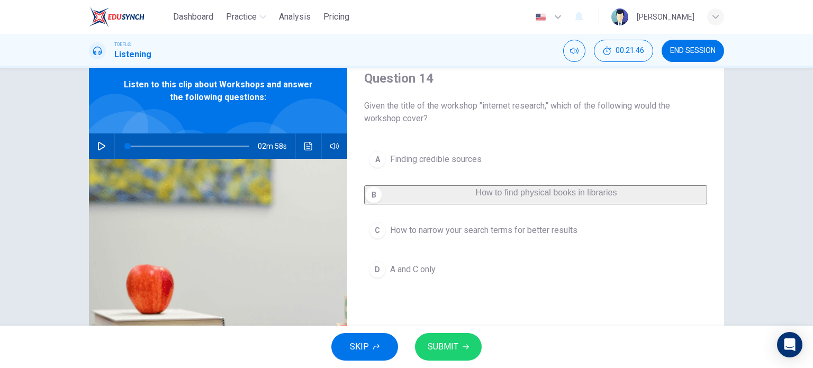
click at [518, 243] on button "C How to narrow your search terms for better results" at bounding box center [535, 230] width 343 height 26
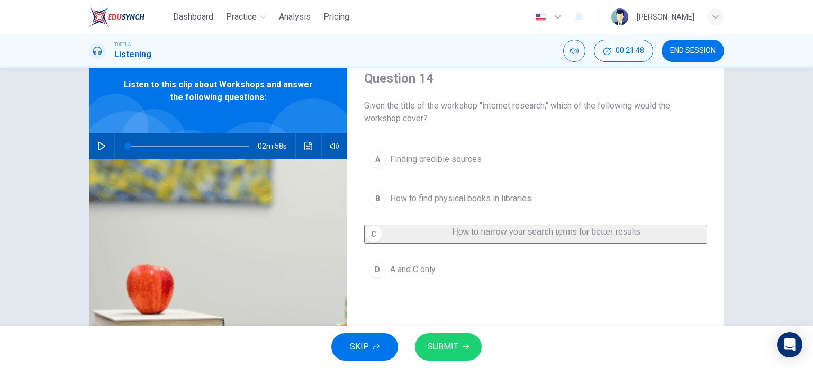
click at [423, 276] on span "A and C only" at bounding box center [412, 269] width 45 height 13
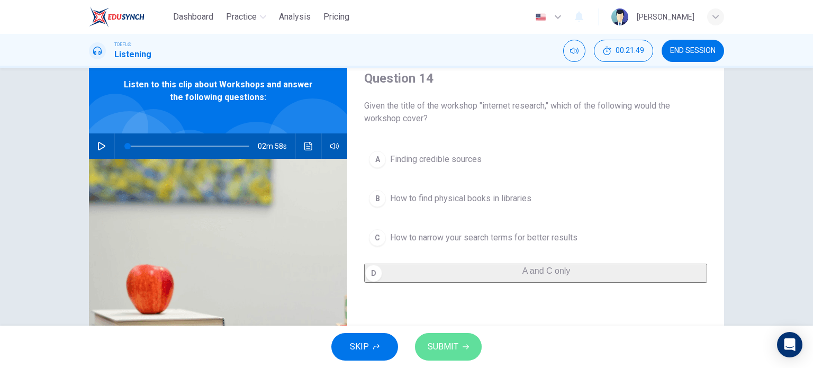
click at [447, 347] on span "SUBMIT" at bounding box center [442, 346] width 31 height 15
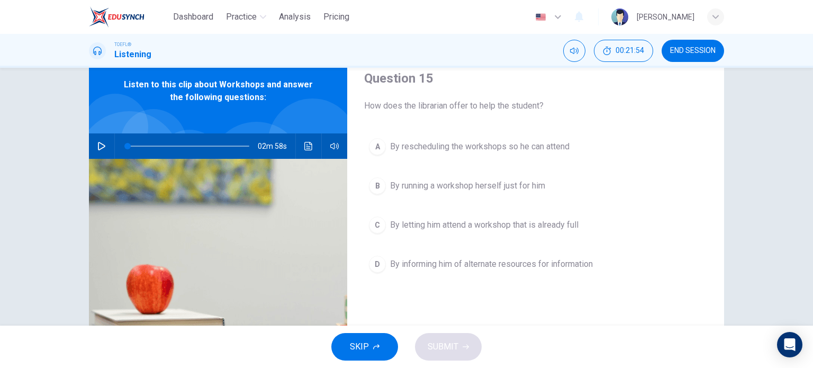
click at [461, 265] on span "By informing him of alternate resources for information" at bounding box center [491, 264] width 203 height 13
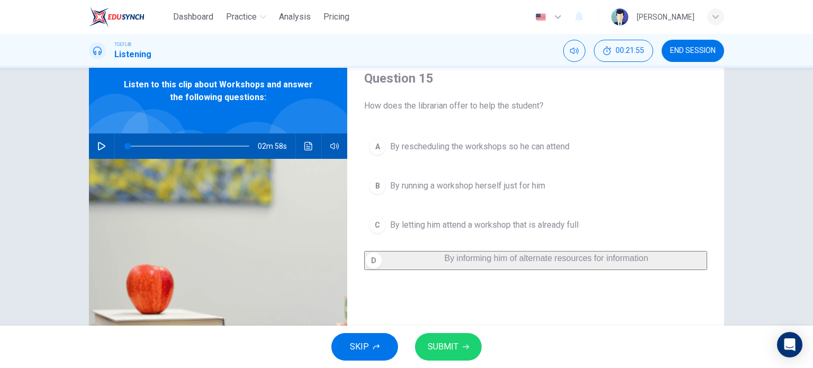
click at [448, 348] on span "SUBMIT" at bounding box center [442, 346] width 31 height 15
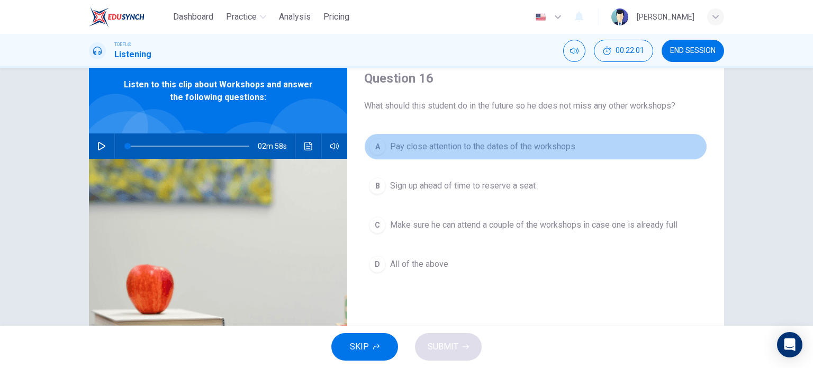
click at [472, 149] on span "Pay close attention to the dates of the workshops" at bounding box center [482, 146] width 185 height 13
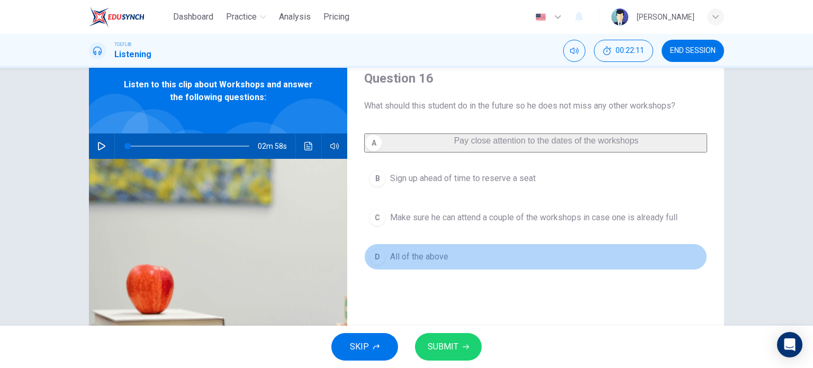
click at [387, 270] on button "D All of the above" at bounding box center [535, 256] width 343 height 26
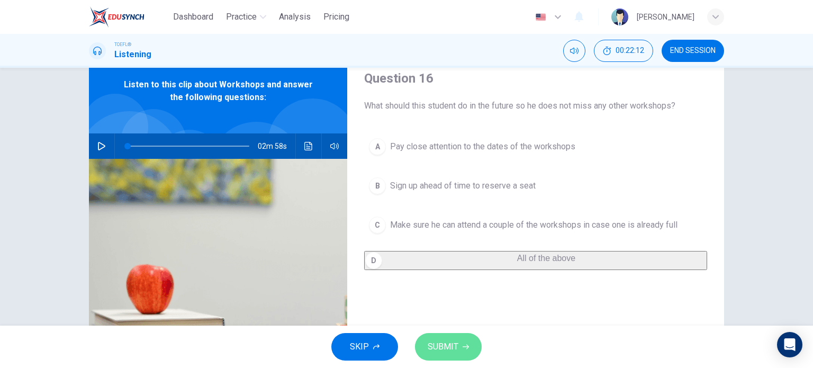
click at [447, 337] on button "SUBMIT" at bounding box center [448, 347] width 67 height 28
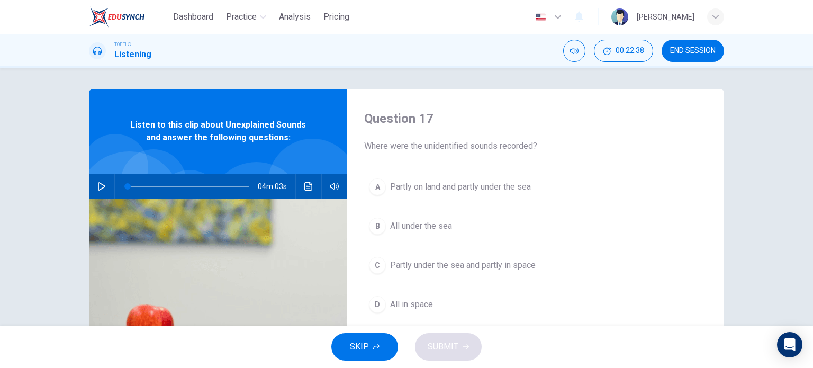
scroll to position [28, 0]
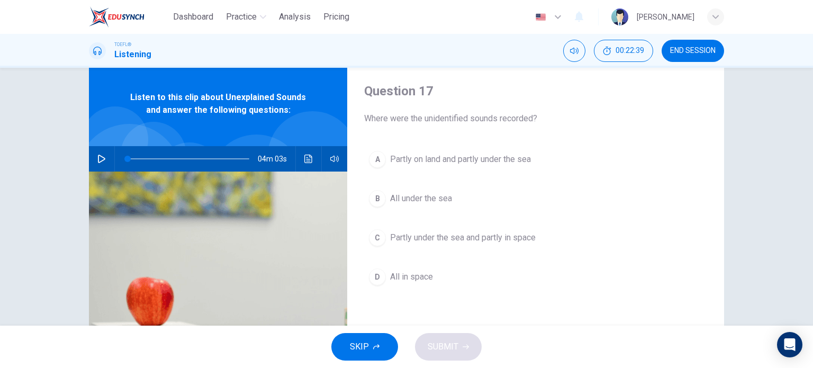
click at [97, 159] on icon "button" at bounding box center [101, 158] width 8 height 8
type input "0"
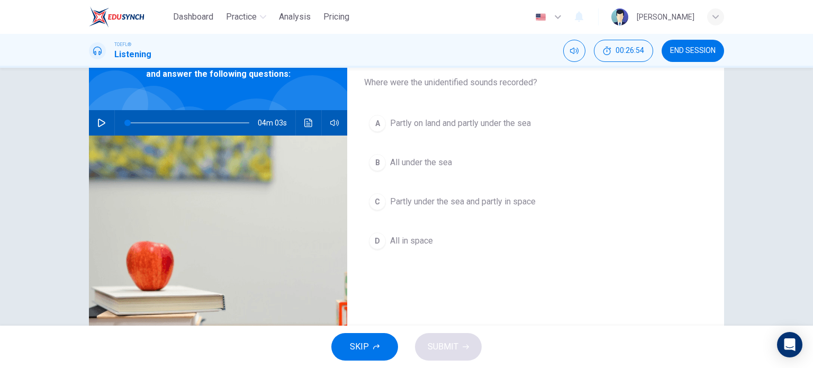
scroll to position [63, 0]
click at [417, 161] on span "All under the sea" at bounding box center [421, 162] width 62 height 13
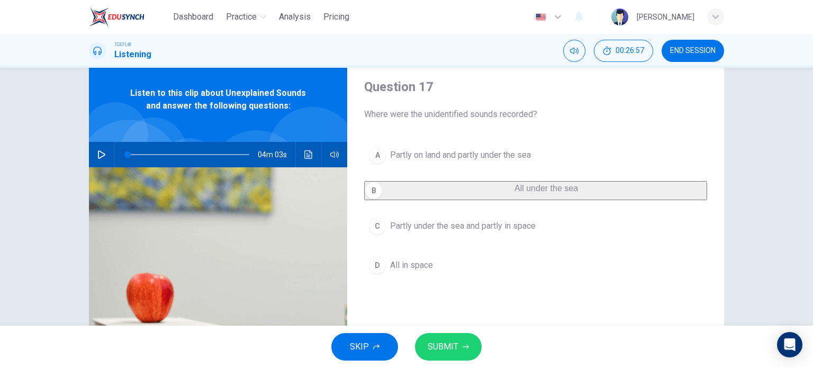
scroll to position [28, 0]
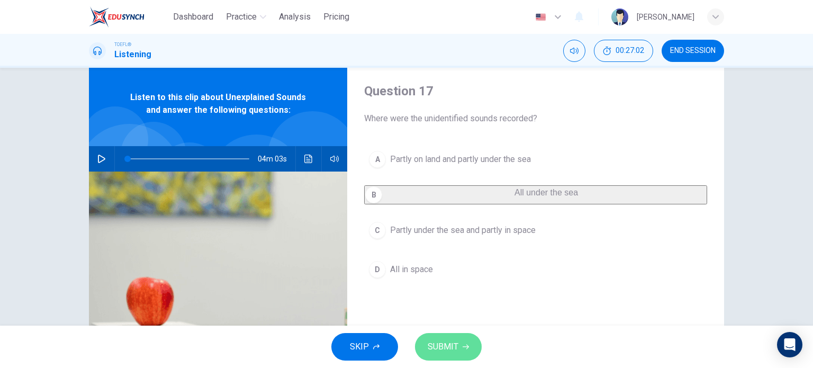
click at [445, 346] on span "SUBMIT" at bounding box center [442, 346] width 31 height 15
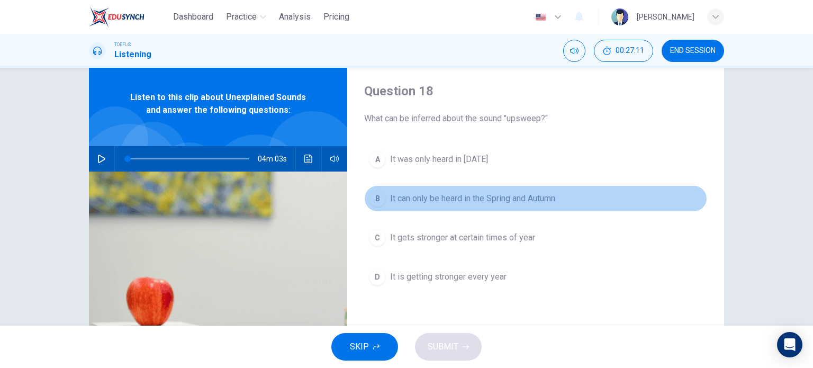
click at [457, 202] on span "It can only be heard in the Spring and Autumn" at bounding box center [472, 198] width 165 height 13
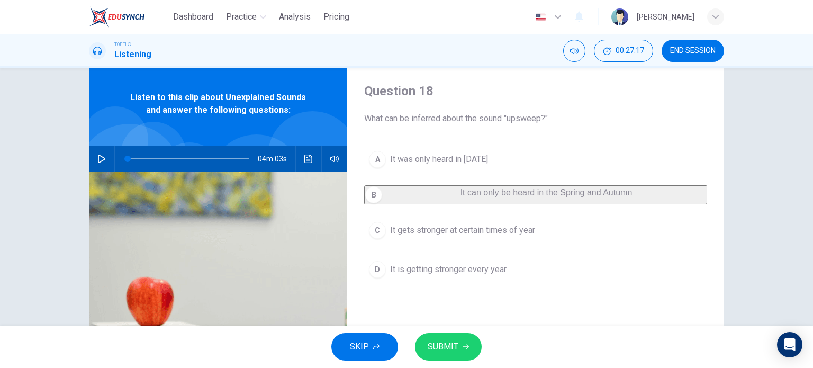
click at [506, 228] on button "C It gets stronger at certain times of year" at bounding box center [535, 230] width 343 height 26
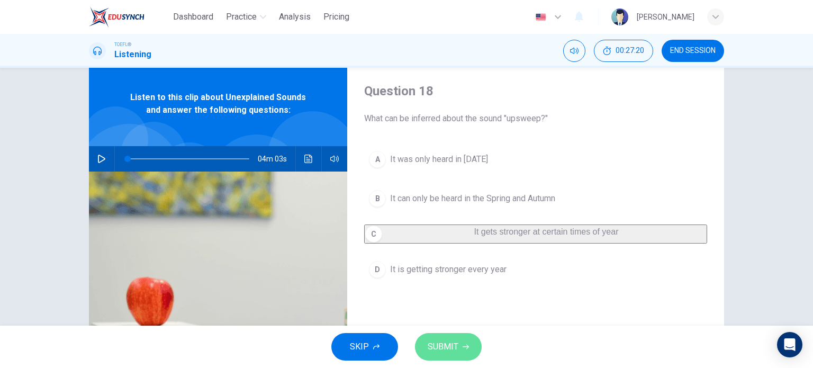
click at [455, 340] on span "SUBMIT" at bounding box center [442, 346] width 31 height 15
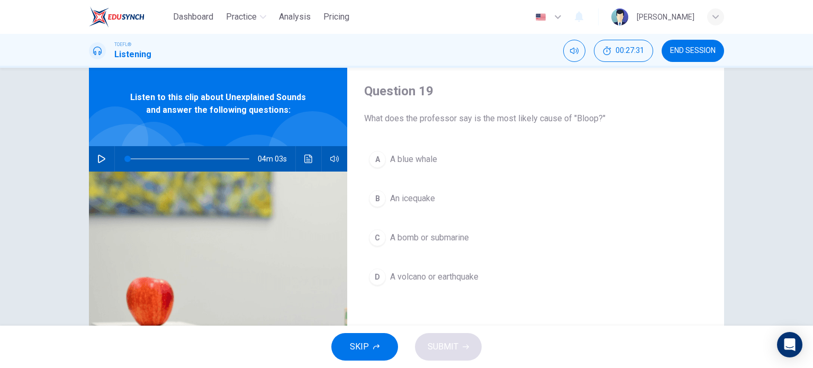
click at [407, 195] on span "An icequake" at bounding box center [412, 198] width 45 height 13
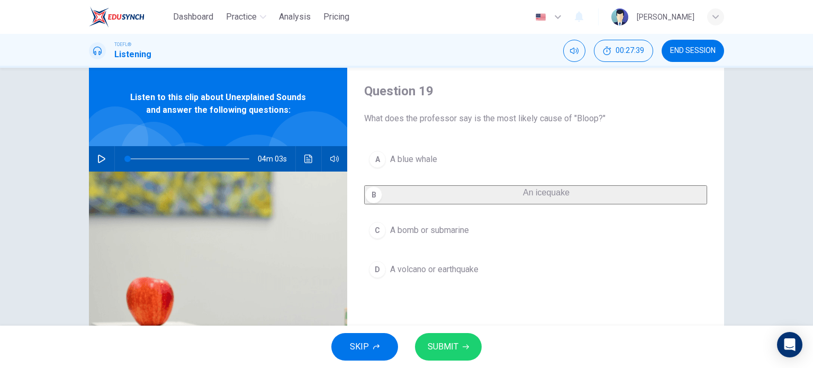
click at [431, 276] on span "A volcano or earthquake" at bounding box center [434, 269] width 88 height 13
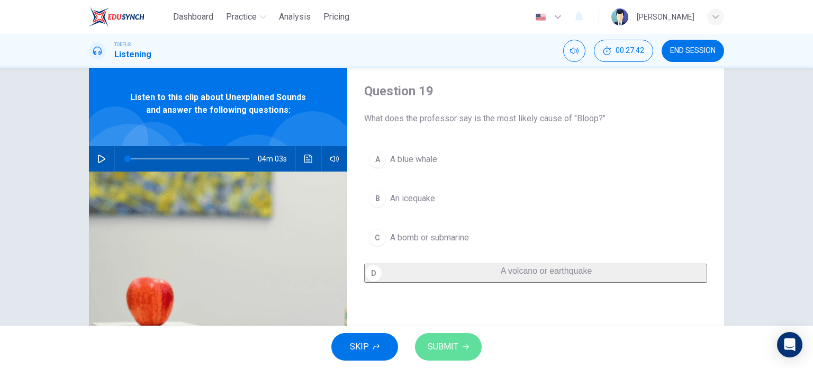
click at [448, 343] on span "SUBMIT" at bounding box center [442, 346] width 31 height 15
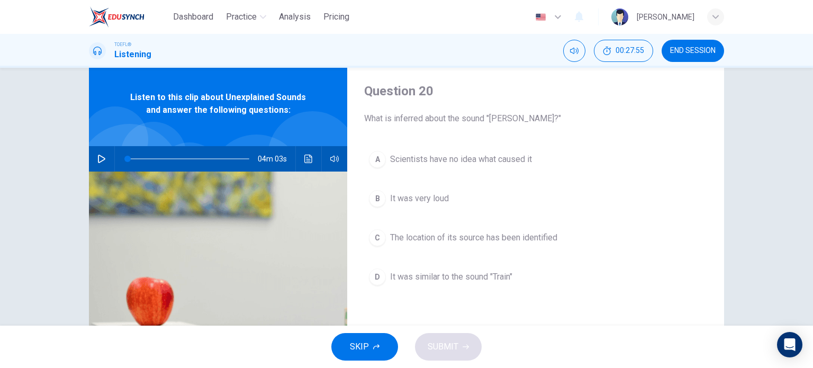
click at [402, 195] on span "It was very loud" at bounding box center [419, 198] width 59 height 13
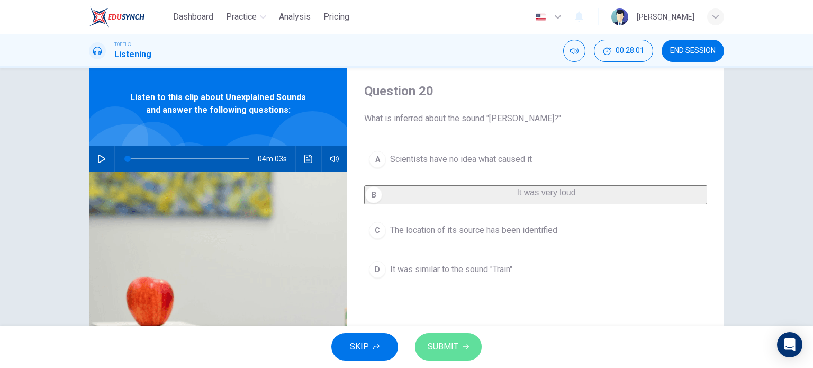
click at [450, 345] on span "SUBMIT" at bounding box center [442, 346] width 31 height 15
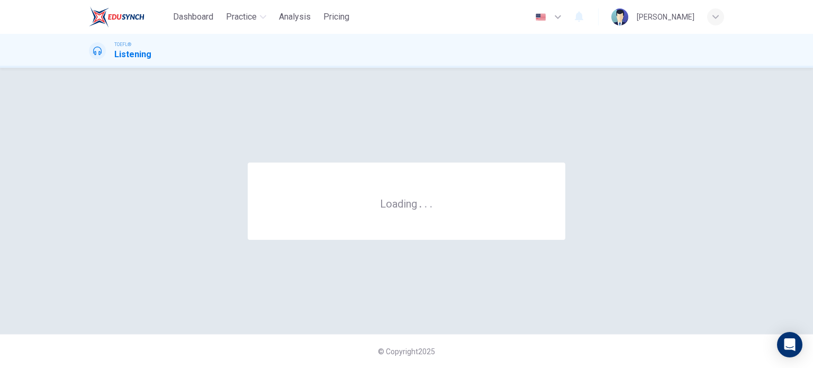
scroll to position [0, 0]
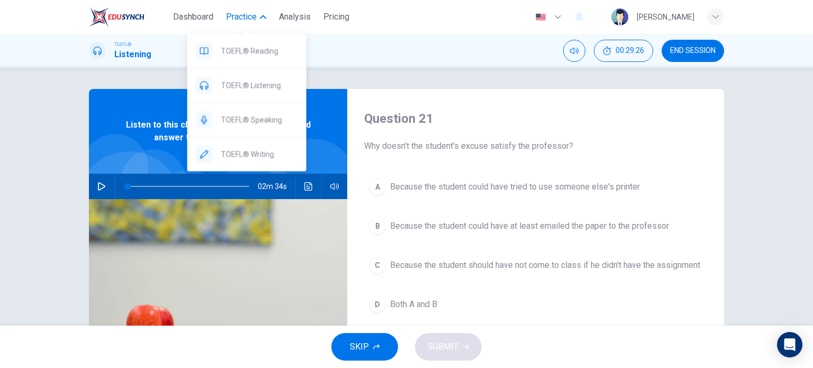
click at [256, 14] on span "Practice" at bounding box center [241, 17] width 31 height 13
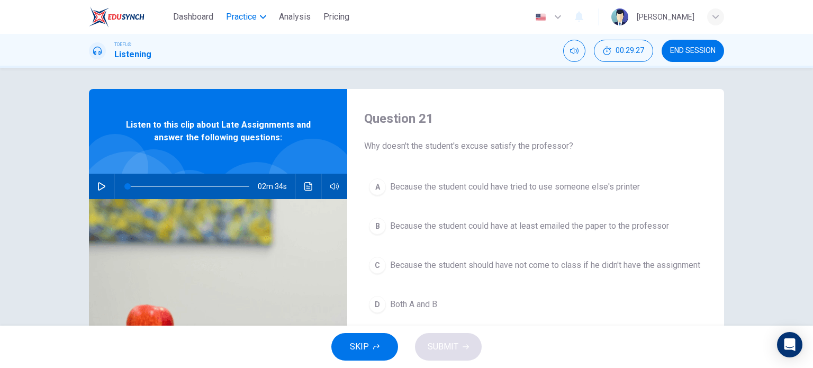
click at [254, 17] on span "Practice" at bounding box center [241, 17] width 31 height 13
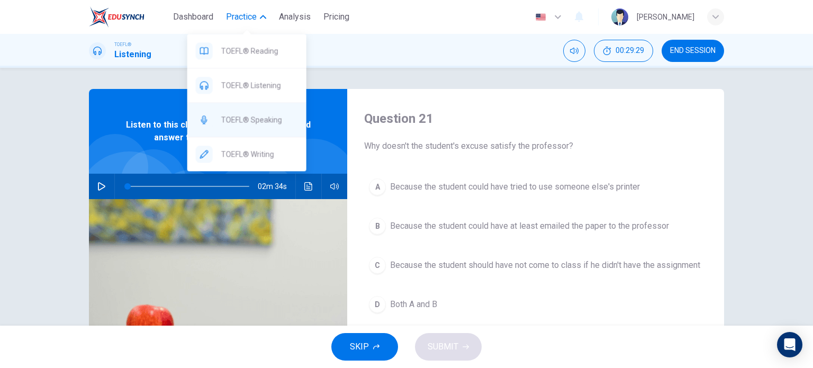
click at [240, 116] on span "TOEFL® Speaking" at bounding box center [259, 119] width 77 height 13
click at [430, 141] on span "Why doesn't the student's excuse satisfy the professor?" at bounding box center [535, 146] width 343 height 13
click at [235, 121] on span "TOEFL® Speaking" at bounding box center [259, 119] width 77 height 13
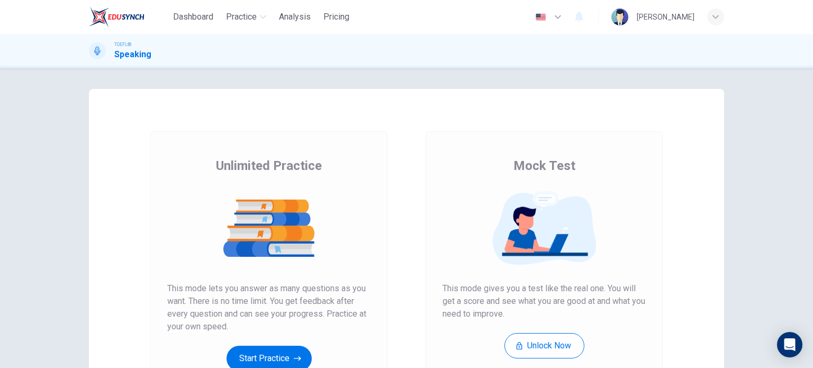
scroll to position [144, 0]
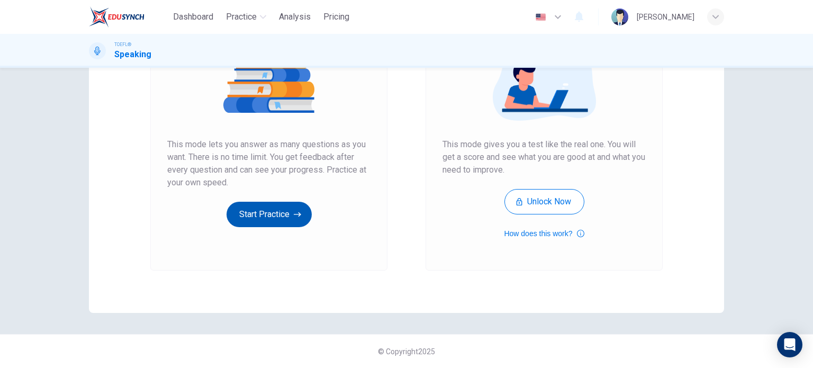
click at [262, 215] on button "Start Practice" at bounding box center [268, 214] width 85 height 25
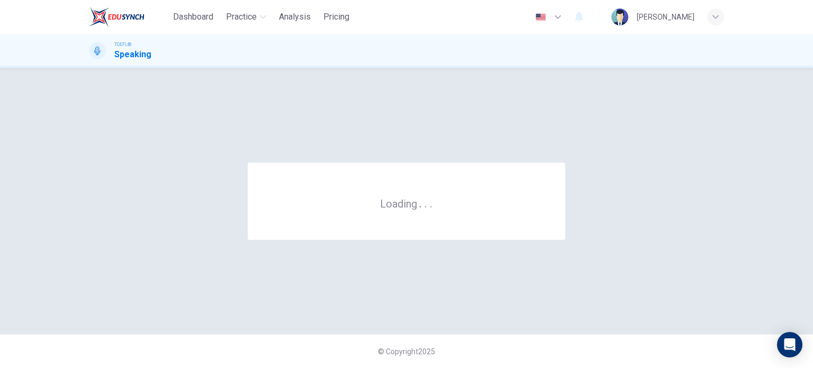
scroll to position [0, 0]
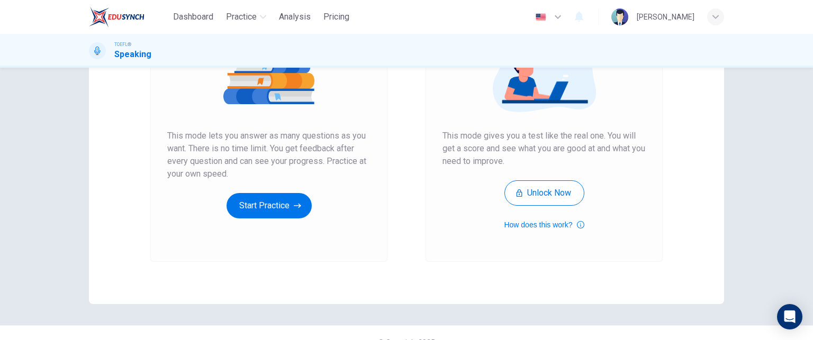
scroll to position [171, 0]
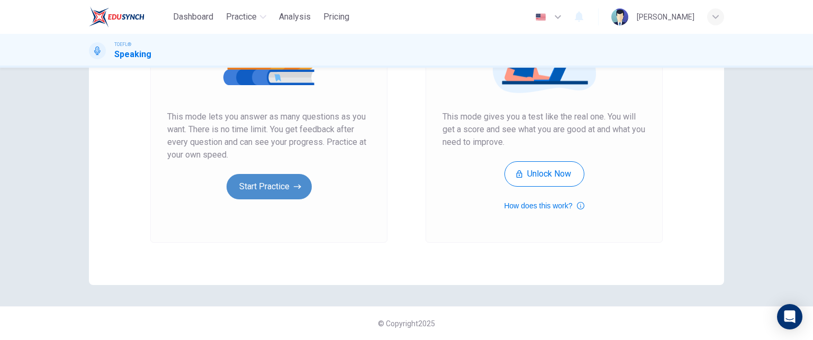
click at [261, 180] on button "Start Practice" at bounding box center [268, 186] width 85 height 25
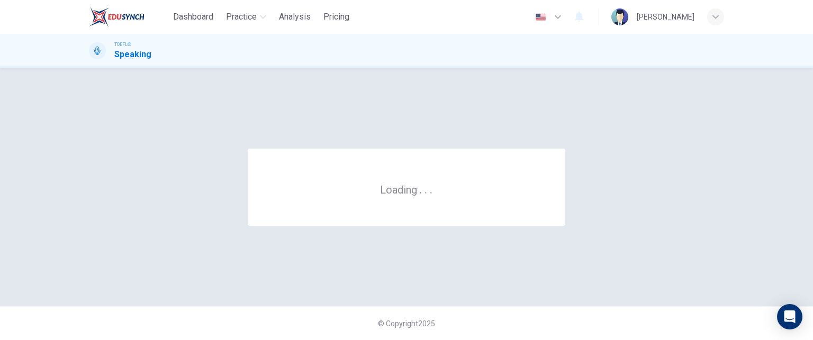
scroll to position [0, 0]
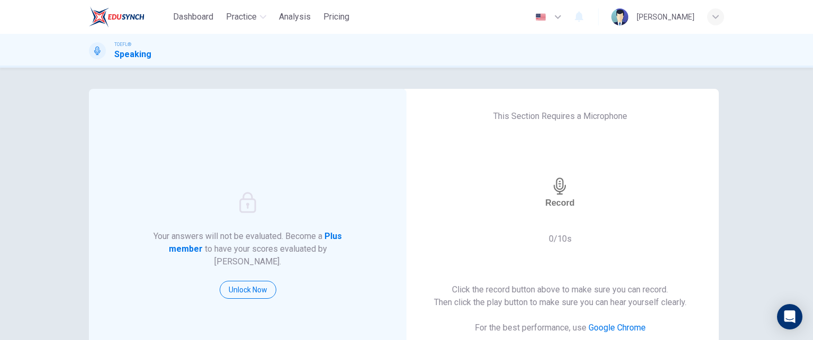
click at [551, 188] on icon "button" at bounding box center [559, 186] width 17 height 17
click at [551, 212] on icon "button" at bounding box center [559, 220] width 17 height 17
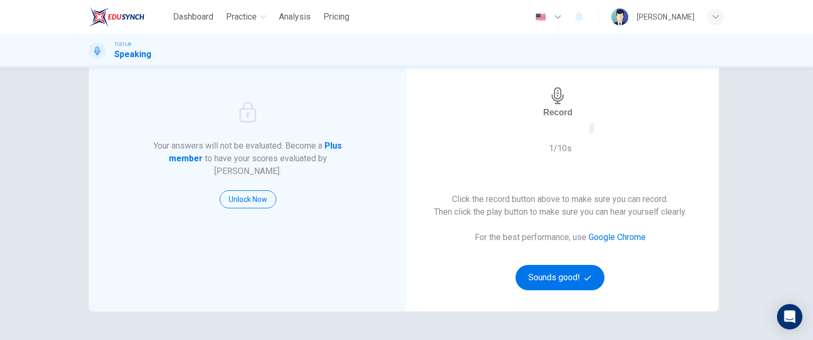
scroll to position [91, 0]
click at [548, 275] on button "Sounds good!" at bounding box center [559, 277] width 89 height 25
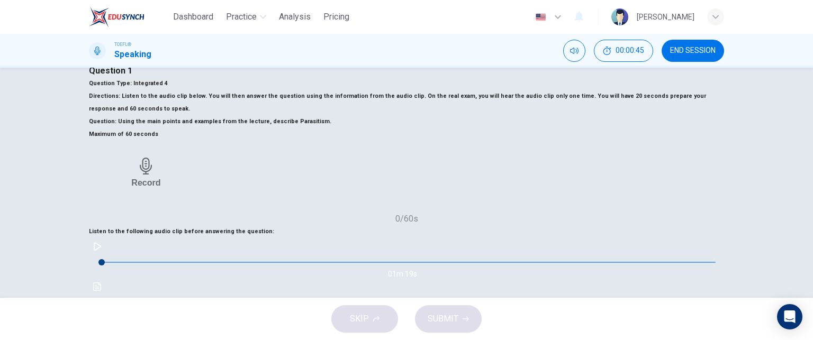
scroll to position [54, 0]
click at [102, 242] on icon "button" at bounding box center [97, 246] width 8 height 8
type input "9"
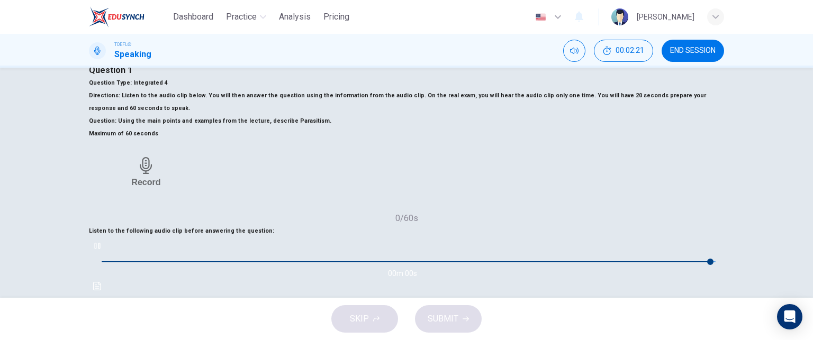
type input "0"
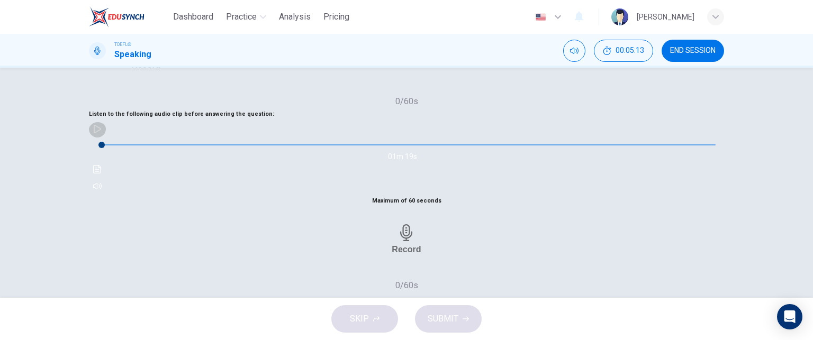
scroll to position [175, 0]
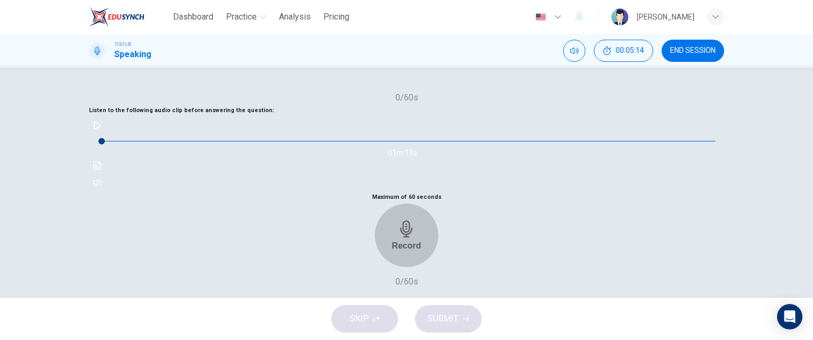
click at [415, 221] on icon "button" at bounding box center [406, 229] width 17 height 17
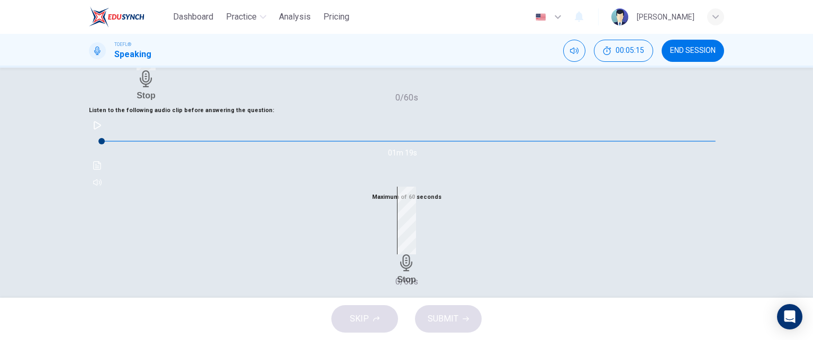
click at [412, 254] on icon "button" at bounding box center [406, 262] width 12 height 17
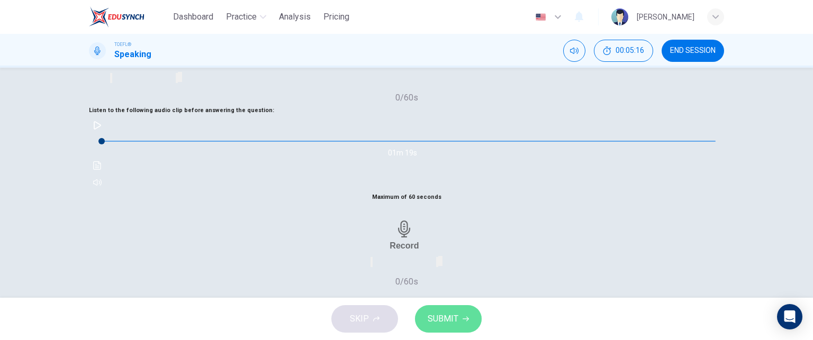
click at [450, 321] on span "SUBMIT" at bounding box center [442, 319] width 31 height 15
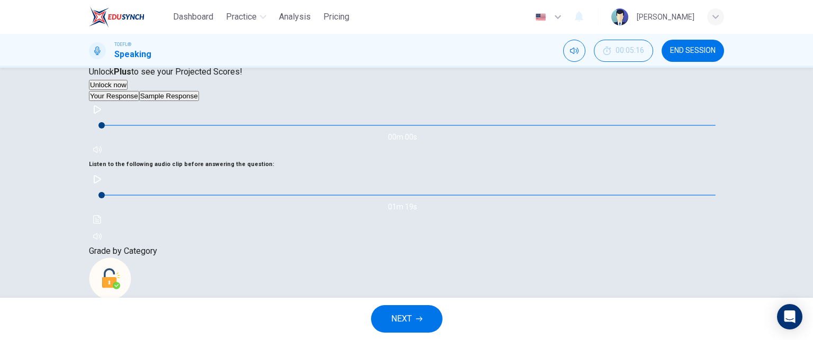
click at [199, 329] on button "Sample Response" at bounding box center [169, 334] width 60 height 10
type input "58"
click at [409, 303] on div "NEXT" at bounding box center [406, 319] width 813 height 42
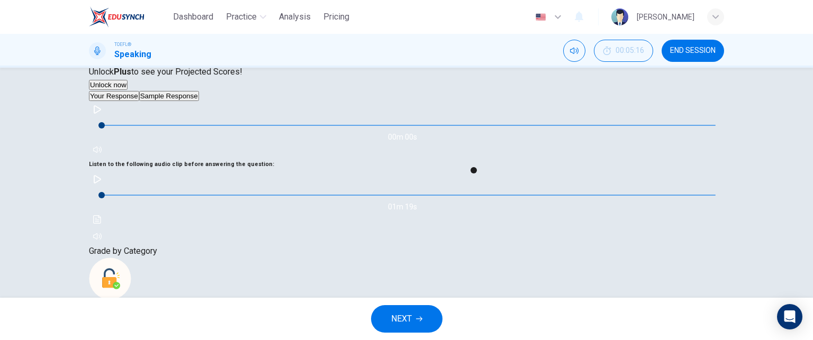
drag, startPoint x: 400, startPoint y: 323, endPoint x: 418, endPoint y: 194, distance: 130.3
click at [418, 194] on div "Dashboard Practice Analysis Pricing English en ​ kilian TOEFL® Speaking 00:05:1…" at bounding box center [406, 170] width 813 height 340
click at [402, 319] on span "NEXT" at bounding box center [401, 319] width 21 height 15
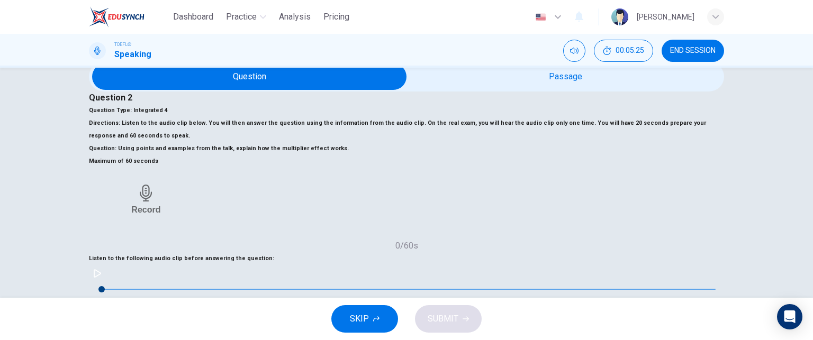
scroll to position [32, 0]
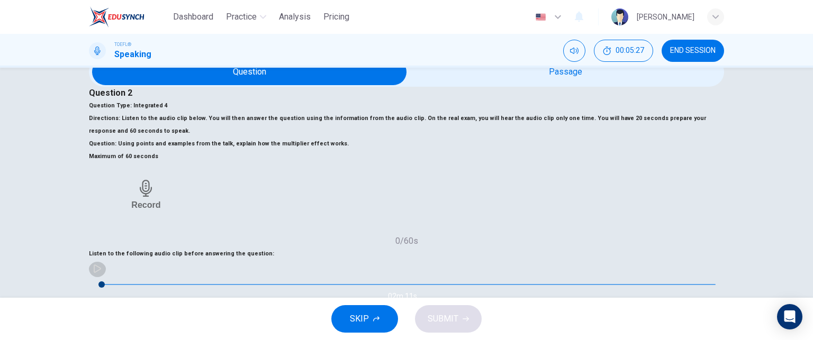
click at [102, 265] on icon "button" at bounding box center [97, 269] width 8 height 8
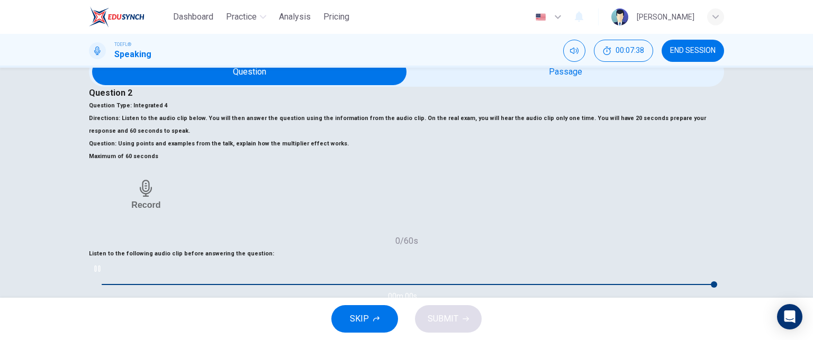
type input "0"
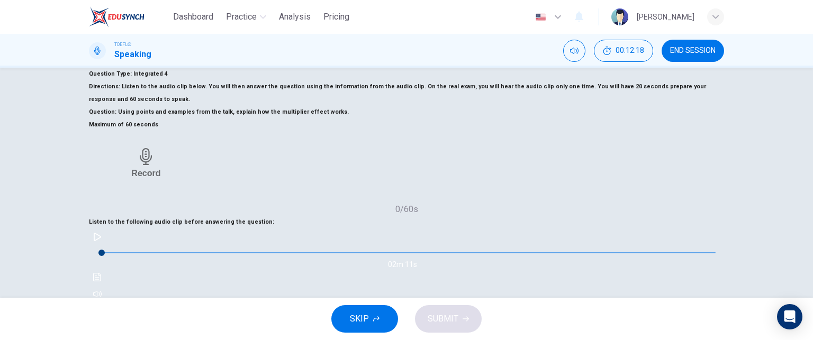
scroll to position [65, 0]
click at [364, 327] on button "SKIP" at bounding box center [364, 319] width 67 height 28
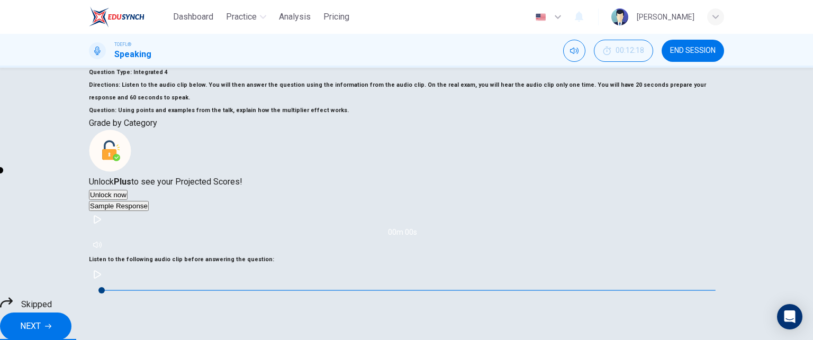
click at [41, 319] on span "NEXT" at bounding box center [30, 326] width 21 height 15
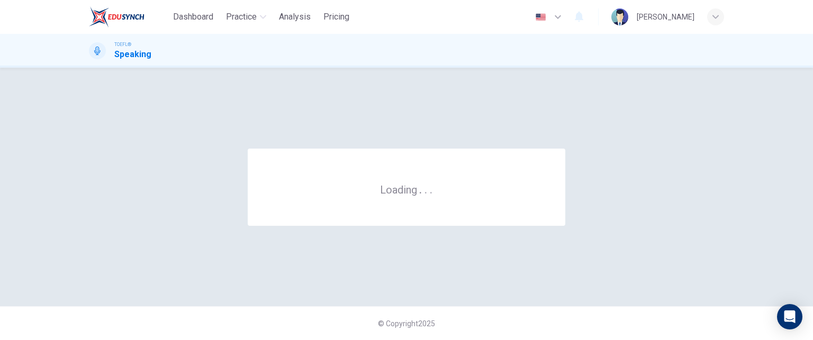
scroll to position [0, 0]
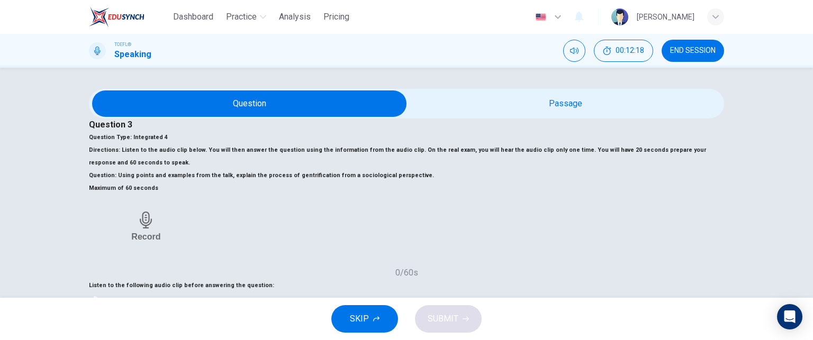
click at [362, 318] on span "SKIP" at bounding box center [359, 319] width 19 height 15
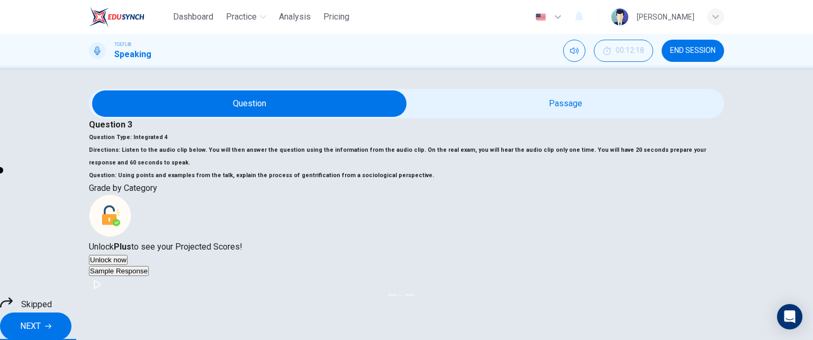
click at [71, 316] on button "NEXT" at bounding box center [35, 327] width 71 height 28
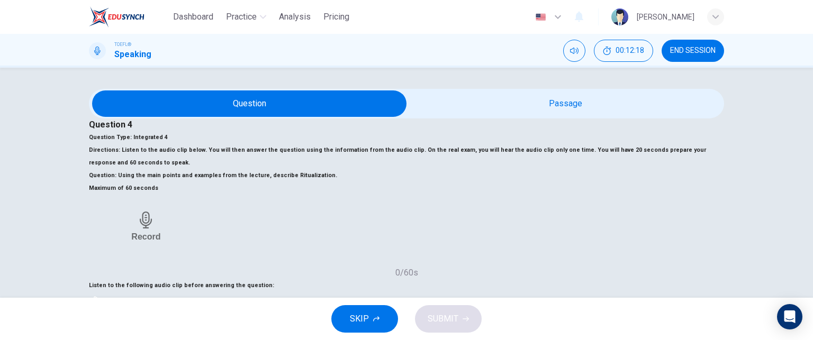
click at [353, 320] on span "SKIP" at bounding box center [359, 319] width 19 height 15
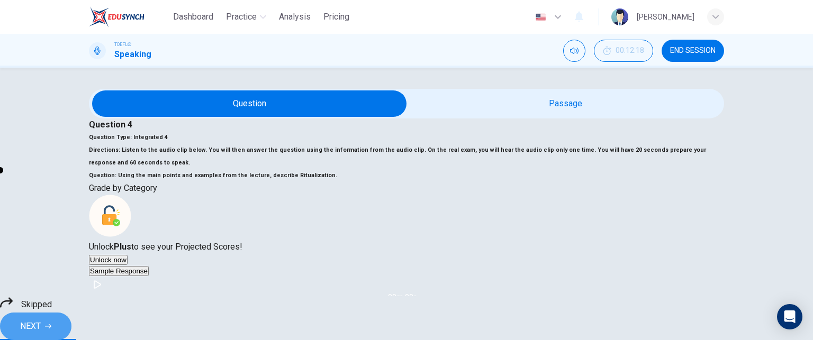
click at [71, 317] on button "NEXT" at bounding box center [35, 327] width 71 height 28
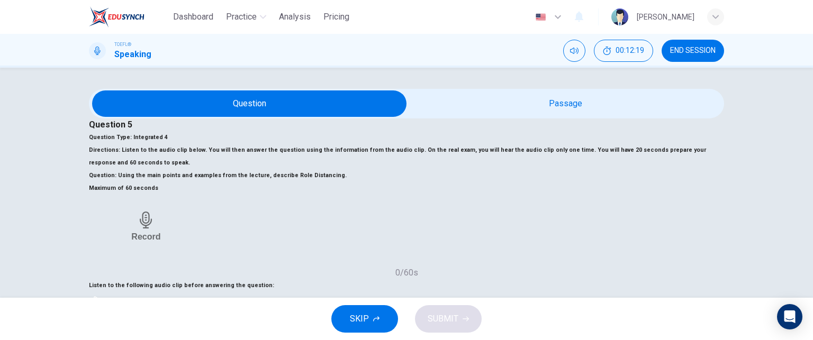
click at [385, 321] on button "SKIP" at bounding box center [364, 319] width 67 height 28
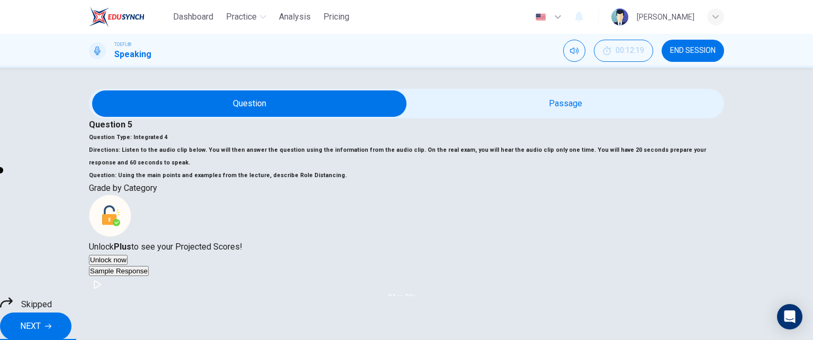
click at [71, 322] on button "NEXT" at bounding box center [35, 327] width 71 height 28
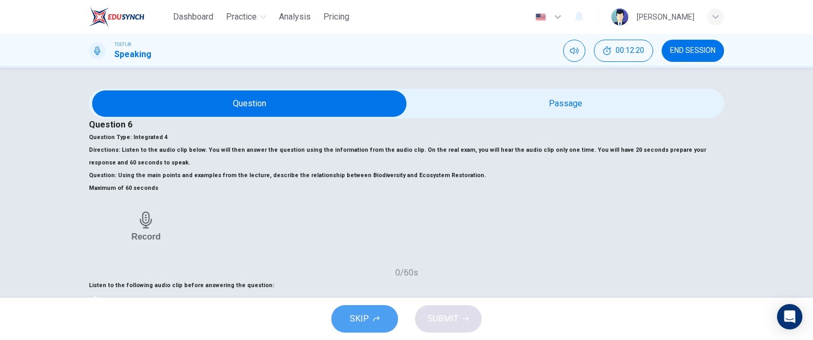
click at [361, 317] on span "SKIP" at bounding box center [359, 319] width 19 height 15
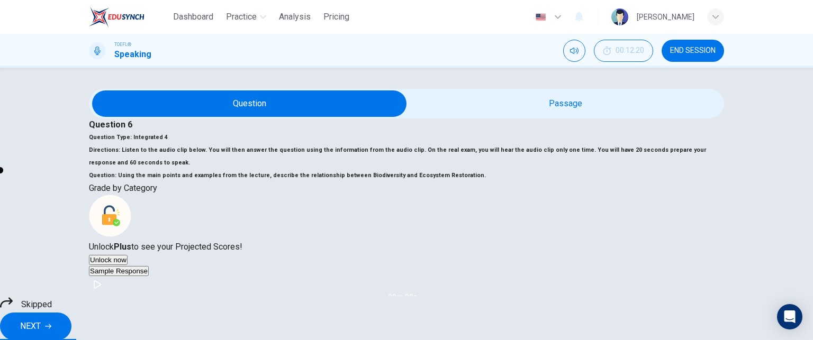
click at [71, 319] on button "NEXT" at bounding box center [35, 327] width 71 height 28
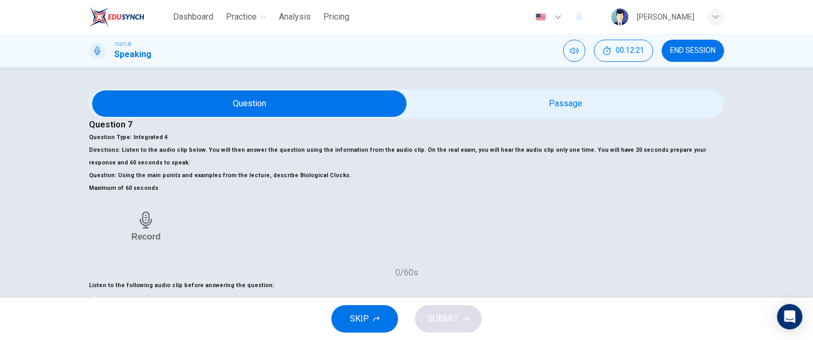
click at [358, 308] on button "SKIP" at bounding box center [364, 319] width 67 height 28
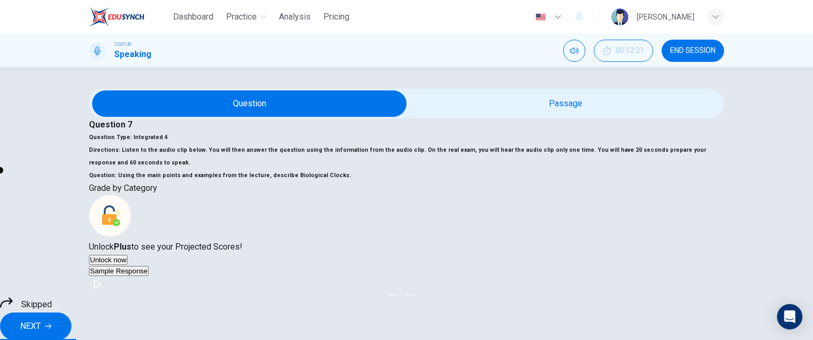
click at [51, 323] on icon "button" at bounding box center [48, 326] width 6 height 6
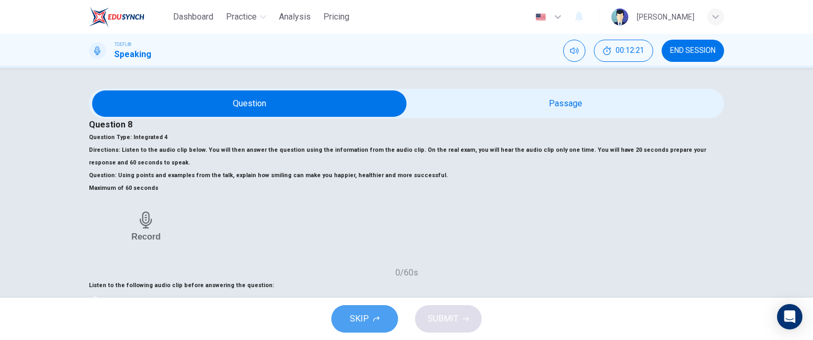
click at [358, 327] on button "SKIP" at bounding box center [364, 319] width 67 height 28
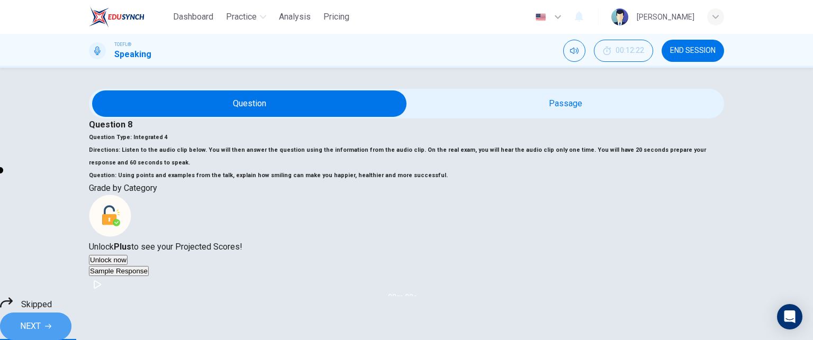
click at [41, 319] on span "NEXT" at bounding box center [30, 326] width 21 height 15
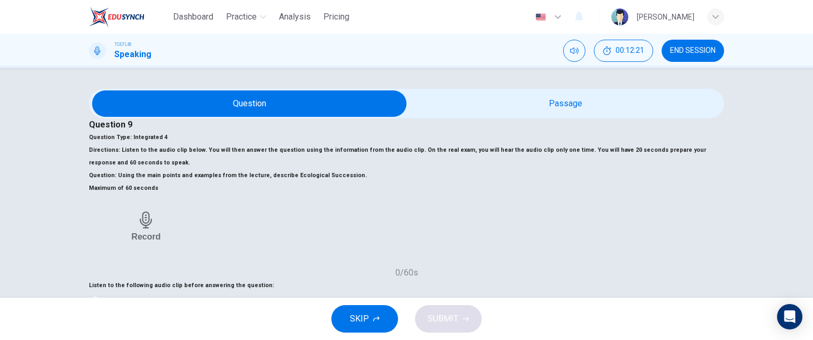
click at [372, 324] on button "SKIP" at bounding box center [364, 319] width 67 height 28
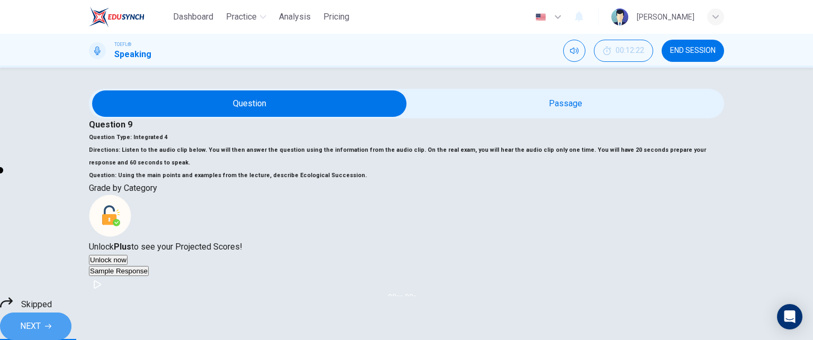
click at [41, 319] on span "NEXT" at bounding box center [30, 326] width 21 height 15
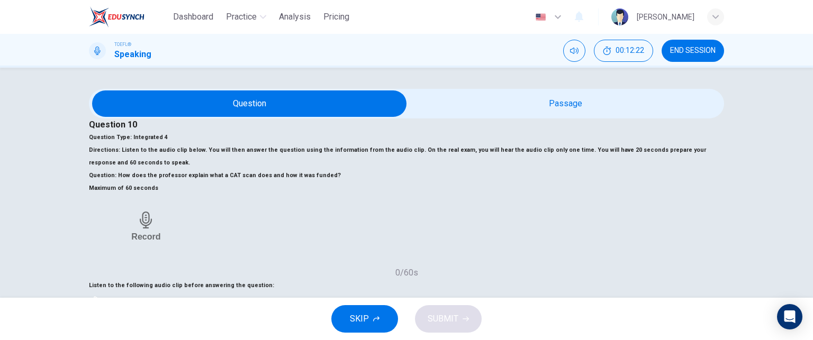
click at [380, 314] on button "SKIP" at bounding box center [364, 319] width 67 height 28
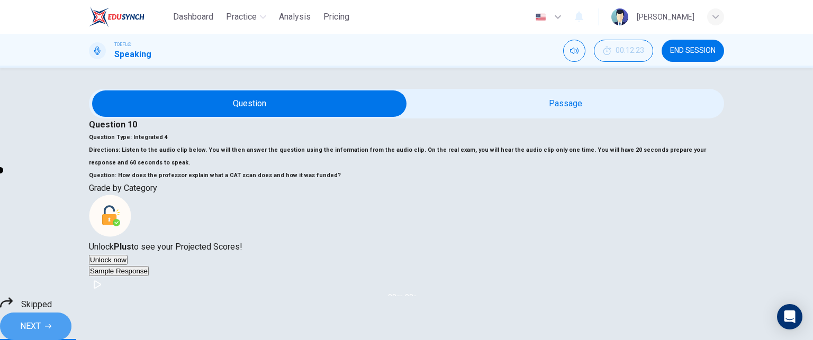
click at [41, 319] on span "NEXT" at bounding box center [30, 326] width 21 height 15
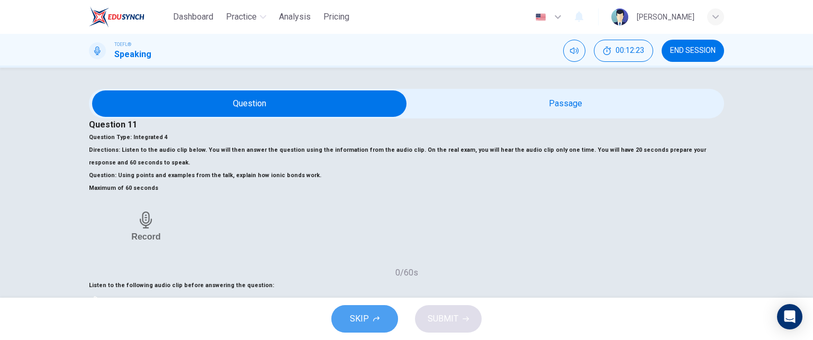
click at [362, 315] on span "SKIP" at bounding box center [359, 319] width 19 height 15
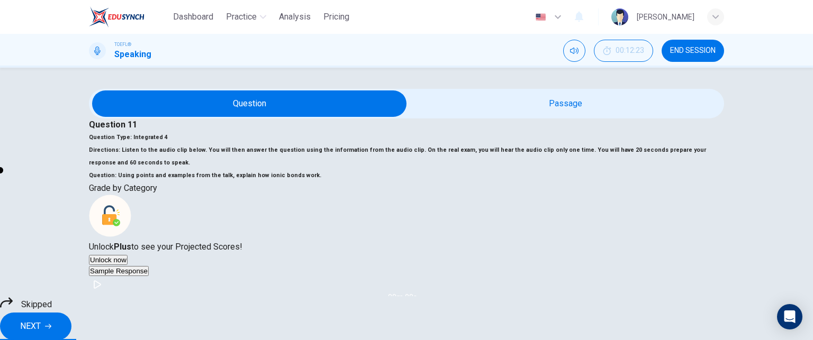
click at [71, 329] on button "NEXT" at bounding box center [35, 327] width 71 height 28
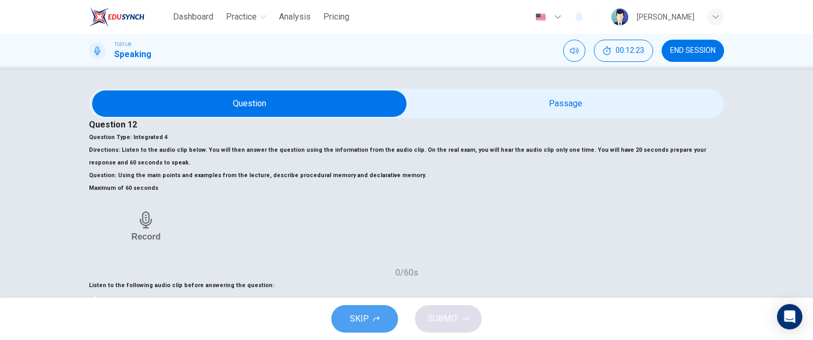
click at [351, 315] on span "SKIP" at bounding box center [359, 319] width 19 height 15
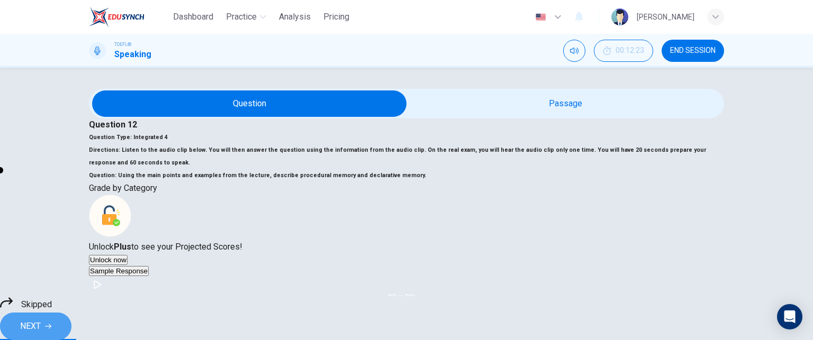
click at [51, 324] on icon "button" at bounding box center [48, 326] width 6 height 5
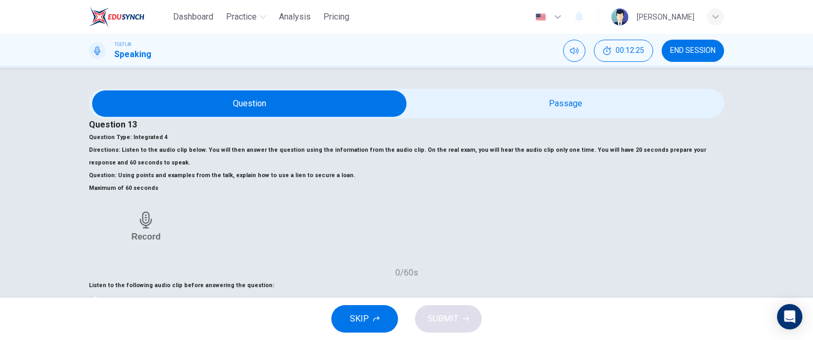
click at [356, 318] on span "SKIP" at bounding box center [359, 319] width 19 height 15
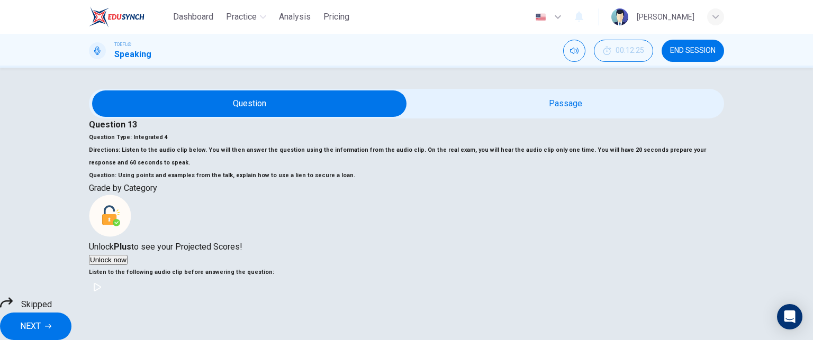
click at [41, 319] on span "NEXT" at bounding box center [30, 326] width 21 height 15
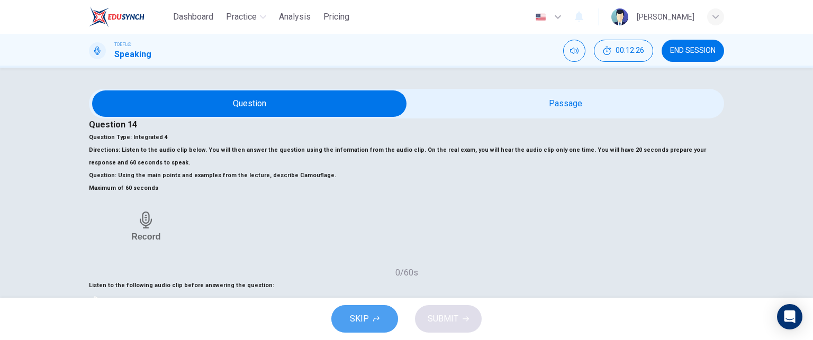
click at [390, 319] on button "SKIP" at bounding box center [364, 319] width 67 height 28
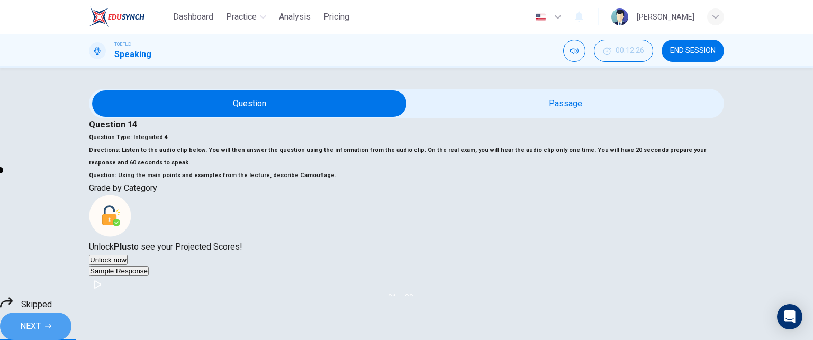
click at [41, 319] on span "NEXT" at bounding box center [30, 326] width 21 height 15
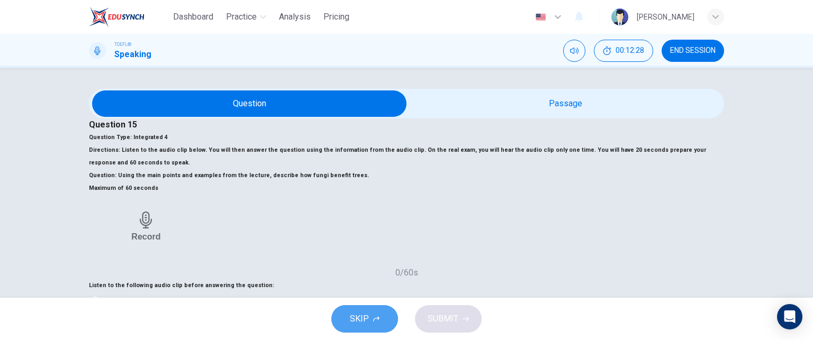
click at [359, 321] on span "SKIP" at bounding box center [359, 319] width 19 height 15
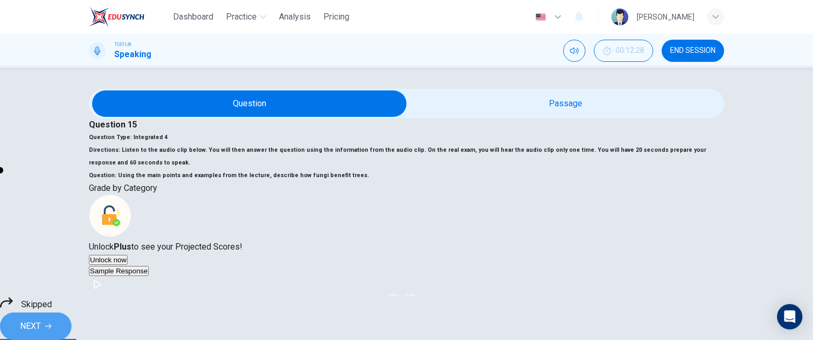
click at [41, 319] on span "NEXT" at bounding box center [30, 326] width 21 height 15
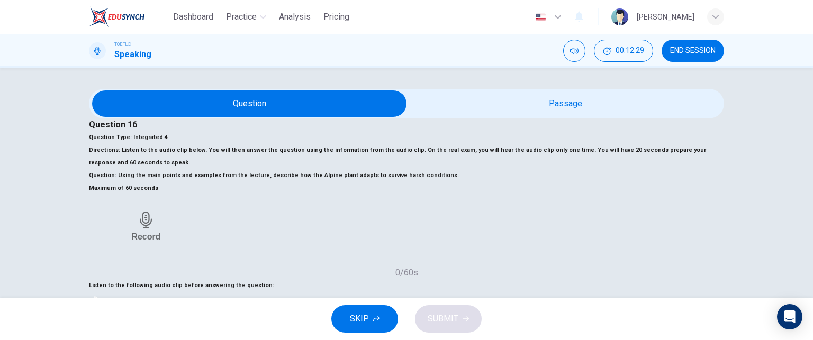
click at [358, 321] on span "SKIP" at bounding box center [359, 319] width 19 height 15
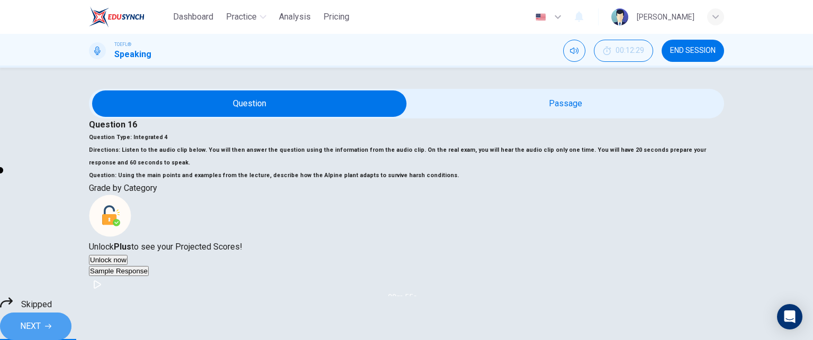
click at [41, 319] on span "NEXT" at bounding box center [30, 326] width 21 height 15
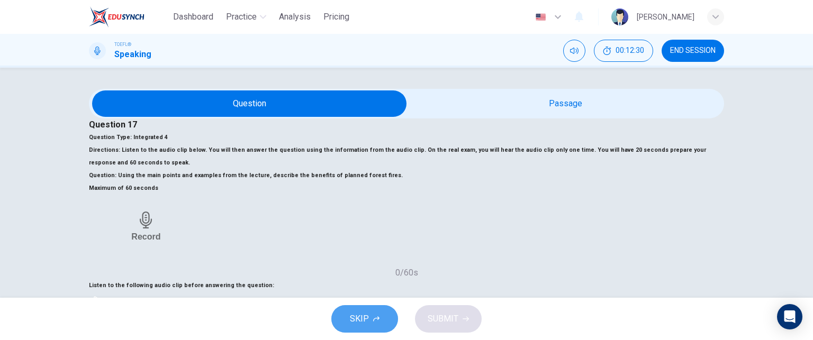
click at [360, 323] on span "SKIP" at bounding box center [359, 319] width 19 height 15
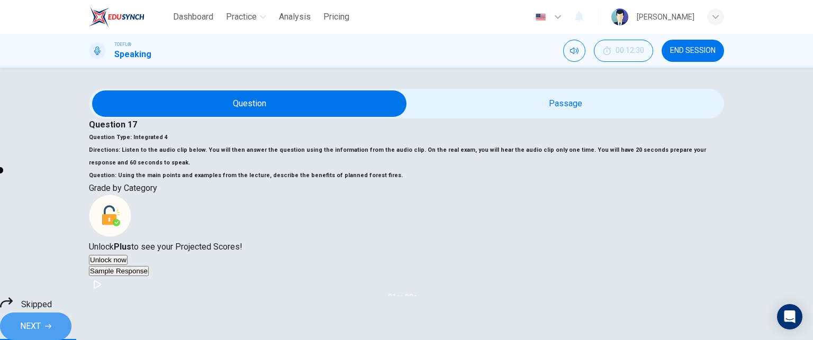
click at [41, 319] on span "NEXT" at bounding box center [30, 326] width 21 height 15
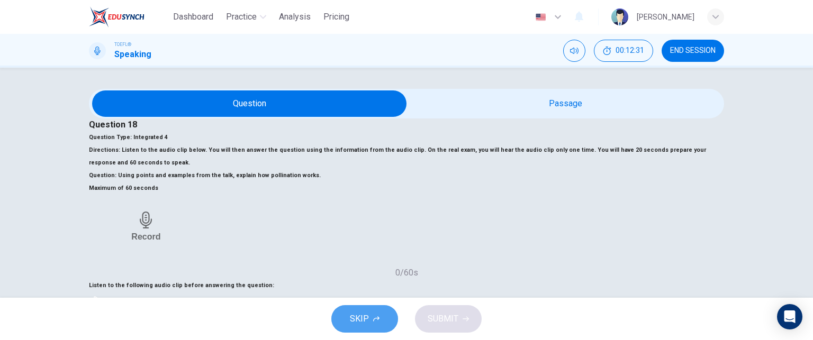
click at [360, 313] on span "SKIP" at bounding box center [359, 319] width 19 height 15
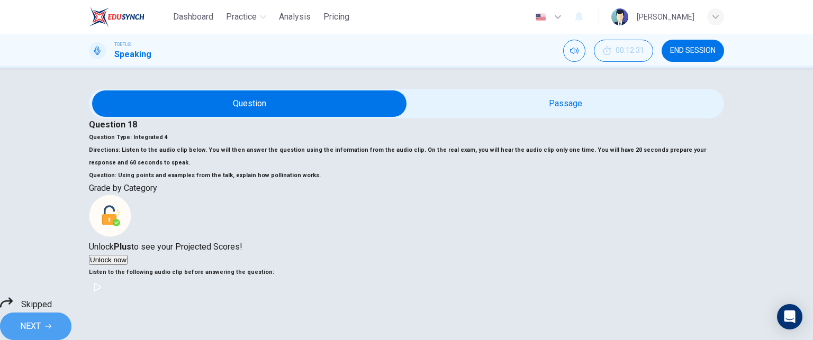
click at [71, 313] on button "NEXT" at bounding box center [35, 327] width 71 height 28
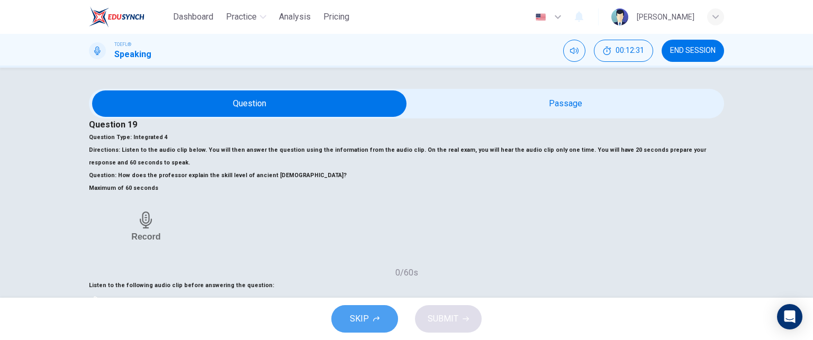
click at [390, 325] on button "SKIP" at bounding box center [364, 319] width 67 height 28
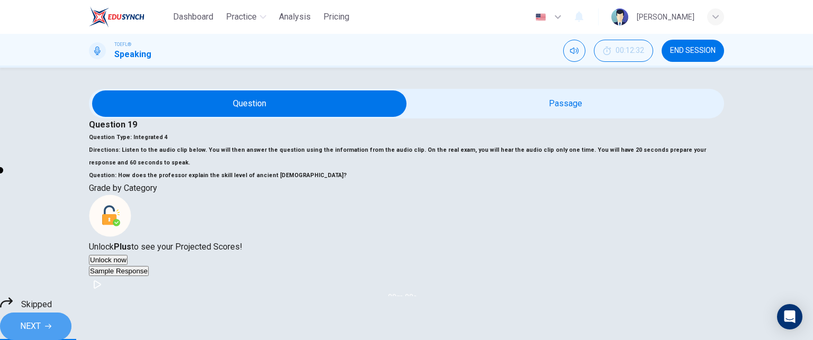
click at [71, 316] on button "NEXT" at bounding box center [35, 327] width 71 height 28
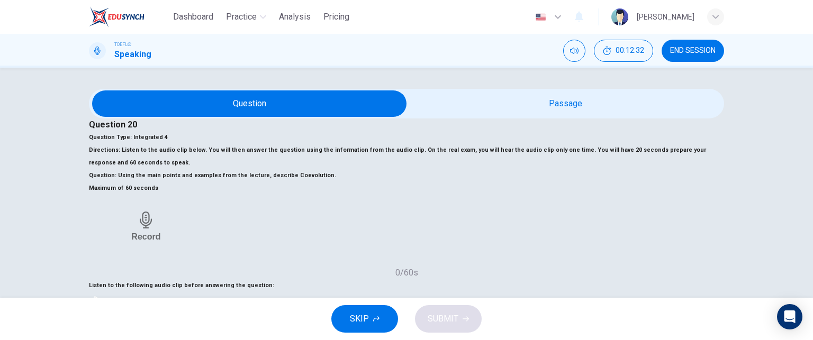
click at [345, 325] on button "SKIP" at bounding box center [364, 319] width 67 height 28
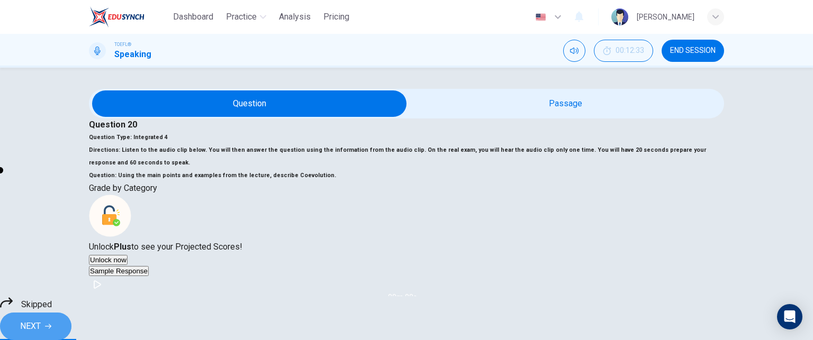
click at [41, 319] on span "NEXT" at bounding box center [30, 326] width 21 height 15
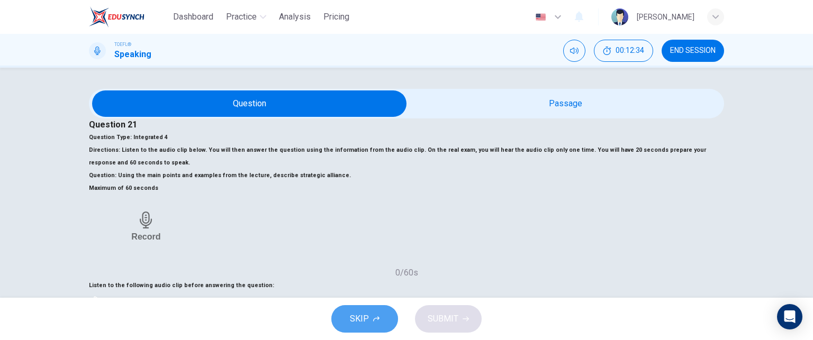
click at [352, 323] on span "SKIP" at bounding box center [359, 319] width 19 height 15
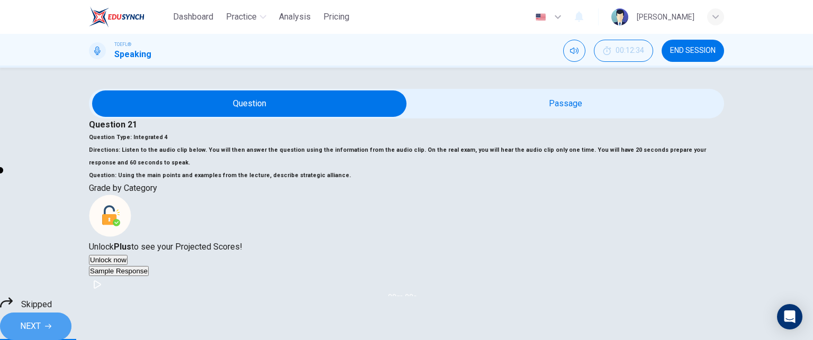
click at [41, 319] on span "NEXT" at bounding box center [30, 326] width 21 height 15
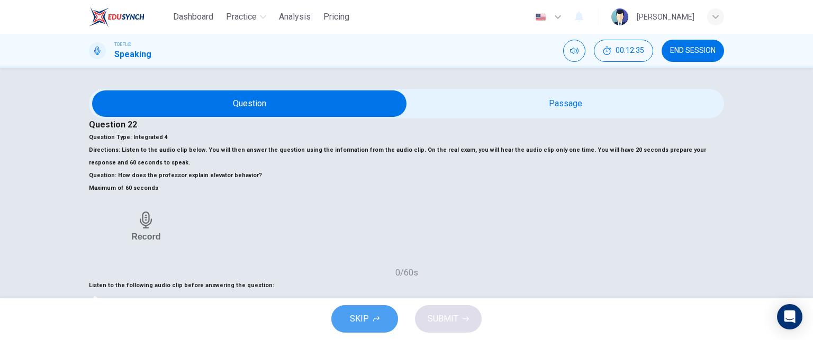
click at [362, 330] on button "SKIP" at bounding box center [364, 319] width 67 height 28
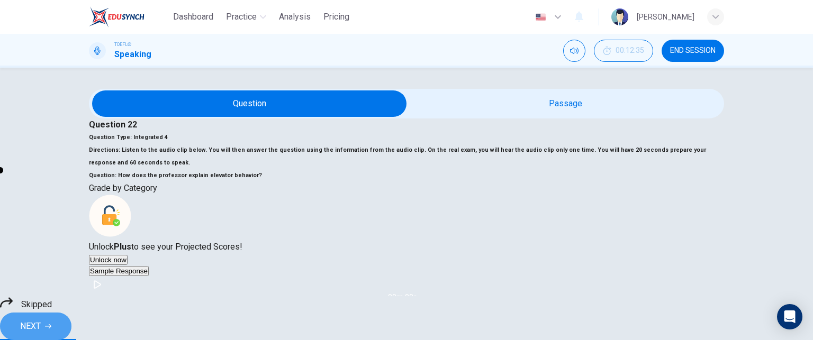
click at [41, 319] on span "NEXT" at bounding box center [30, 326] width 21 height 15
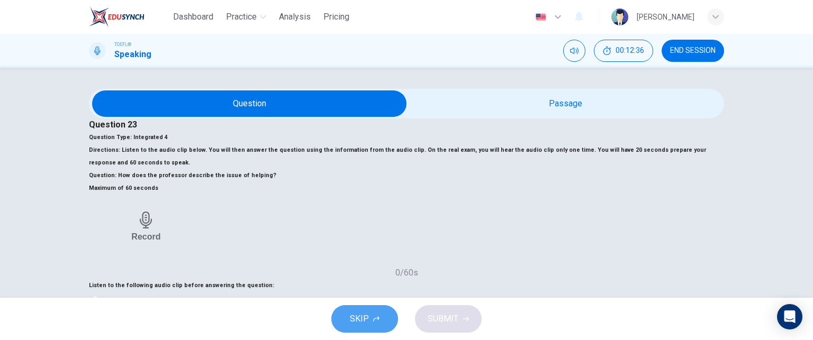
click at [364, 312] on span "SKIP" at bounding box center [359, 319] width 19 height 15
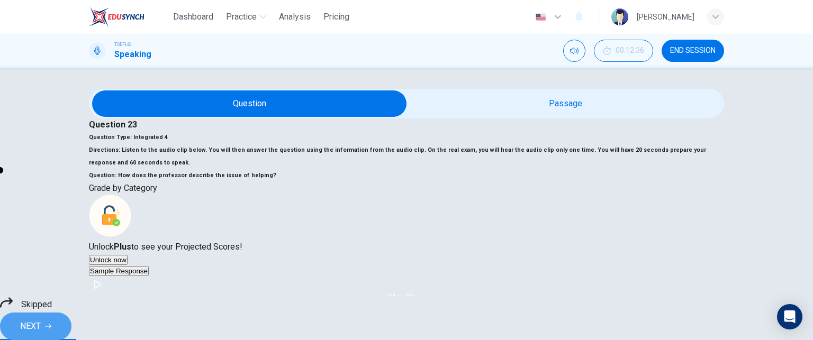
click at [41, 319] on span "NEXT" at bounding box center [30, 326] width 21 height 15
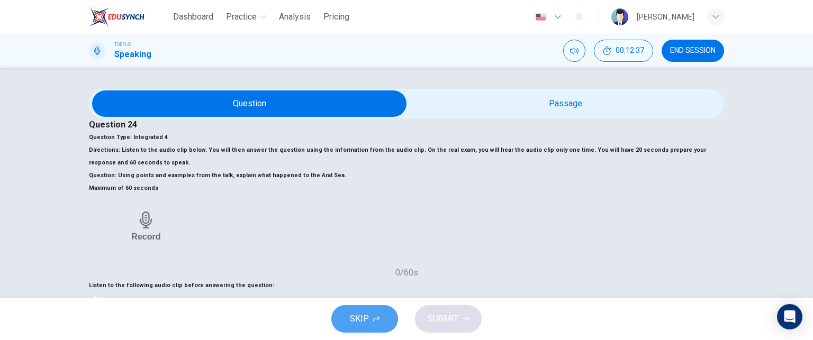
click at [360, 318] on span "SKIP" at bounding box center [359, 319] width 19 height 15
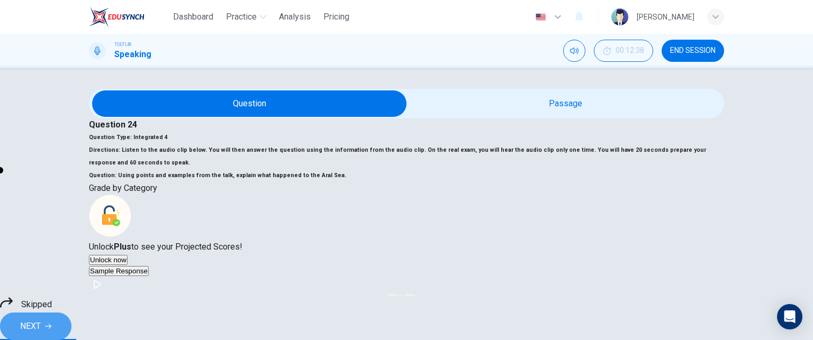
click at [41, 321] on span "NEXT" at bounding box center [30, 326] width 21 height 15
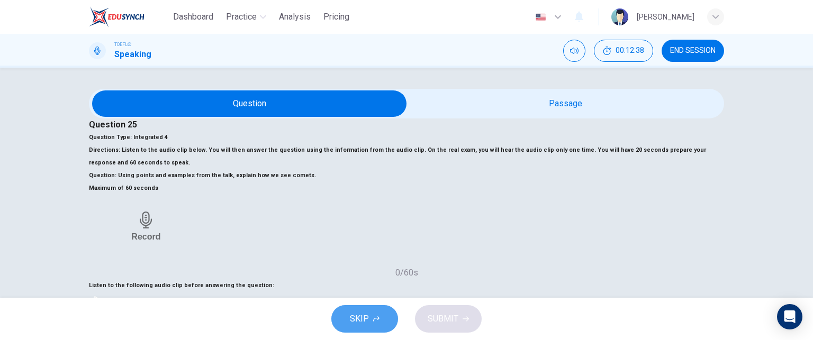
click at [358, 317] on span "SKIP" at bounding box center [359, 319] width 19 height 15
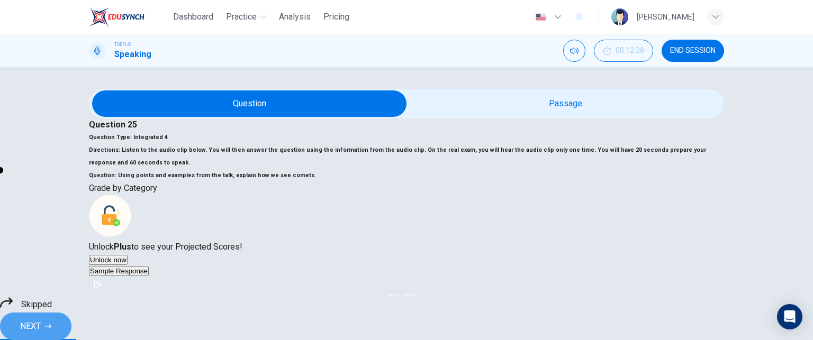
click at [41, 319] on span "NEXT" at bounding box center [30, 326] width 21 height 15
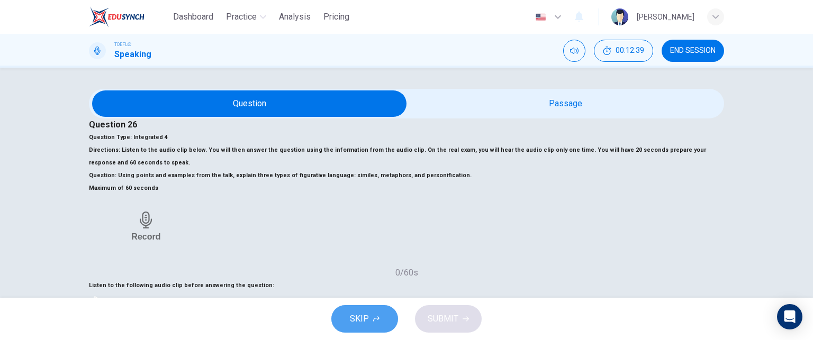
click at [372, 317] on button "SKIP" at bounding box center [364, 319] width 67 height 28
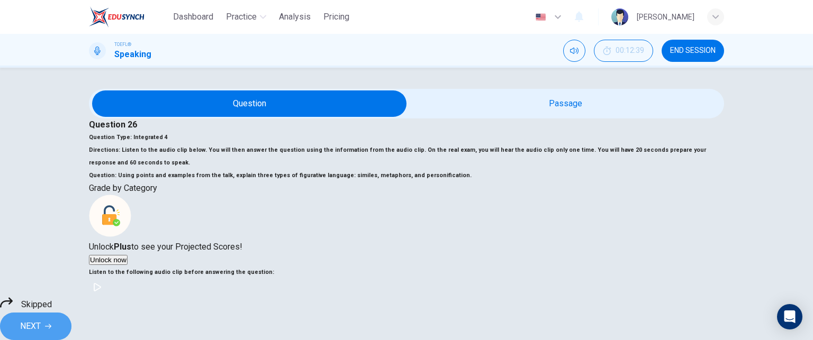
click at [71, 323] on button "NEXT" at bounding box center [35, 327] width 71 height 28
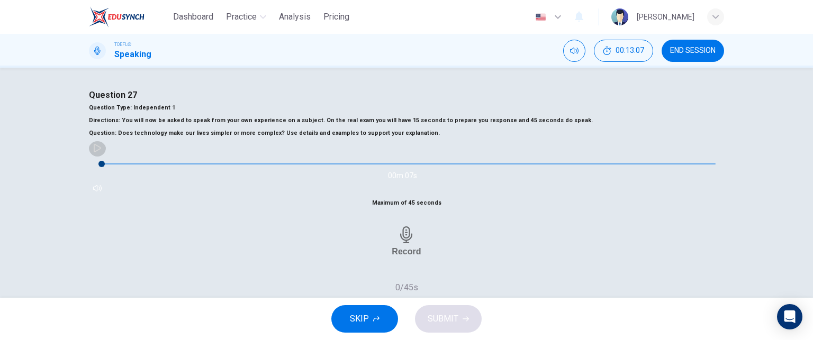
click at [102, 152] on icon "button" at bounding box center [97, 148] width 8 height 8
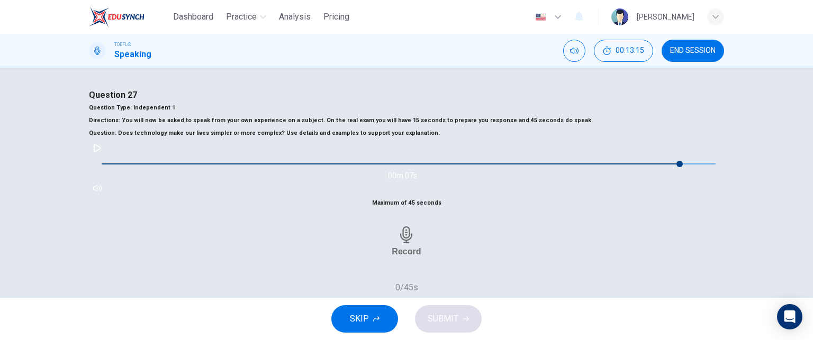
type input "0"
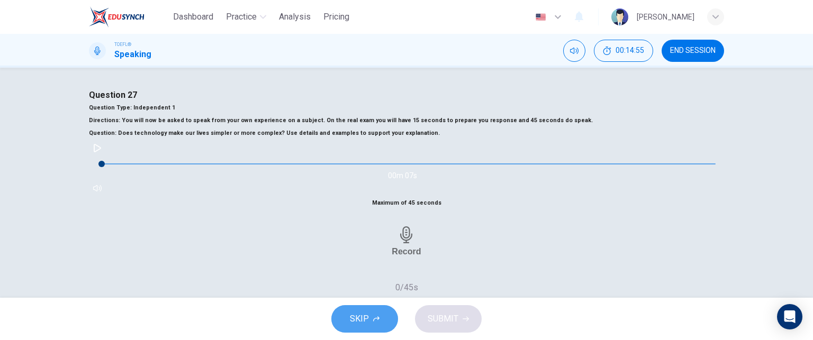
click at [369, 321] on button "SKIP" at bounding box center [364, 319] width 67 height 28
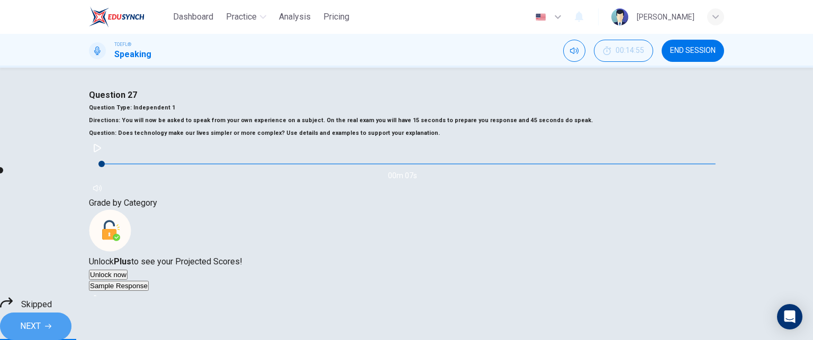
click at [71, 315] on button "NEXT" at bounding box center [35, 327] width 71 height 28
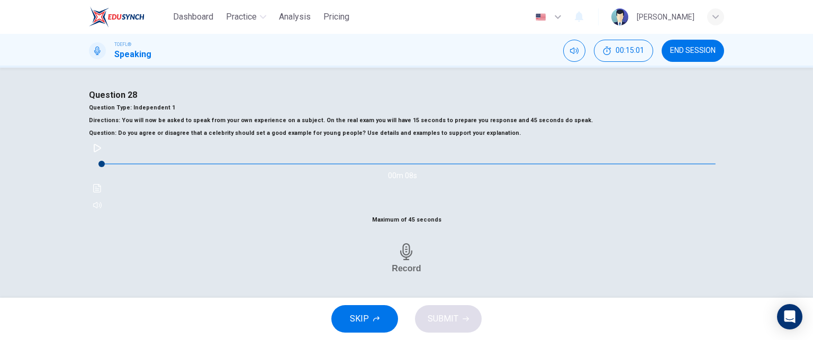
click at [106, 157] on button "button" at bounding box center [97, 148] width 17 height 17
click at [356, 321] on span "SKIP" at bounding box center [359, 319] width 19 height 15
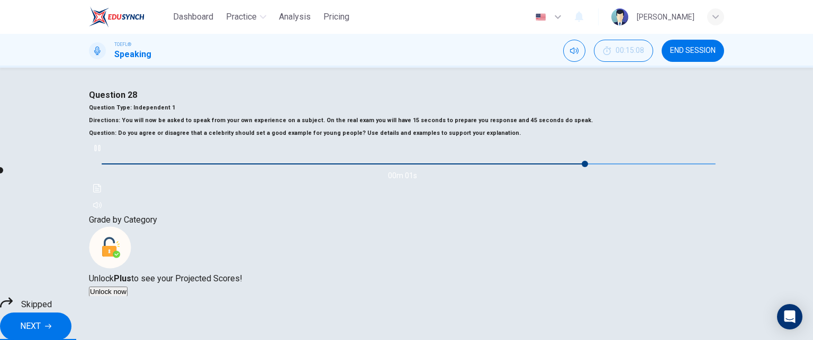
type input "90"
click at [71, 323] on button "NEXT" at bounding box center [35, 327] width 71 height 28
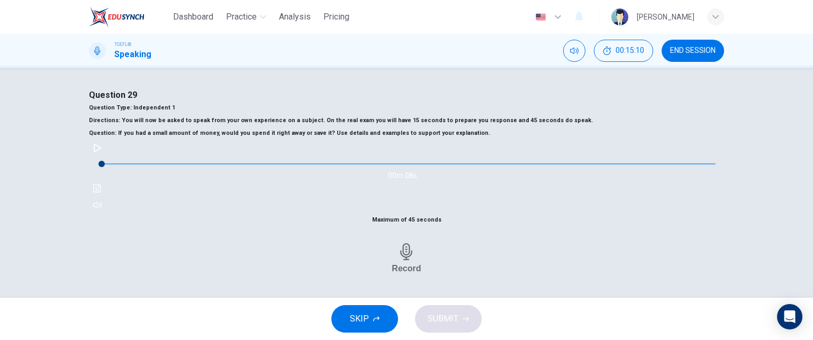
click at [107, 214] on div "00m 08s" at bounding box center [406, 177] width 635 height 74
click at [101, 152] on icon "button" at bounding box center [97, 148] width 7 height 8
click at [363, 323] on span "SKIP" at bounding box center [359, 319] width 19 height 15
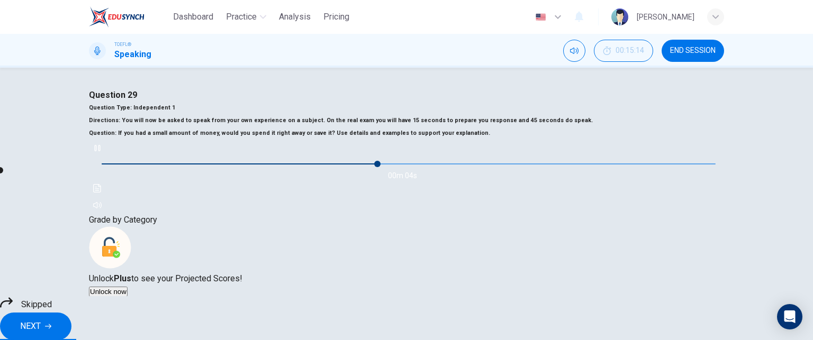
type input "56"
click at [71, 315] on button "NEXT" at bounding box center [35, 327] width 71 height 28
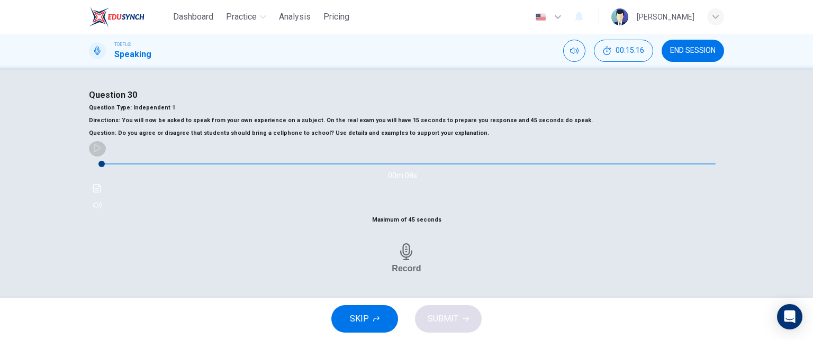
click at [106, 157] on button "button" at bounding box center [97, 148] width 17 height 17
type input "0"
click at [370, 314] on button "SKIP" at bounding box center [364, 319] width 67 height 28
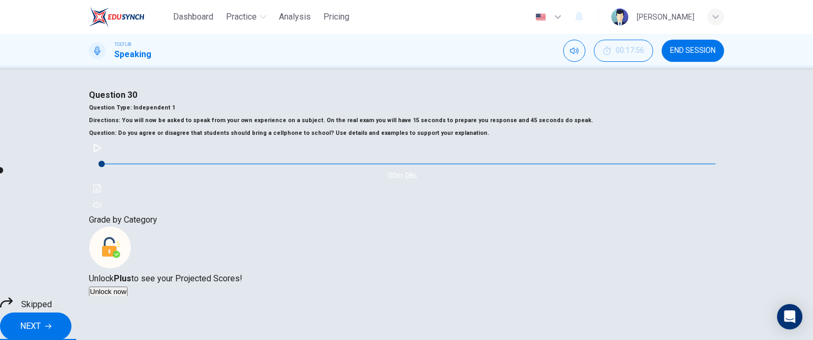
click at [41, 319] on span "NEXT" at bounding box center [30, 326] width 21 height 15
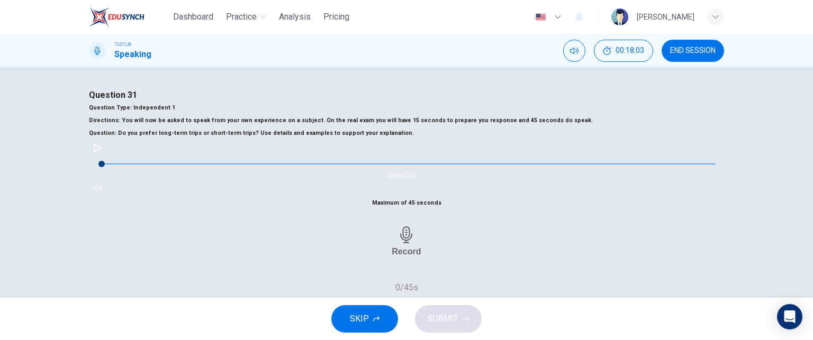
click at [102, 152] on icon "button" at bounding box center [97, 148] width 8 height 8
click at [367, 315] on span "SKIP" at bounding box center [359, 319] width 19 height 15
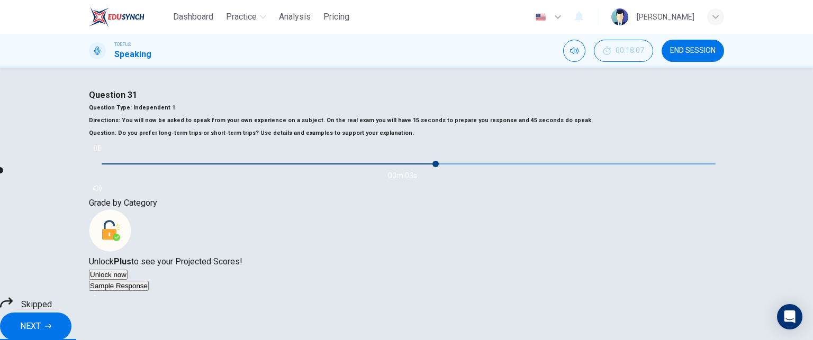
type input "68"
click at [71, 313] on button "NEXT" at bounding box center [35, 327] width 71 height 28
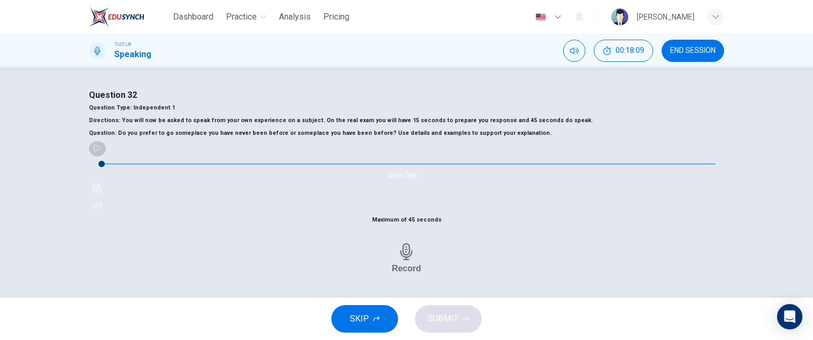
click at [101, 152] on icon "button" at bounding box center [97, 148] width 7 height 8
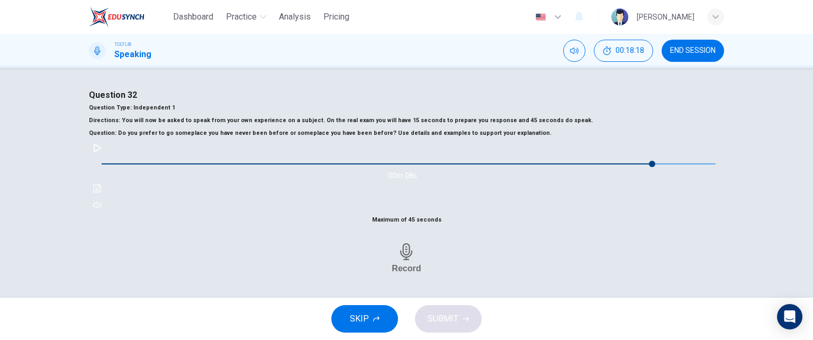
type input "0"
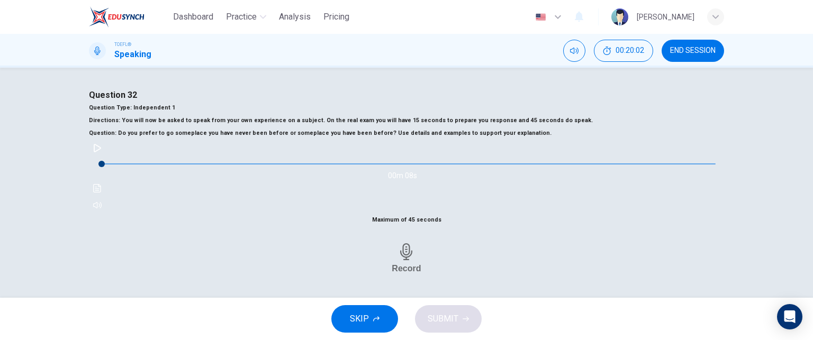
click at [349, 308] on button "SKIP" at bounding box center [364, 319] width 67 height 28
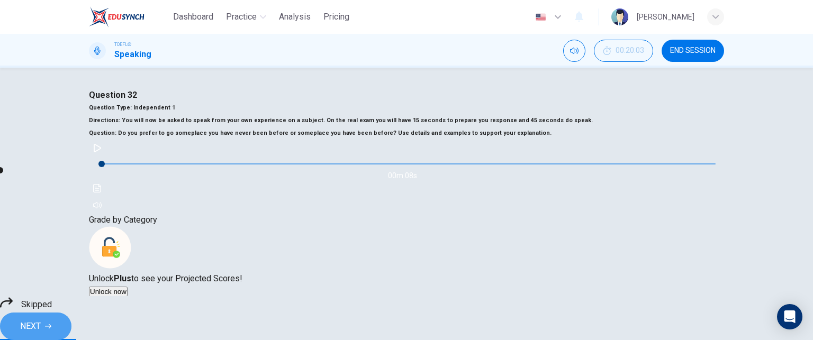
click at [51, 323] on icon "button" at bounding box center [48, 326] width 6 height 6
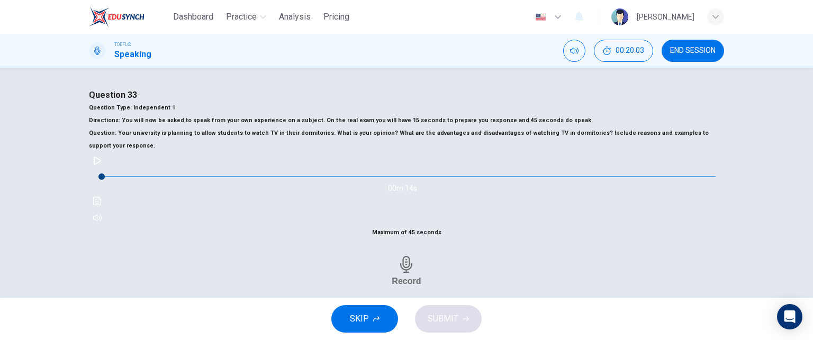
click at [368, 313] on span "SKIP" at bounding box center [359, 319] width 19 height 15
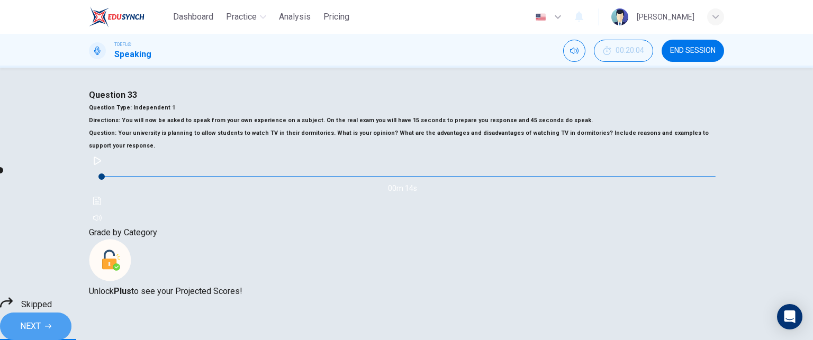
click at [41, 319] on span "NEXT" at bounding box center [30, 326] width 21 height 15
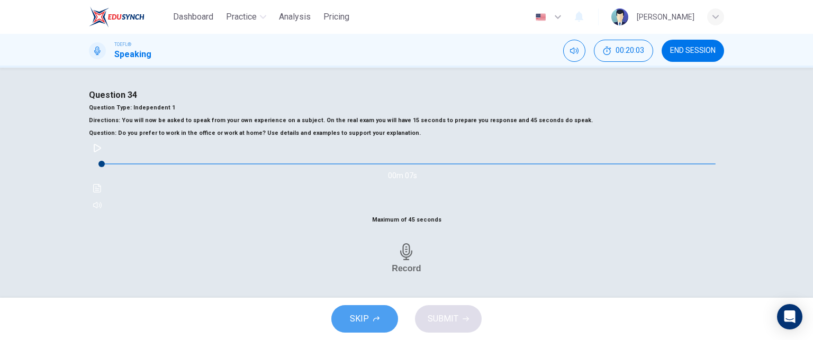
click at [364, 319] on span "SKIP" at bounding box center [359, 319] width 19 height 15
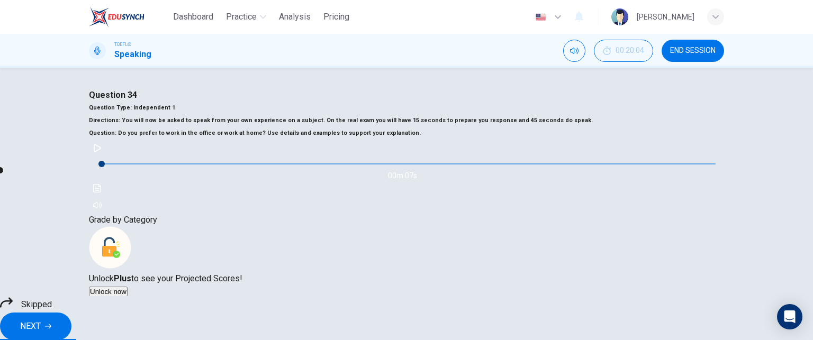
click at [41, 319] on span "NEXT" at bounding box center [30, 326] width 21 height 15
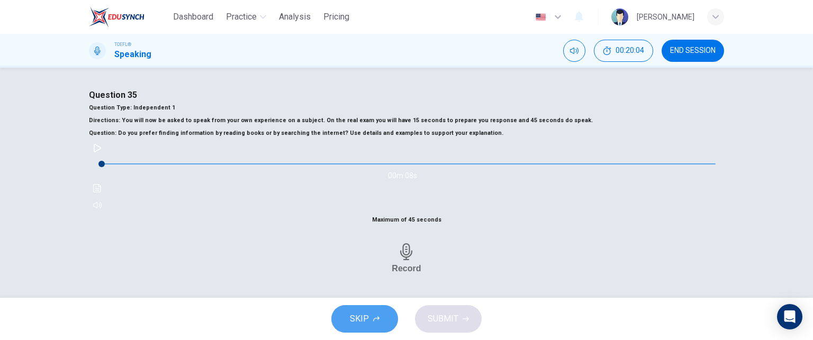
click at [366, 317] on span "SKIP" at bounding box center [359, 319] width 19 height 15
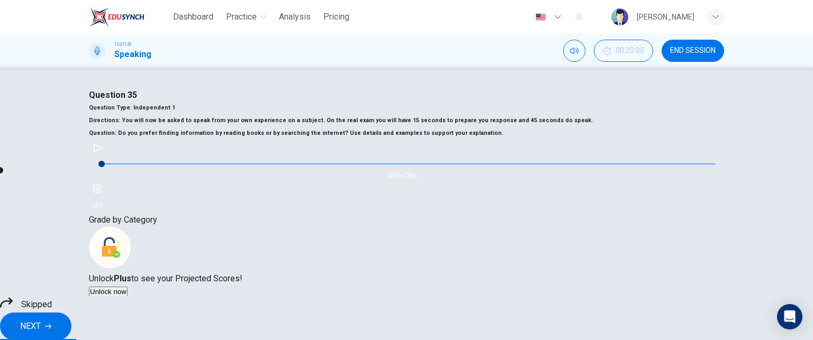
click at [51, 323] on icon "button" at bounding box center [48, 326] width 6 height 6
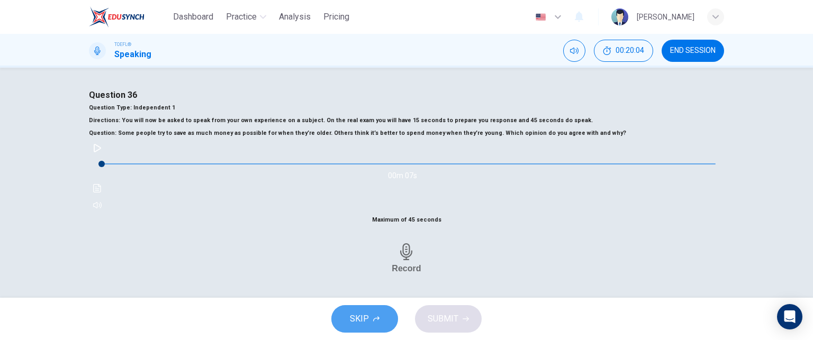
click at [365, 317] on span "SKIP" at bounding box center [359, 319] width 19 height 15
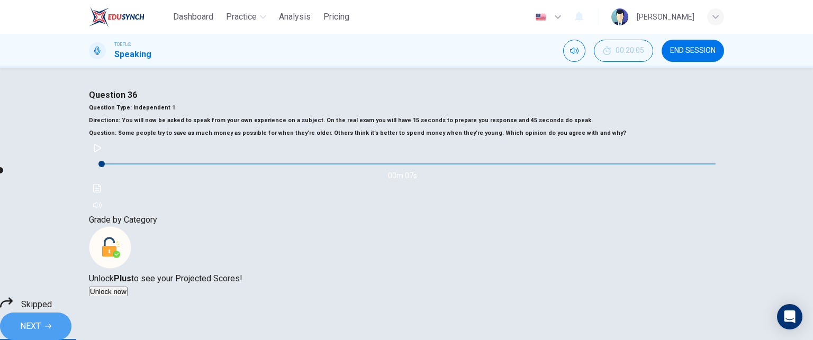
click at [41, 319] on span "NEXT" at bounding box center [30, 326] width 21 height 15
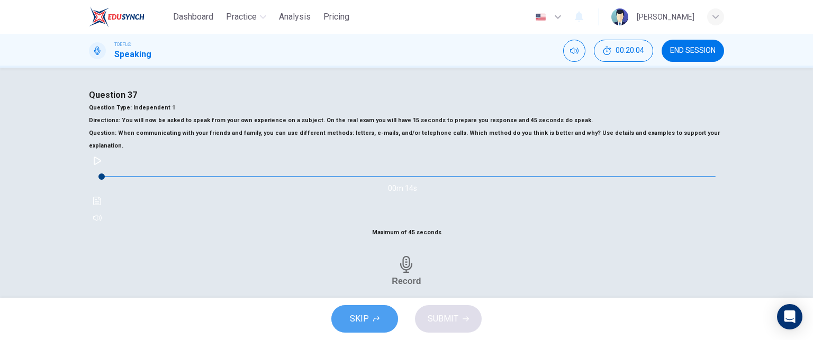
click at [362, 314] on span "SKIP" at bounding box center [359, 319] width 19 height 15
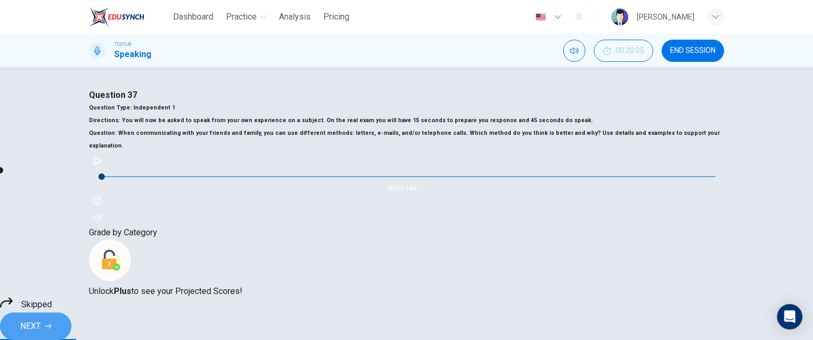
click at [71, 317] on button "NEXT" at bounding box center [35, 327] width 71 height 28
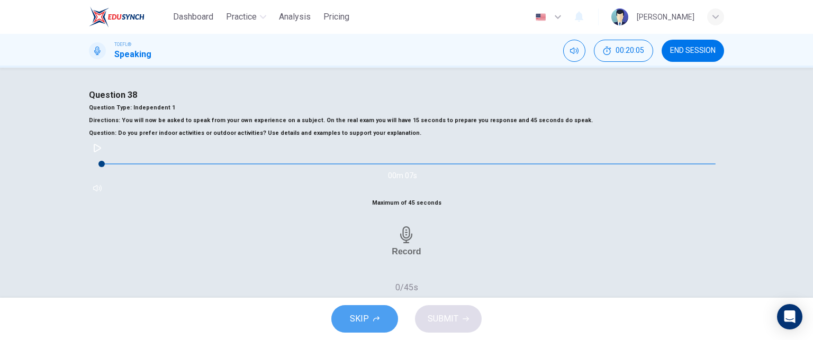
click at [367, 313] on span "SKIP" at bounding box center [359, 319] width 19 height 15
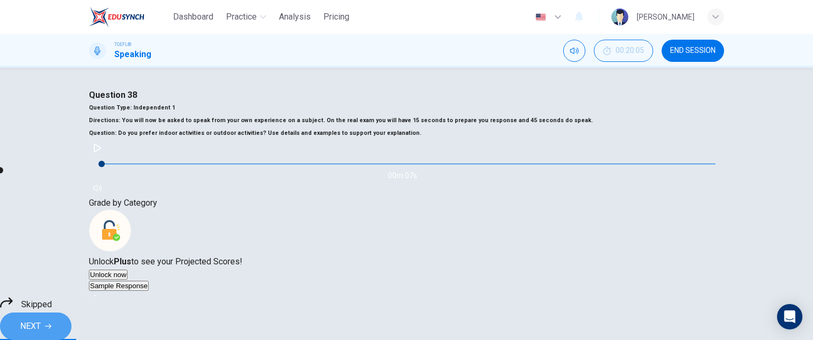
click at [41, 319] on span "NEXT" at bounding box center [30, 326] width 21 height 15
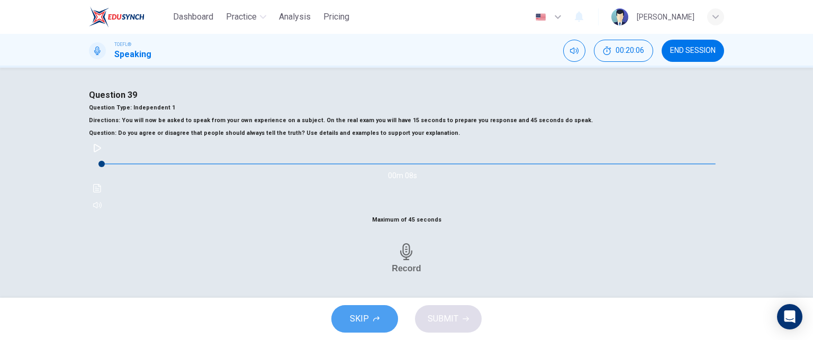
click at [371, 314] on button "SKIP" at bounding box center [364, 319] width 67 height 28
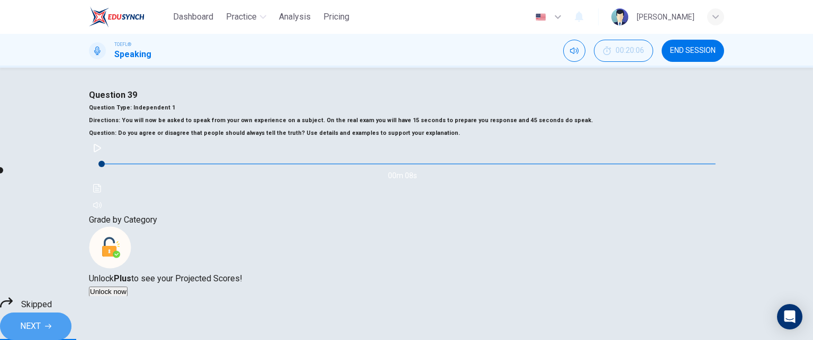
click at [51, 324] on icon "button" at bounding box center [48, 326] width 6 height 5
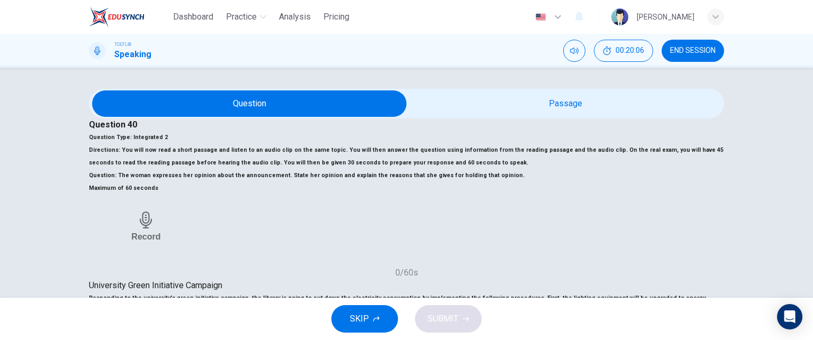
click at [350, 321] on span "SKIP" at bounding box center [359, 319] width 19 height 15
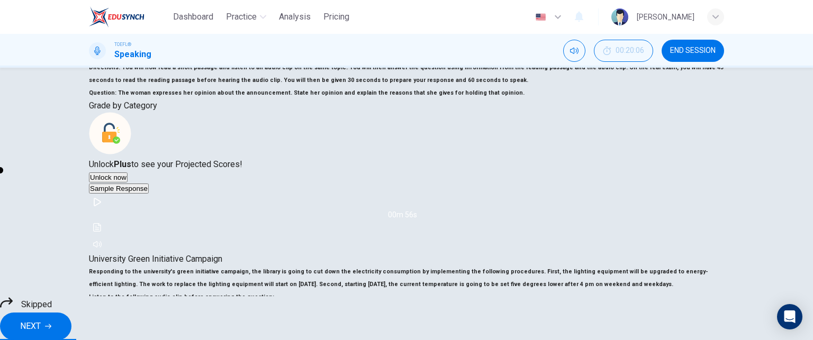
scroll to position [72, 0]
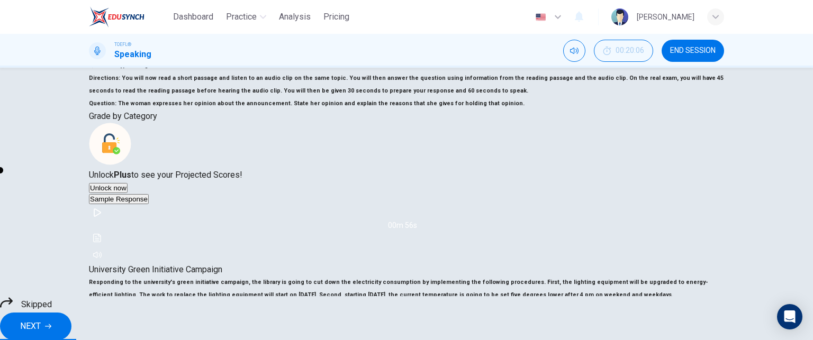
click at [41, 319] on span "NEXT" at bounding box center [30, 326] width 21 height 15
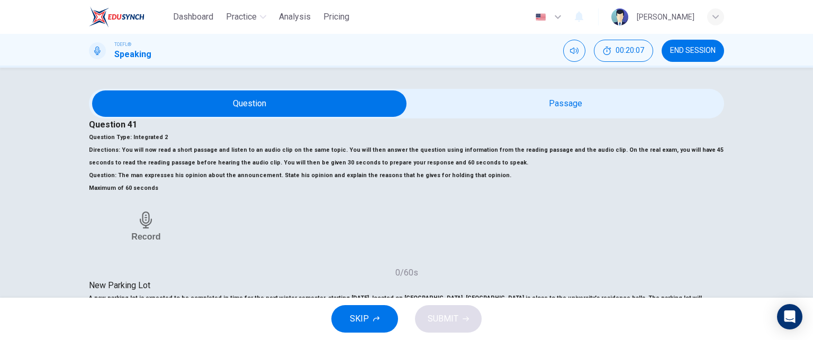
scroll to position [93, 0]
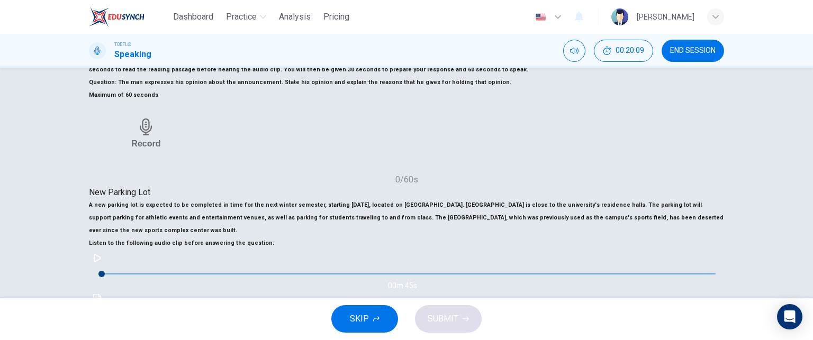
click at [367, 313] on span "SKIP" at bounding box center [359, 319] width 19 height 15
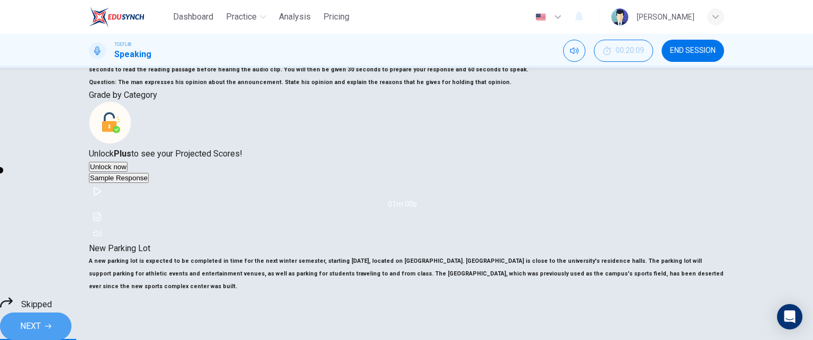
click at [41, 319] on span "NEXT" at bounding box center [30, 326] width 21 height 15
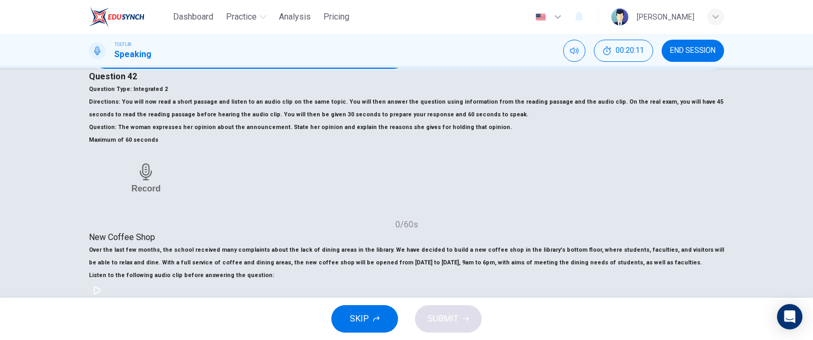
scroll to position [97, 0]
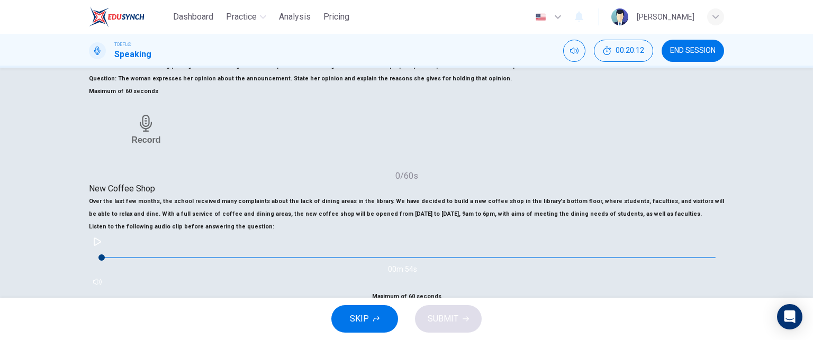
click at [371, 320] on button "SKIP" at bounding box center [364, 319] width 67 height 28
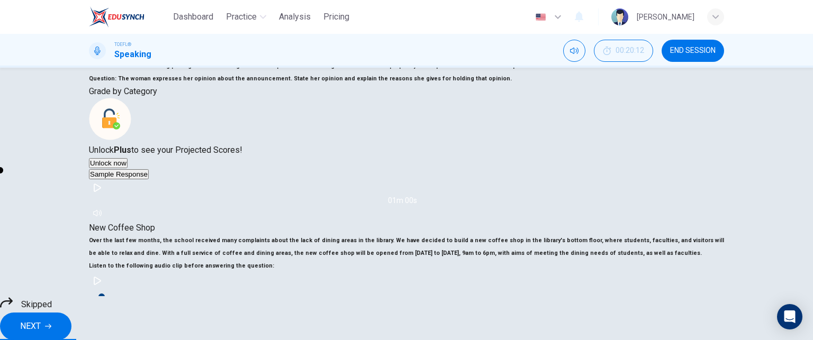
click at [41, 319] on span "NEXT" at bounding box center [30, 326] width 21 height 15
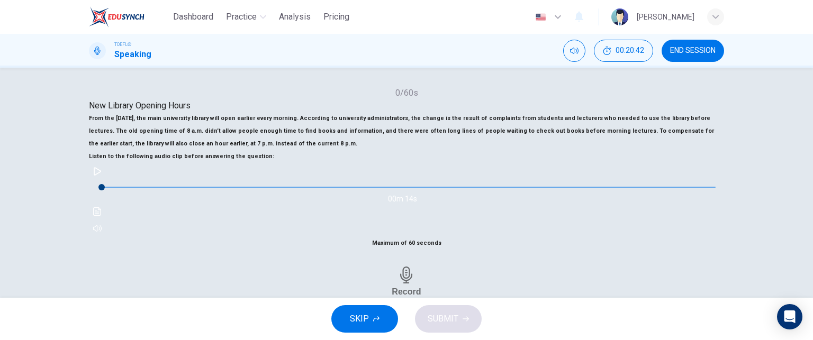
scroll to position [181, 0]
click at [102, 175] on icon "button" at bounding box center [97, 170] width 8 height 8
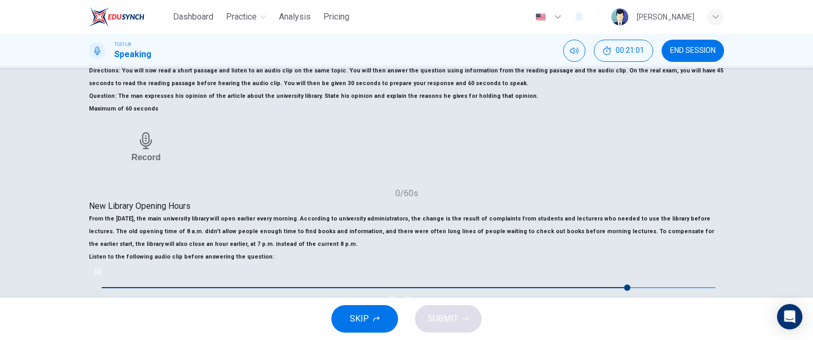
scroll to position [0, 0]
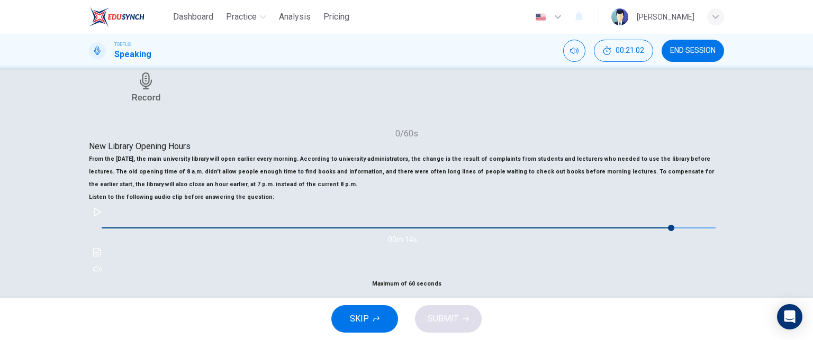
type input "0"
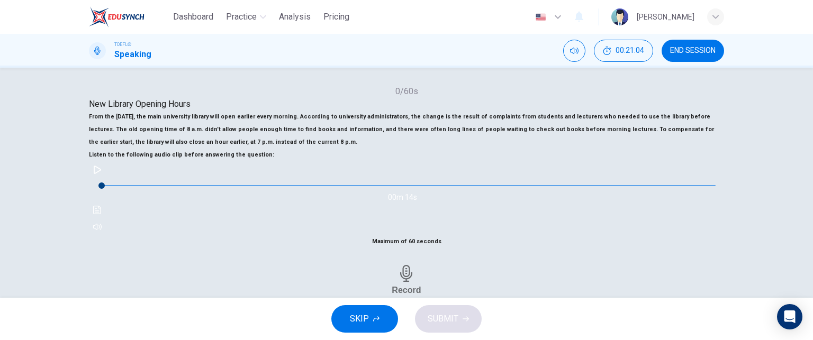
scroll to position [180, 0]
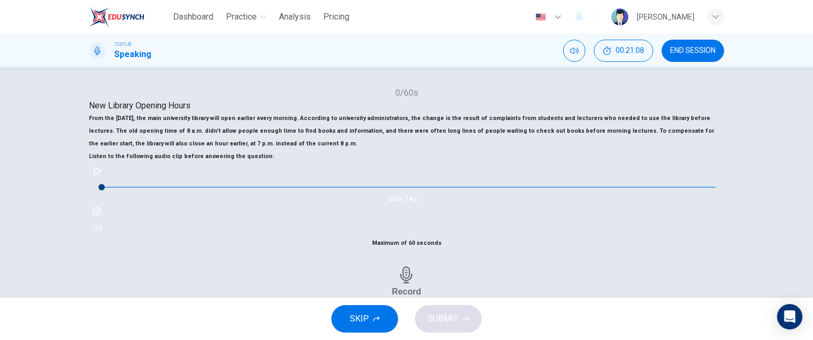
click at [351, 325] on span "SKIP" at bounding box center [359, 319] width 19 height 15
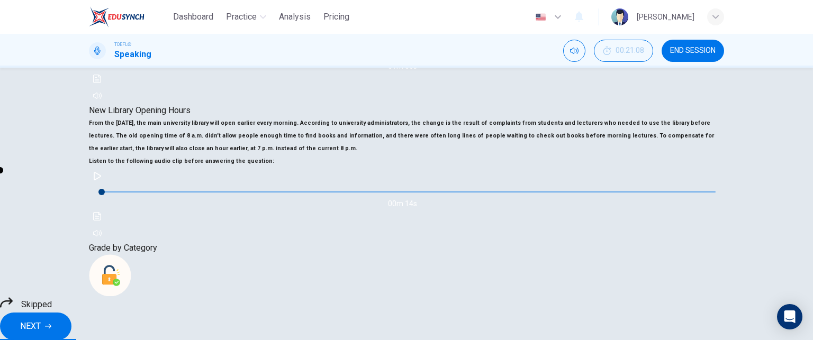
scroll to position [232, 0]
click at [71, 320] on button "NEXT" at bounding box center [35, 327] width 71 height 28
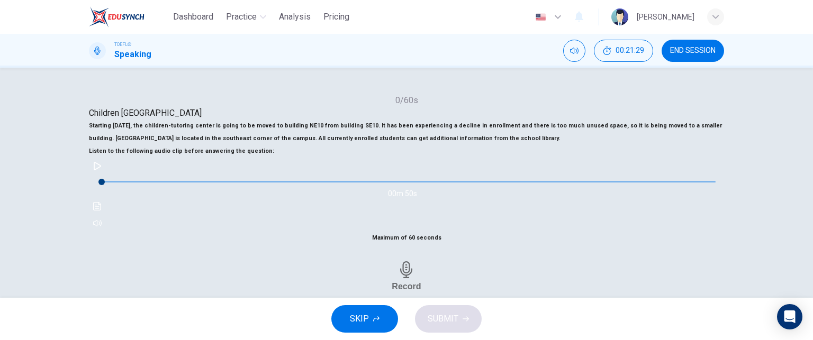
scroll to position [173, 0]
click at [102, 170] on icon "button" at bounding box center [97, 165] width 8 height 8
type input "0"
click at [359, 317] on span "SKIP" at bounding box center [359, 319] width 19 height 15
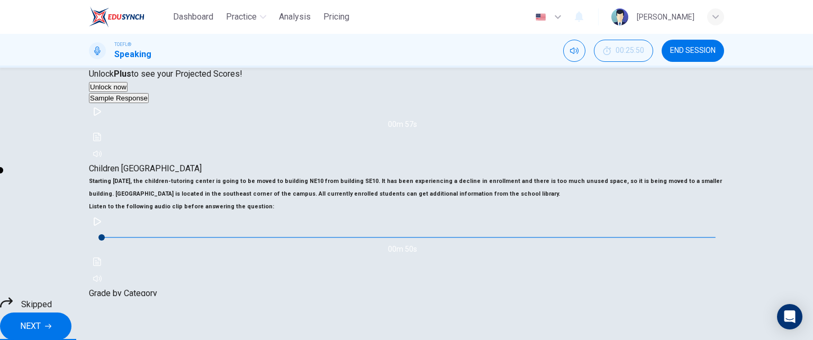
click at [71, 317] on button "NEXT" at bounding box center [35, 327] width 71 height 28
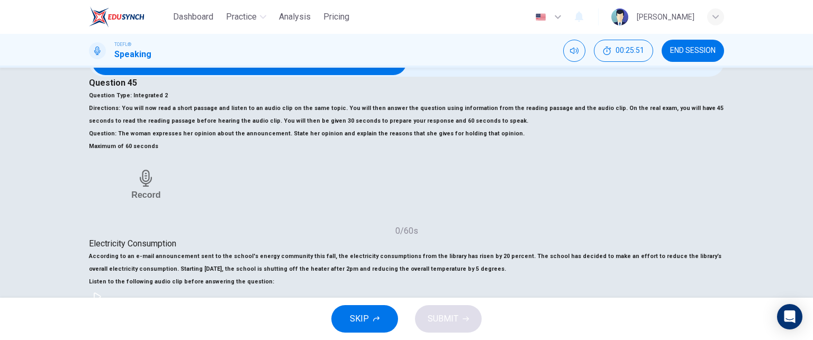
scroll to position [131, 0]
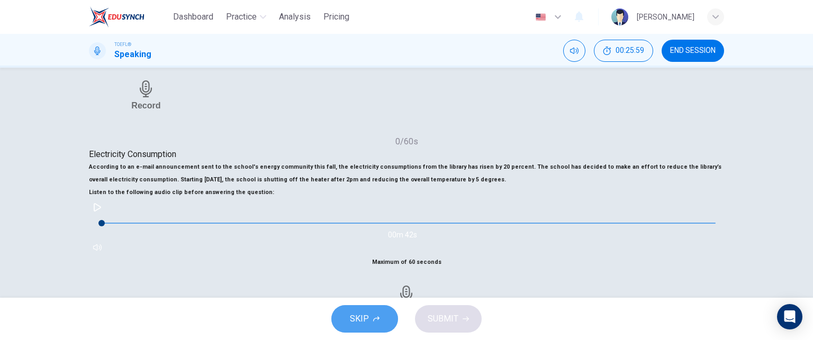
click at [360, 317] on span "SKIP" at bounding box center [359, 319] width 19 height 15
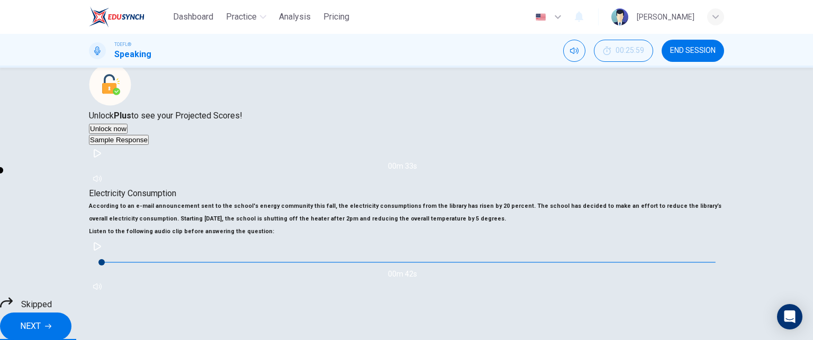
click at [41, 319] on span "NEXT" at bounding box center [30, 326] width 21 height 15
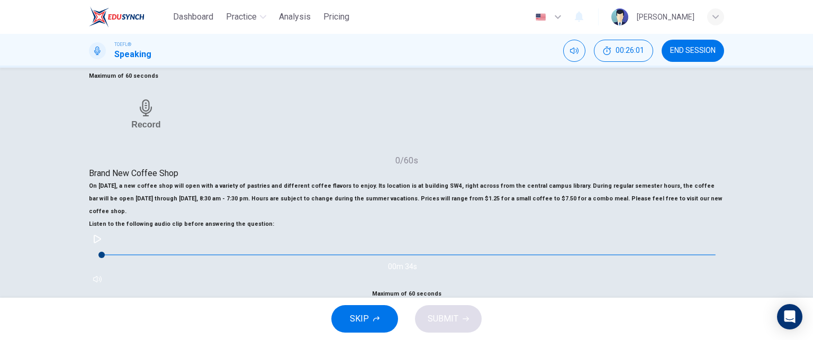
scroll to position [127, 0]
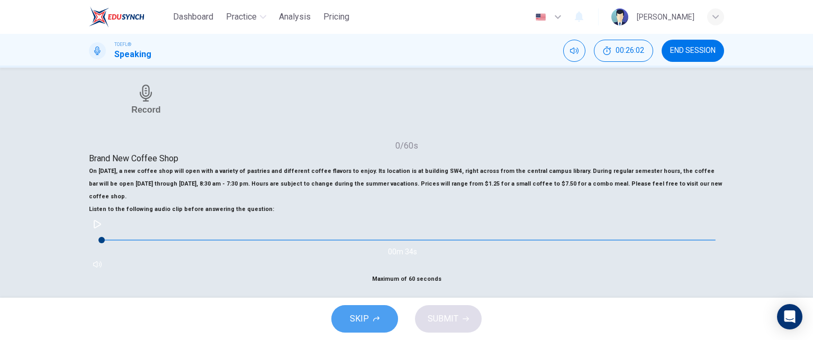
click at [364, 323] on span "SKIP" at bounding box center [359, 319] width 19 height 15
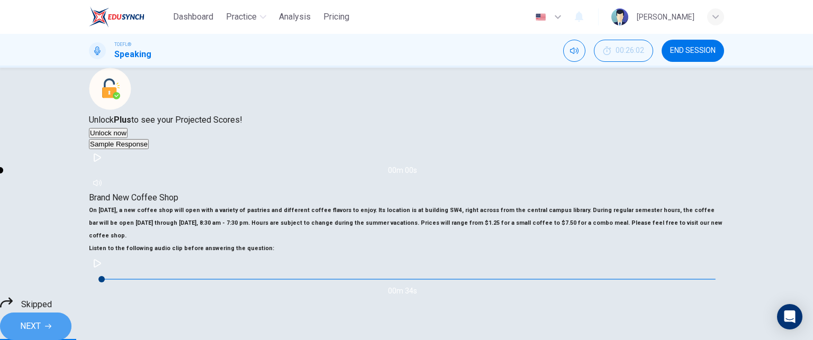
click at [41, 319] on span "NEXT" at bounding box center [30, 326] width 21 height 15
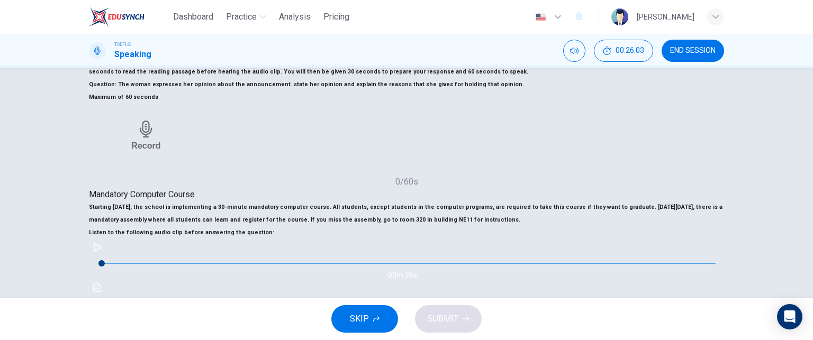
scroll to position [93, 0]
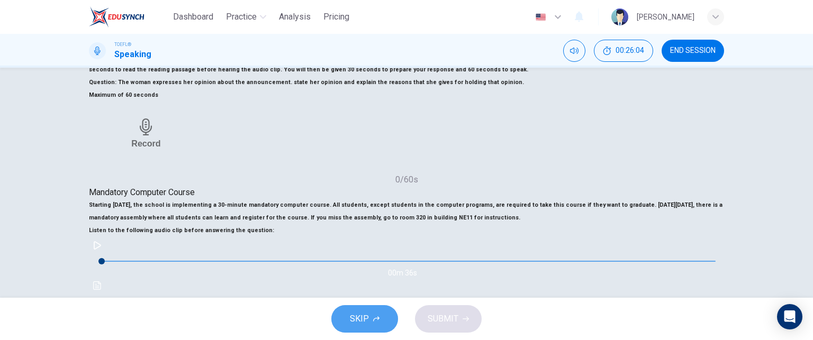
click at [365, 319] on span "SKIP" at bounding box center [359, 319] width 19 height 15
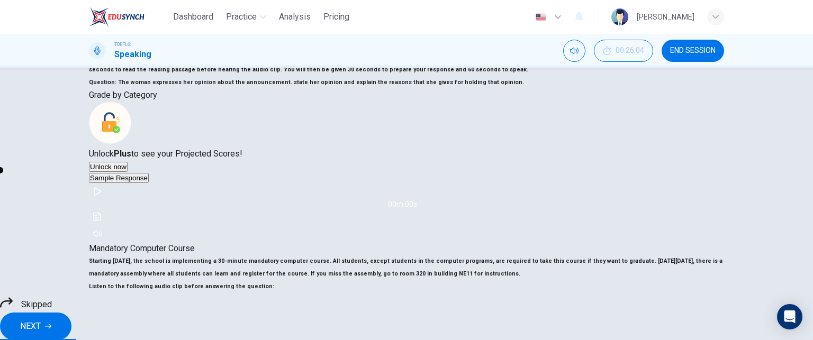
click at [71, 320] on button "NEXT" at bounding box center [35, 327] width 71 height 28
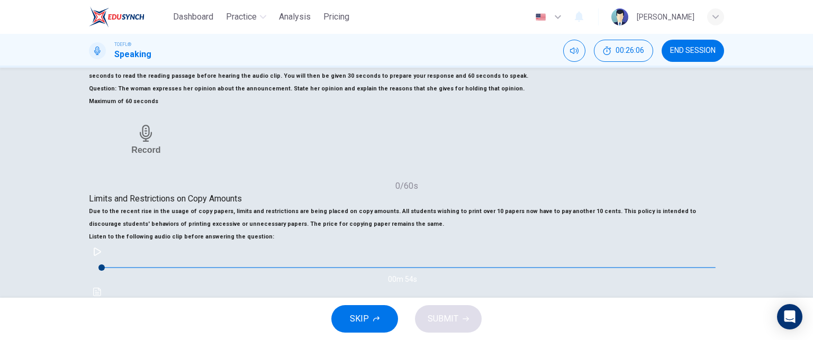
scroll to position [87, 0]
click at [361, 320] on span "SKIP" at bounding box center [359, 319] width 19 height 15
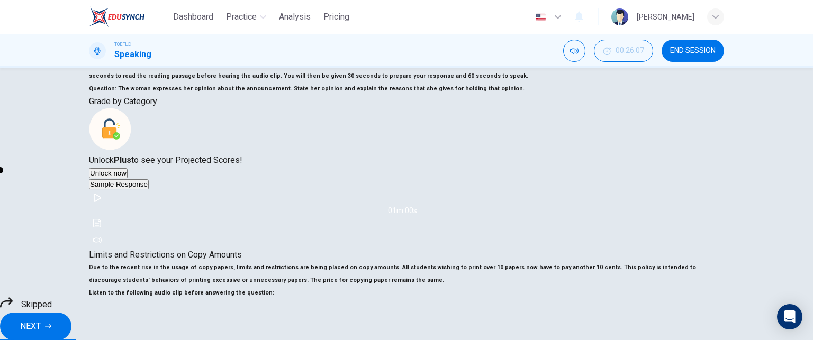
click at [41, 319] on span "NEXT" at bounding box center [30, 326] width 21 height 15
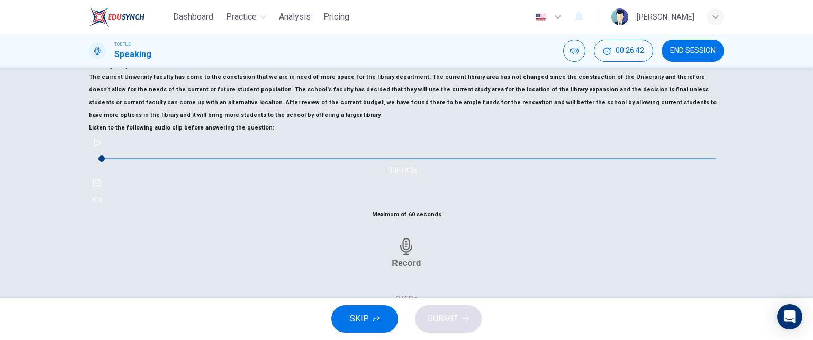
scroll to position [222, 0]
click at [106, 151] on button "button" at bounding box center [97, 142] width 17 height 17
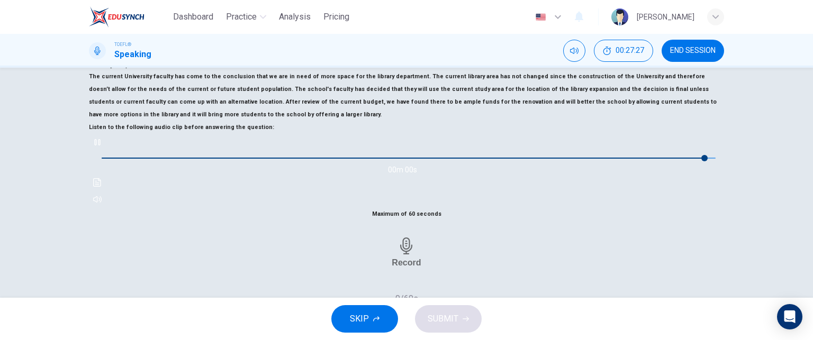
type input "0"
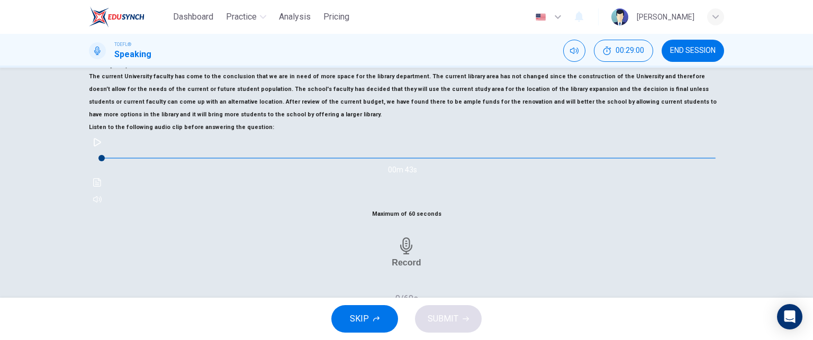
click at [351, 318] on span "SKIP" at bounding box center [359, 319] width 19 height 15
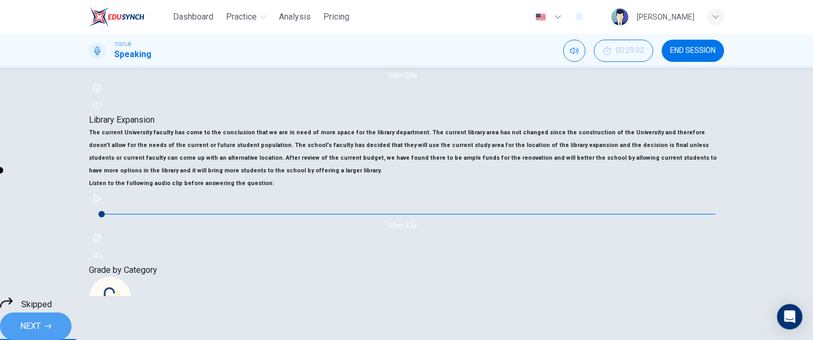
click at [41, 319] on span "NEXT" at bounding box center [30, 326] width 21 height 15
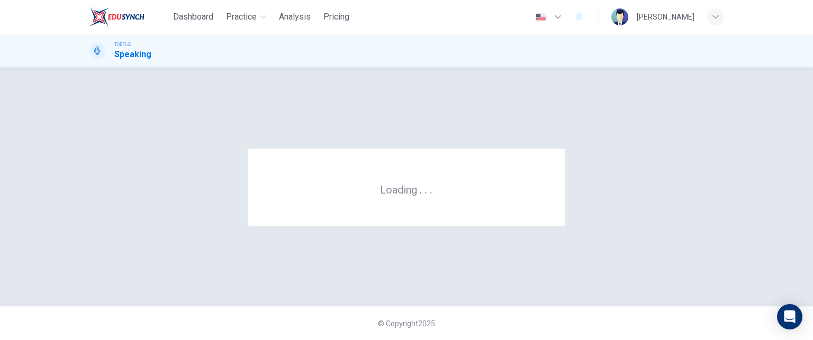
scroll to position [0, 0]
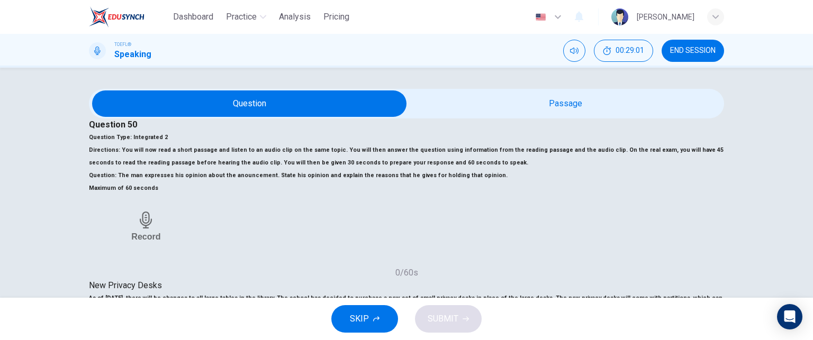
click at [364, 318] on span "SKIP" at bounding box center [359, 319] width 19 height 15
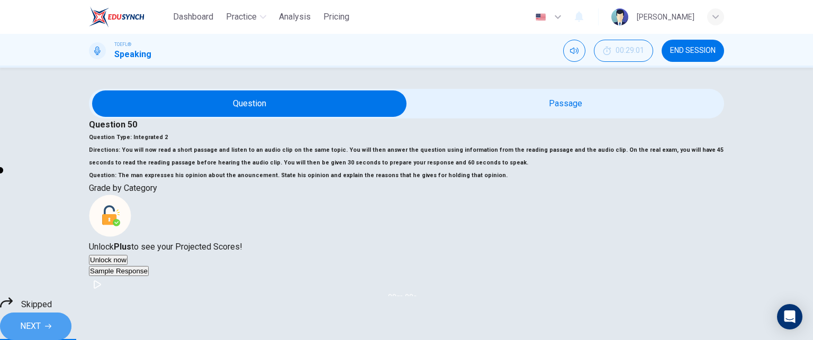
click at [41, 319] on span "NEXT" at bounding box center [30, 326] width 21 height 15
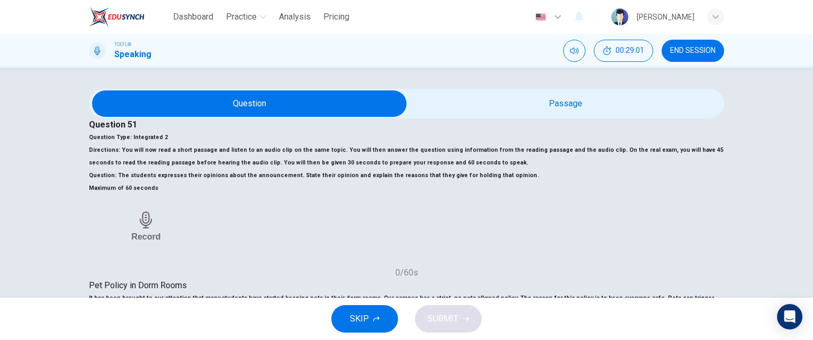
click at [353, 316] on span "SKIP" at bounding box center [359, 319] width 19 height 15
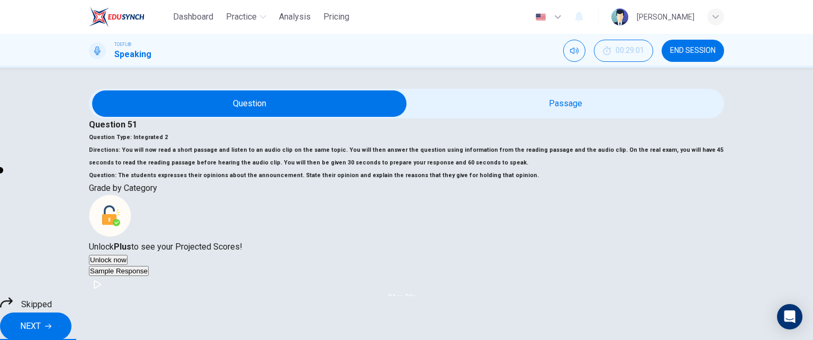
click at [71, 315] on button "NEXT" at bounding box center [35, 327] width 71 height 28
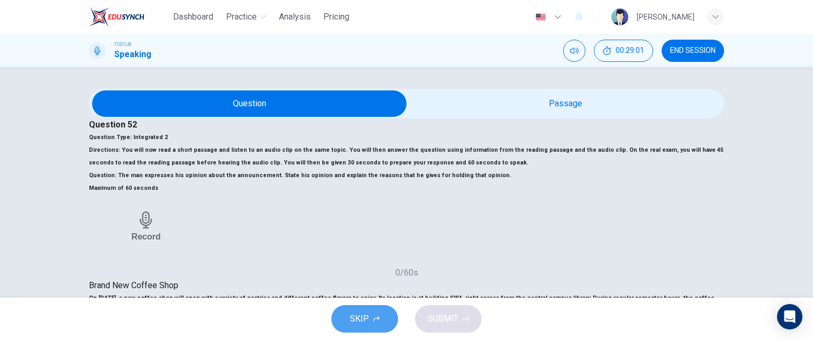
click at [366, 314] on span "SKIP" at bounding box center [359, 319] width 19 height 15
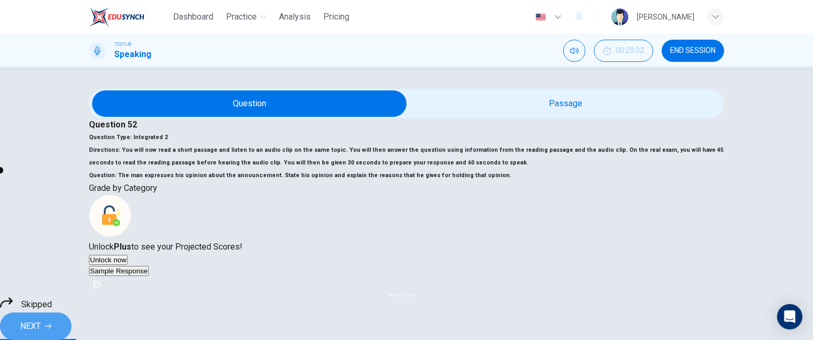
click at [41, 325] on span "NEXT" at bounding box center [30, 326] width 21 height 15
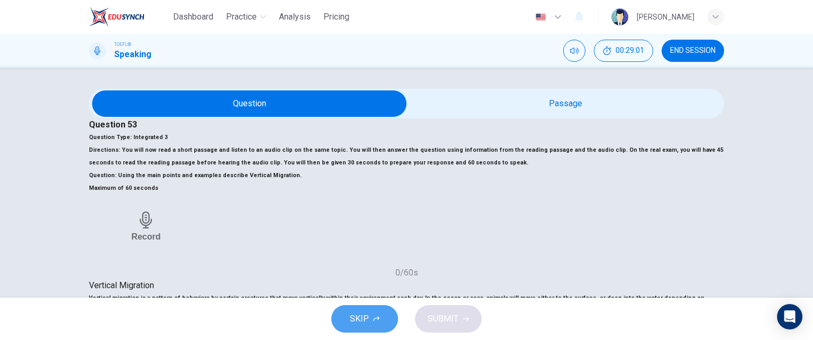
click at [370, 317] on button "SKIP" at bounding box center [364, 319] width 67 height 28
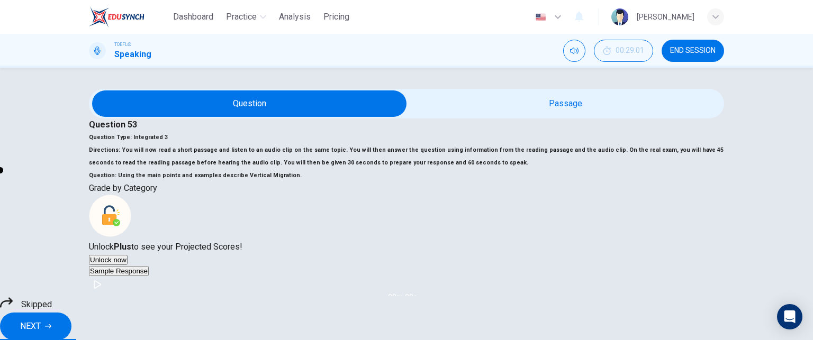
click at [41, 319] on span "NEXT" at bounding box center [30, 326] width 21 height 15
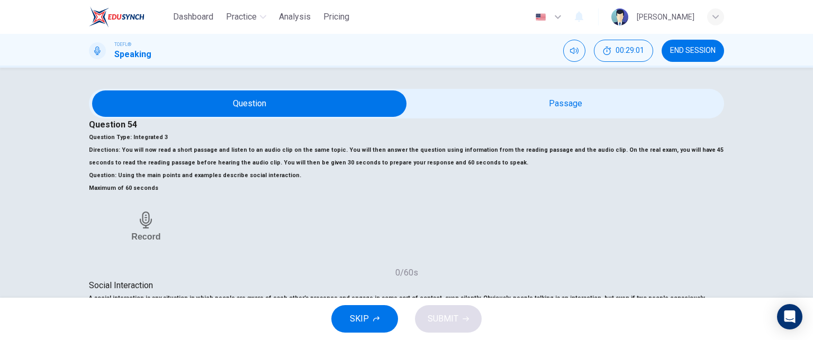
click at [363, 318] on span "SKIP" at bounding box center [359, 319] width 19 height 15
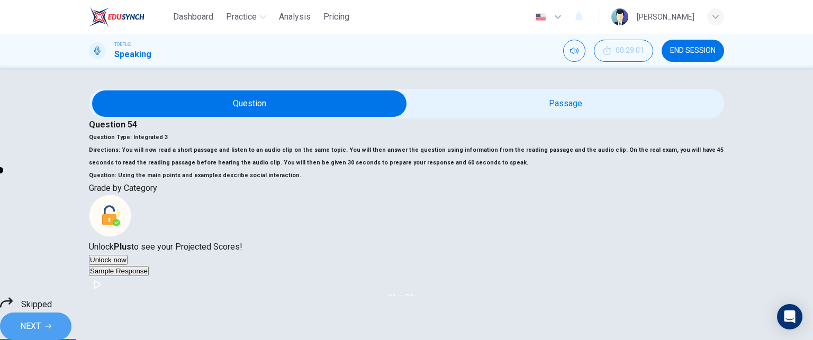
click at [41, 319] on span "NEXT" at bounding box center [30, 326] width 21 height 15
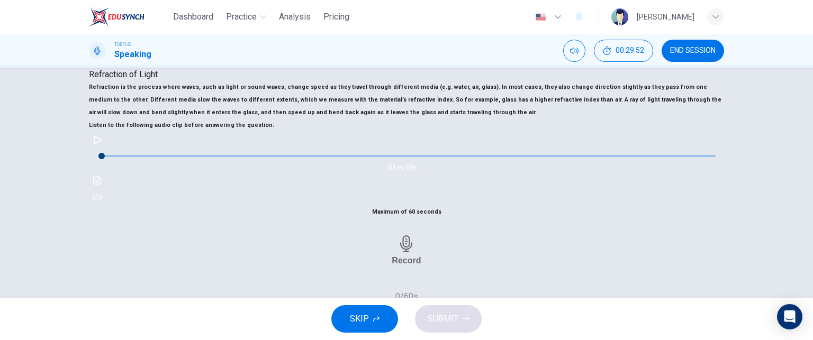
scroll to position [212, 0]
click at [106, 148] on button "button" at bounding box center [97, 139] width 17 height 17
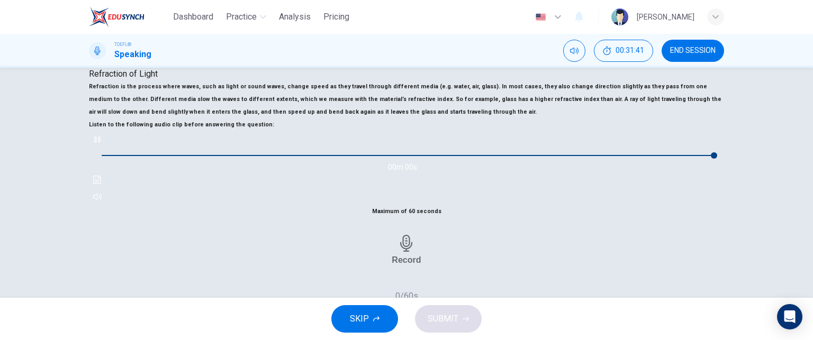
type input "0"
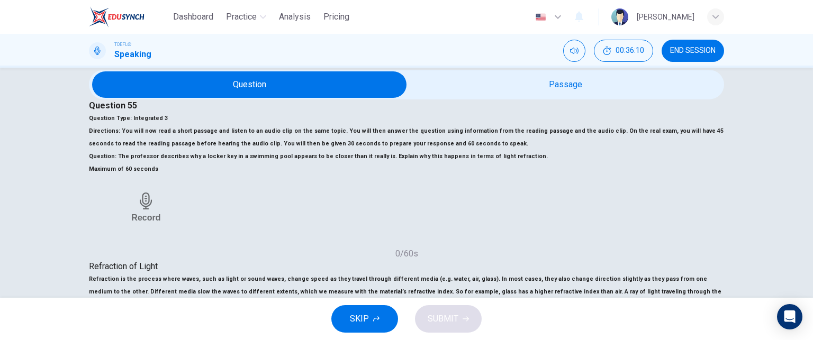
scroll to position [0, 0]
